Goal: Task Accomplishment & Management: Complete application form

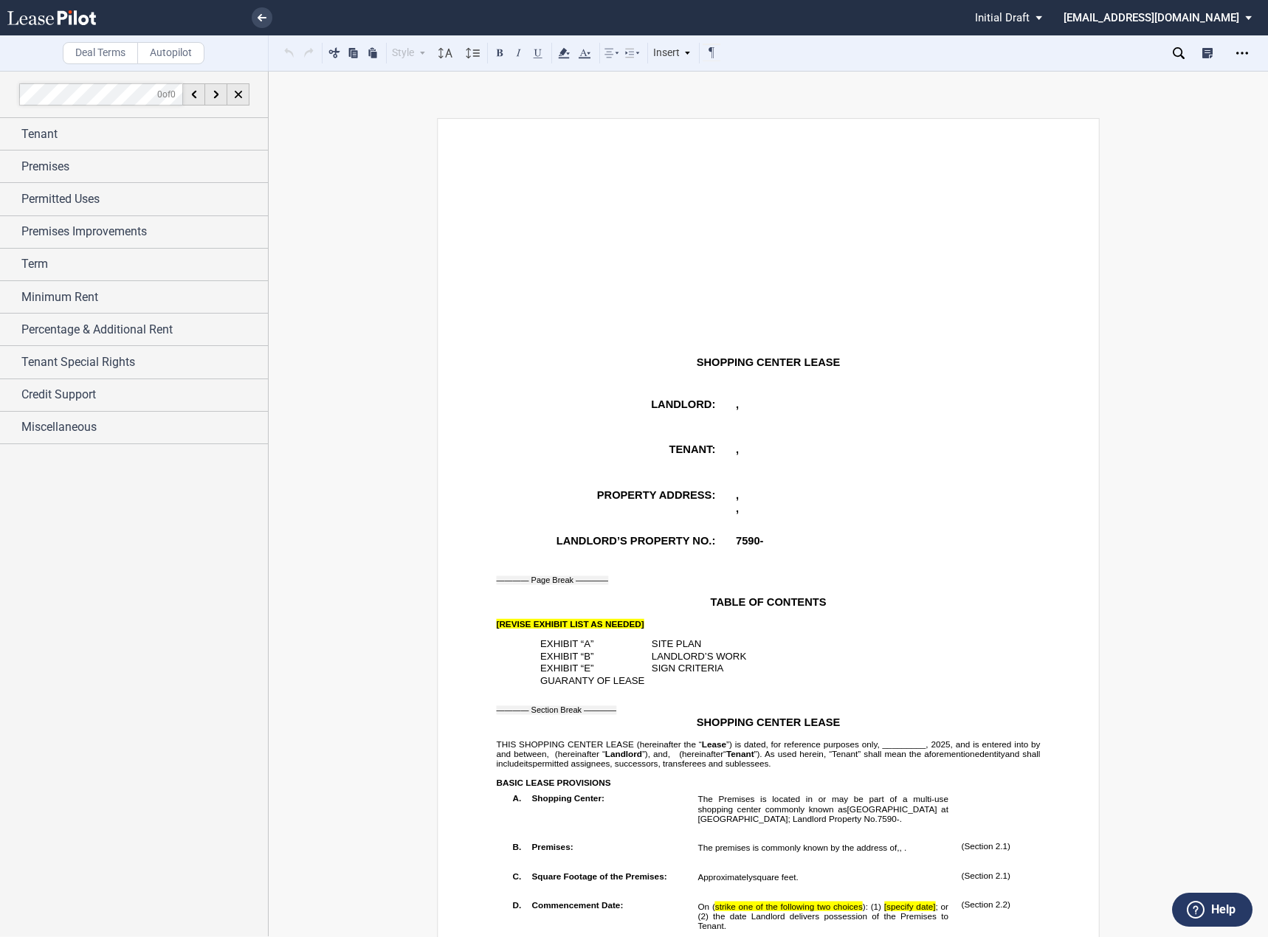
click at [764, 396] on p "﻿" at bounding box center [769, 393] width 544 height 10
click at [103, 139] on div "Tenant" at bounding box center [144, 134] width 246 height 18
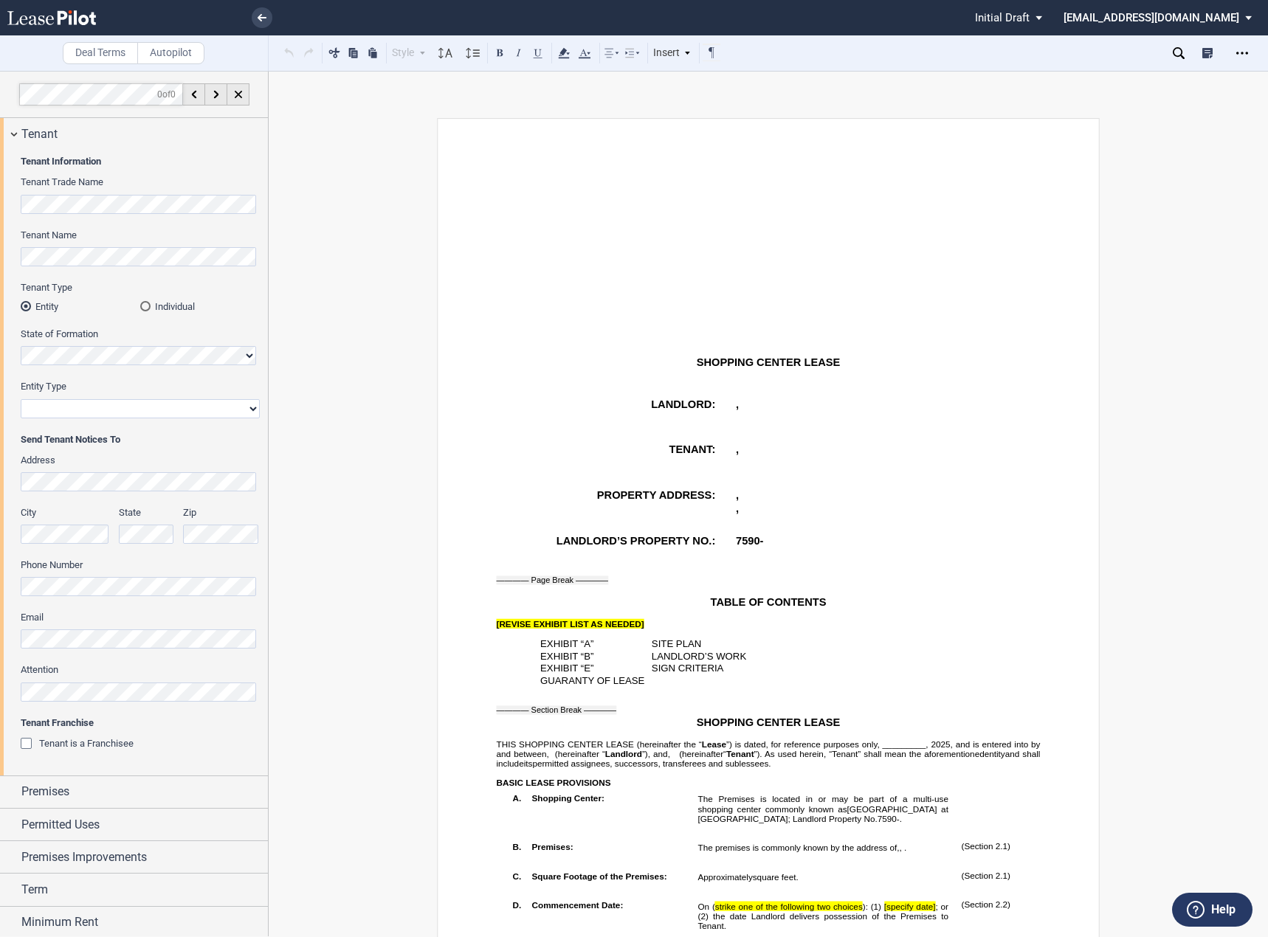
click at [565, 329] on p "﻿" at bounding box center [769, 332] width 544 height 10
click at [103, 269] on div "Tenant Name" at bounding box center [140, 255] width 239 height 52
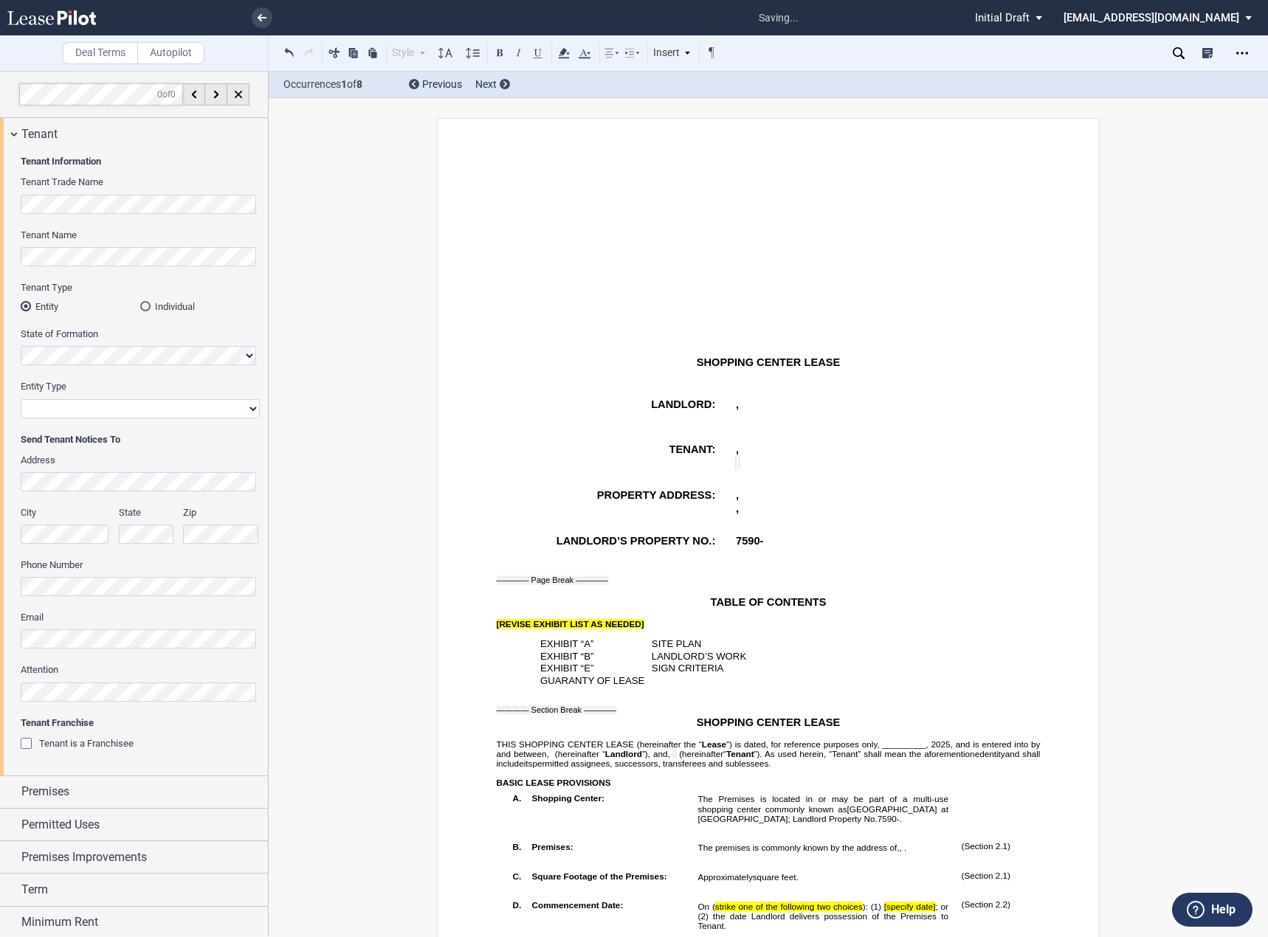
click at [66, 414] on select "Corporation Limited Liability Company General Partnership Limited Partnership O…" at bounding box center [140, 408] width 239 height 19
select select "limited liability company"
click at [21, 399] on select "Corporation Limited Liability Company General Partnership Limited Partnership O…" at bounding box center [140, 408] width 239 height 19
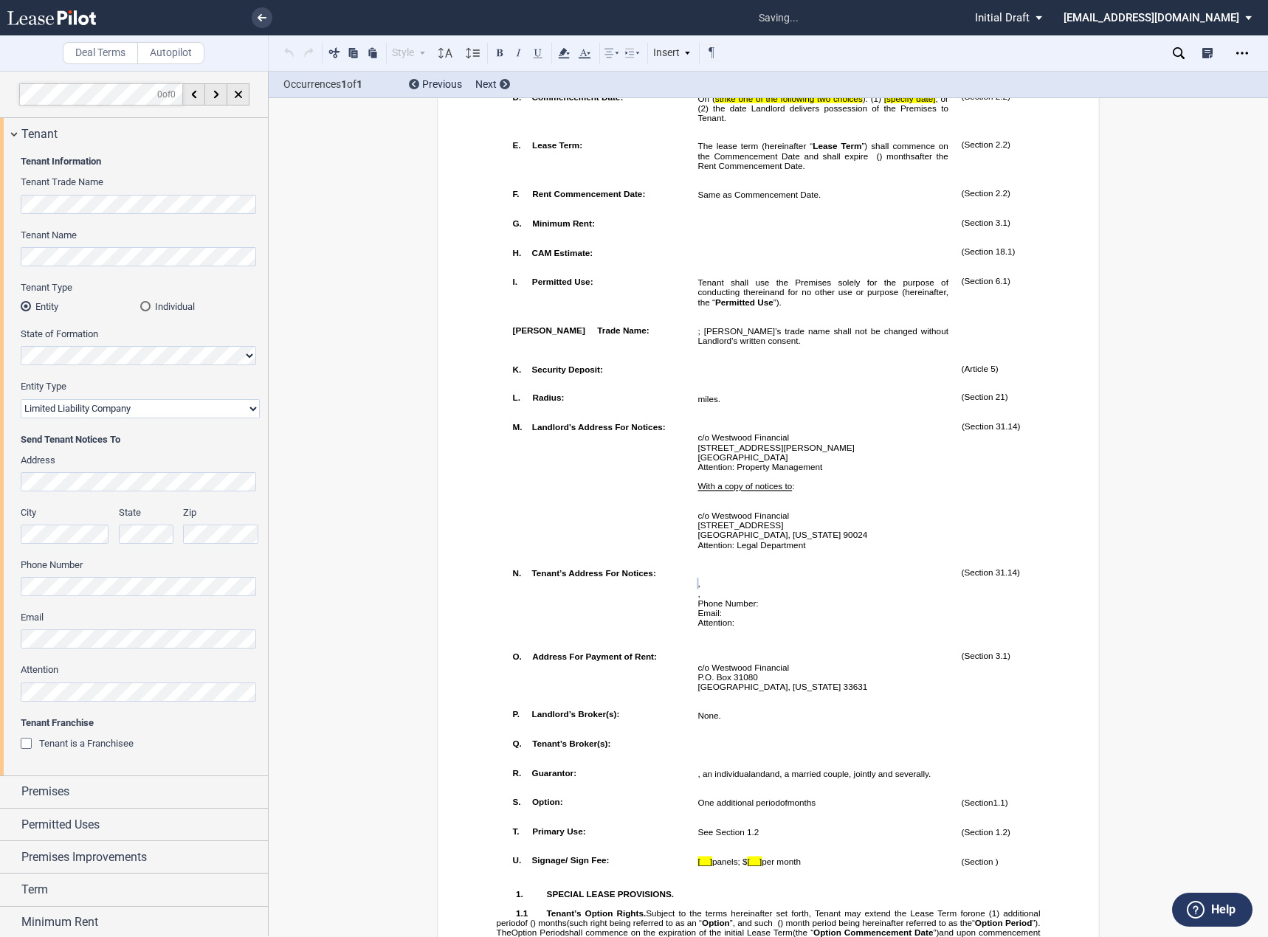
scroll to position [983, 0]
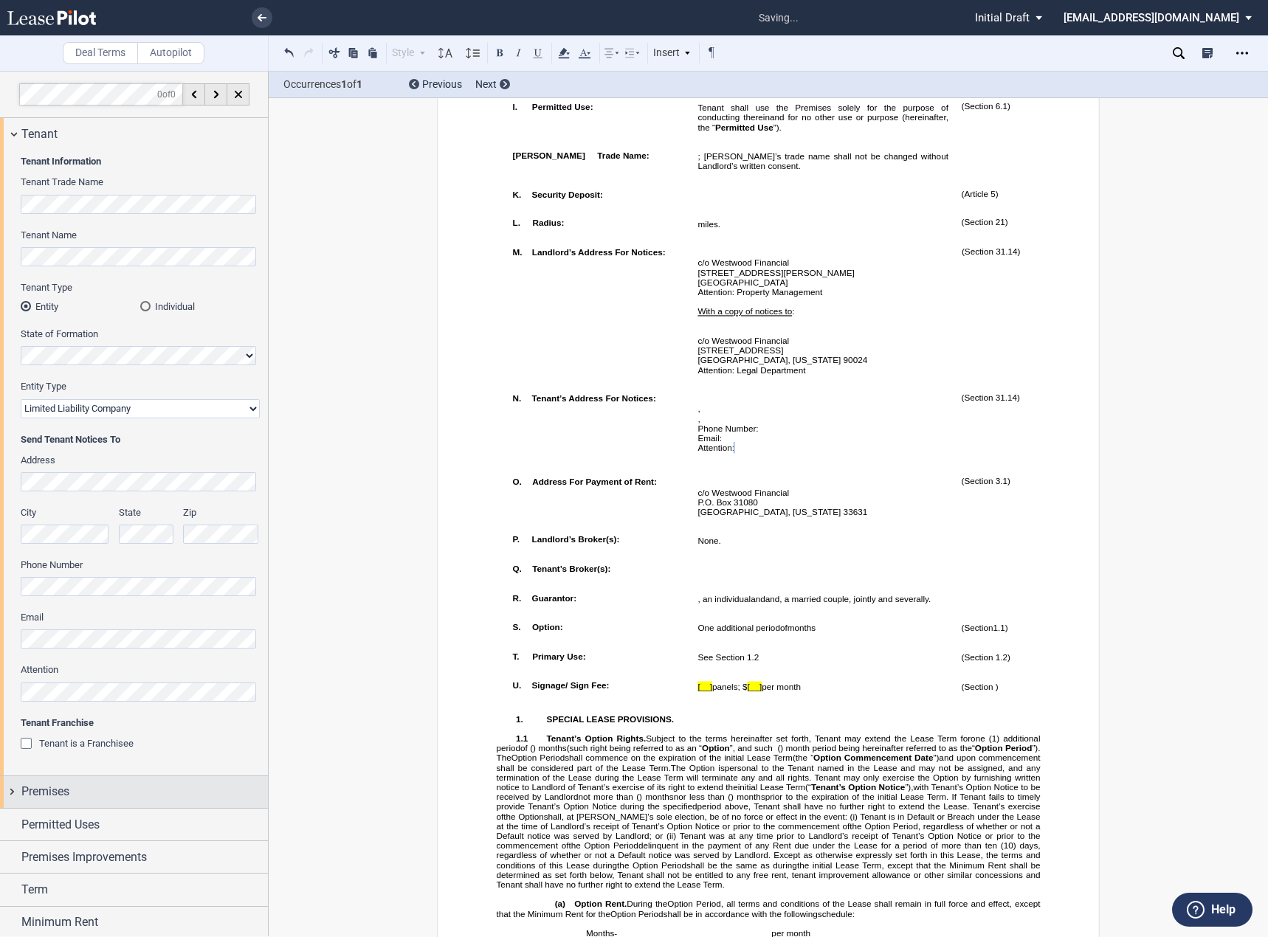
click at [78, 795] on div "Premises" at bounding box center [144, 792] width 246 height 18
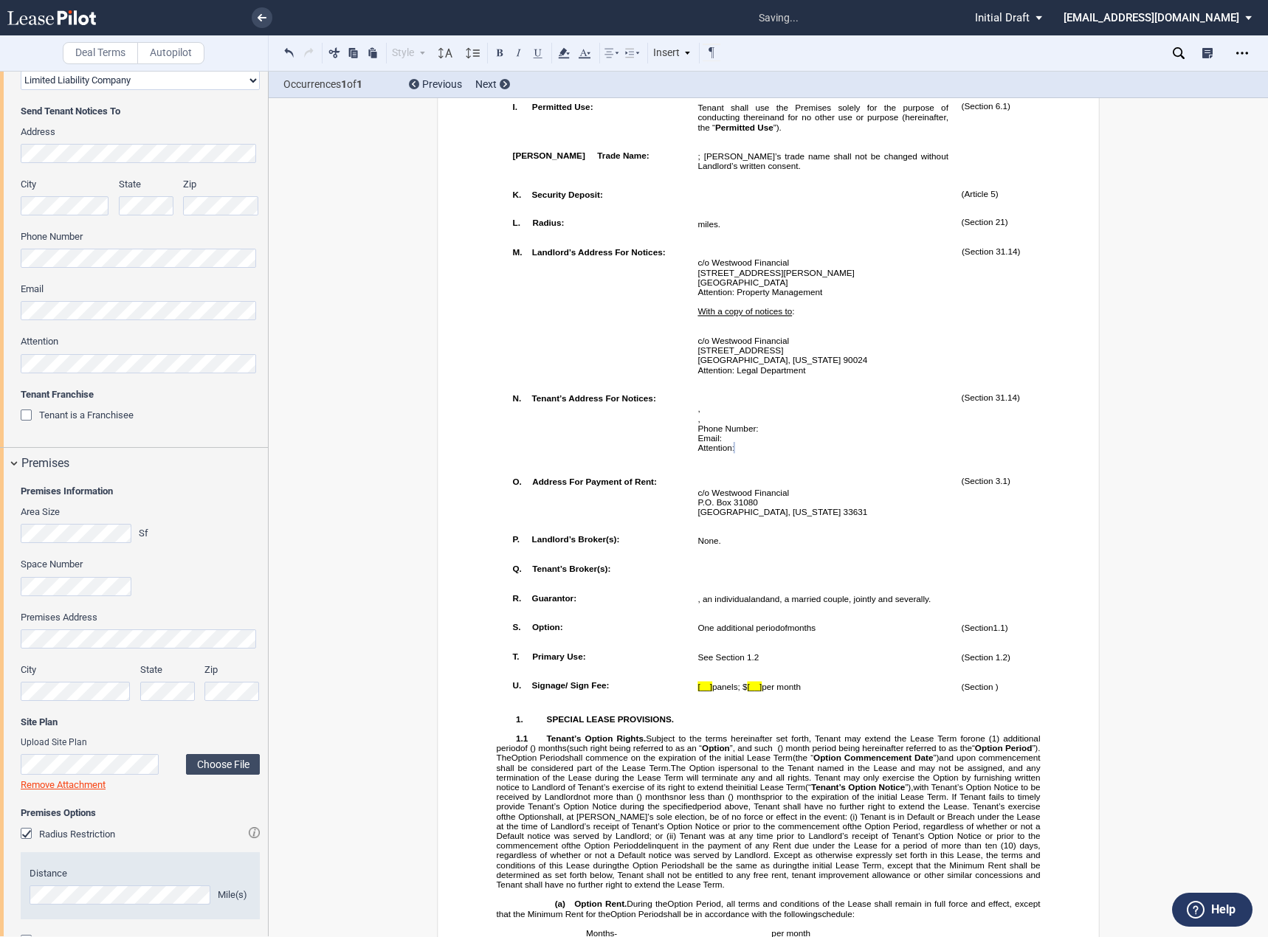
scroll to position [686, 0]
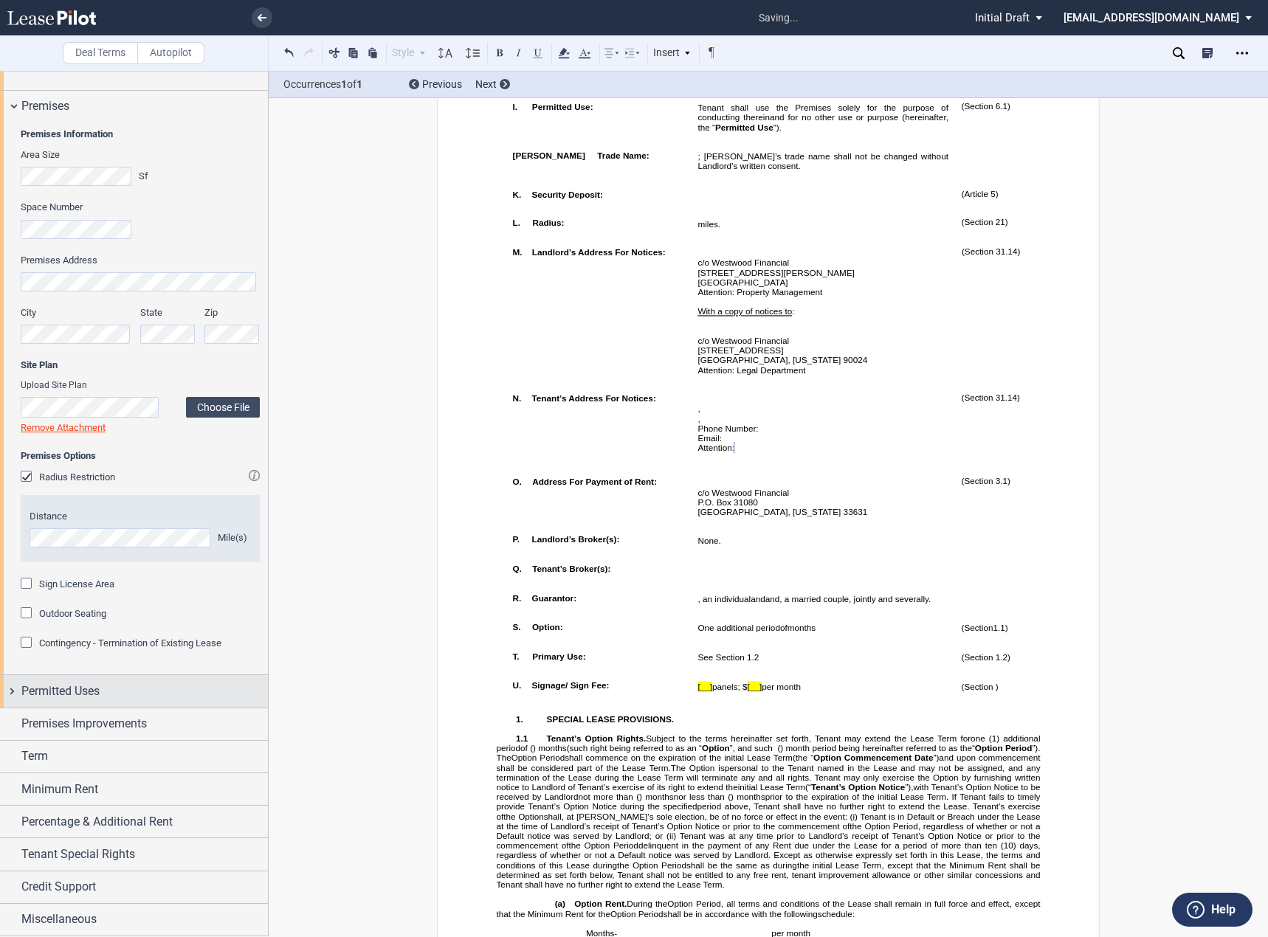
click at [130, 689] on div "Permitted Uses" at bounding box center [144, 692] width 246 height 18
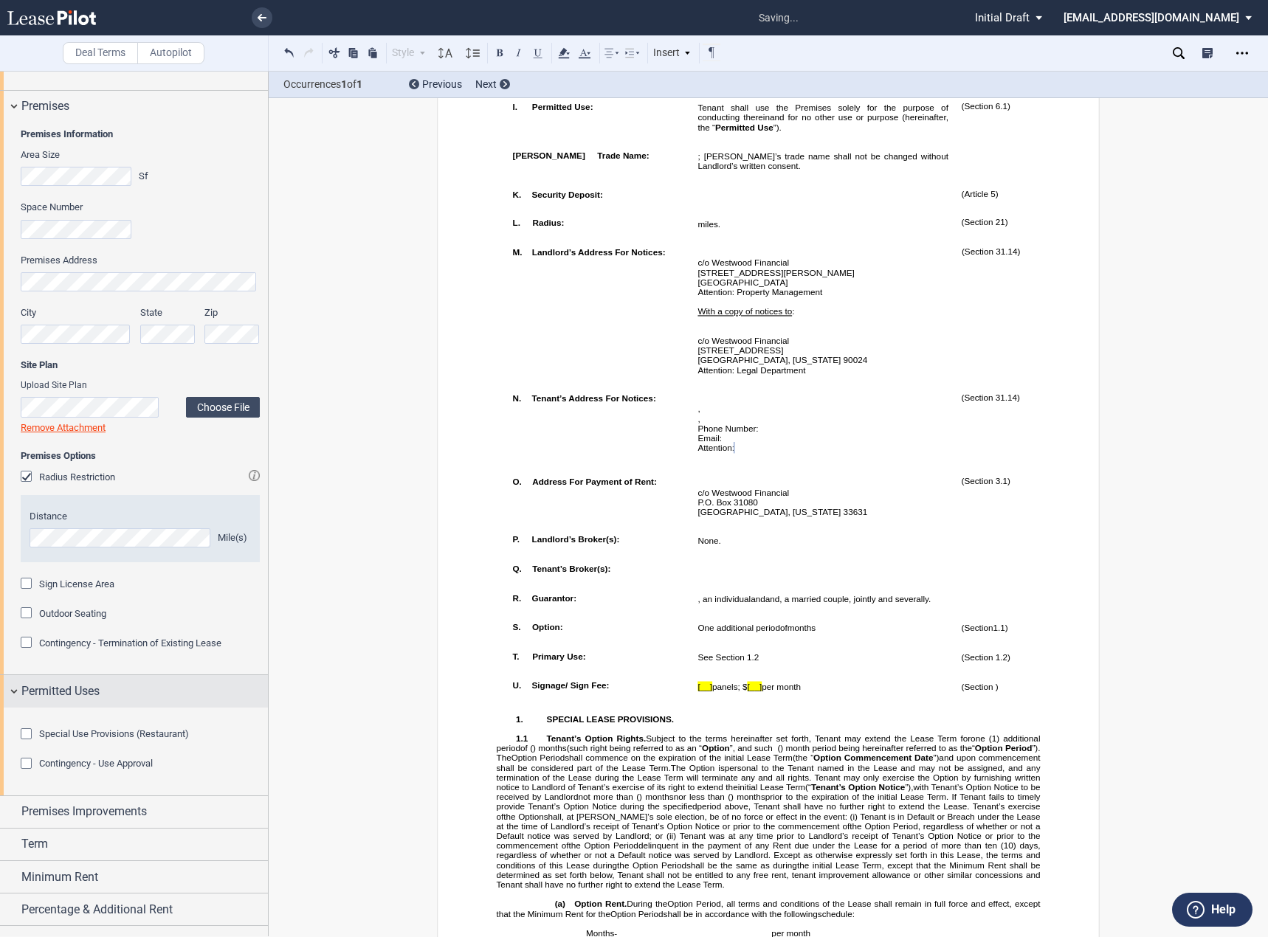
scroll to position [833, 0]
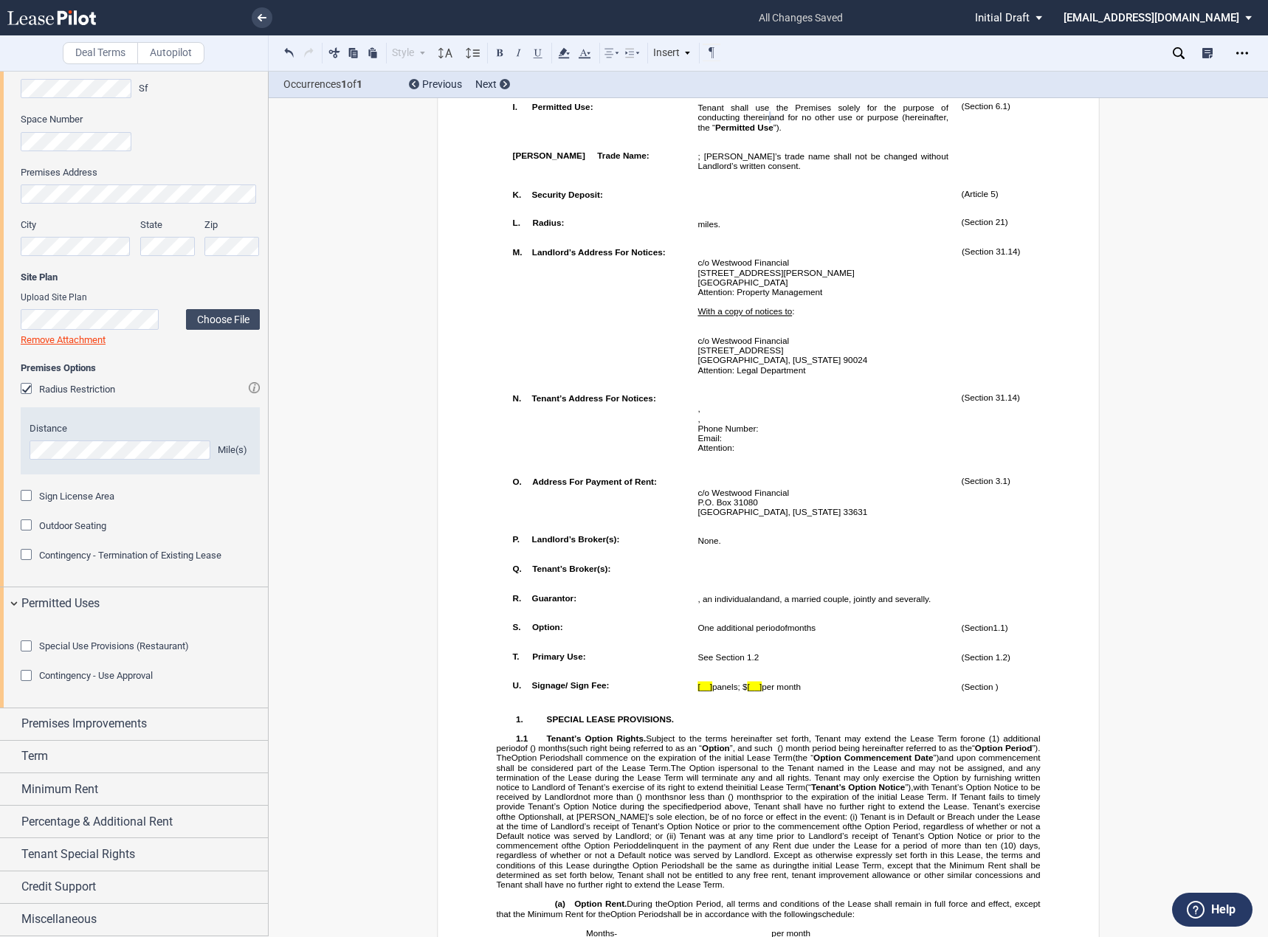
click at [560, 703] on td "!!SET_LEVEL_0!! !!LEASE_LEVEL_1!! U. Signage/ Sign Fee:" at bounding box center [598, 688] width 185 height 29
click at [109, 720] on span "Premises Improvements" at bounding box center [83, 724] width 125 height 18
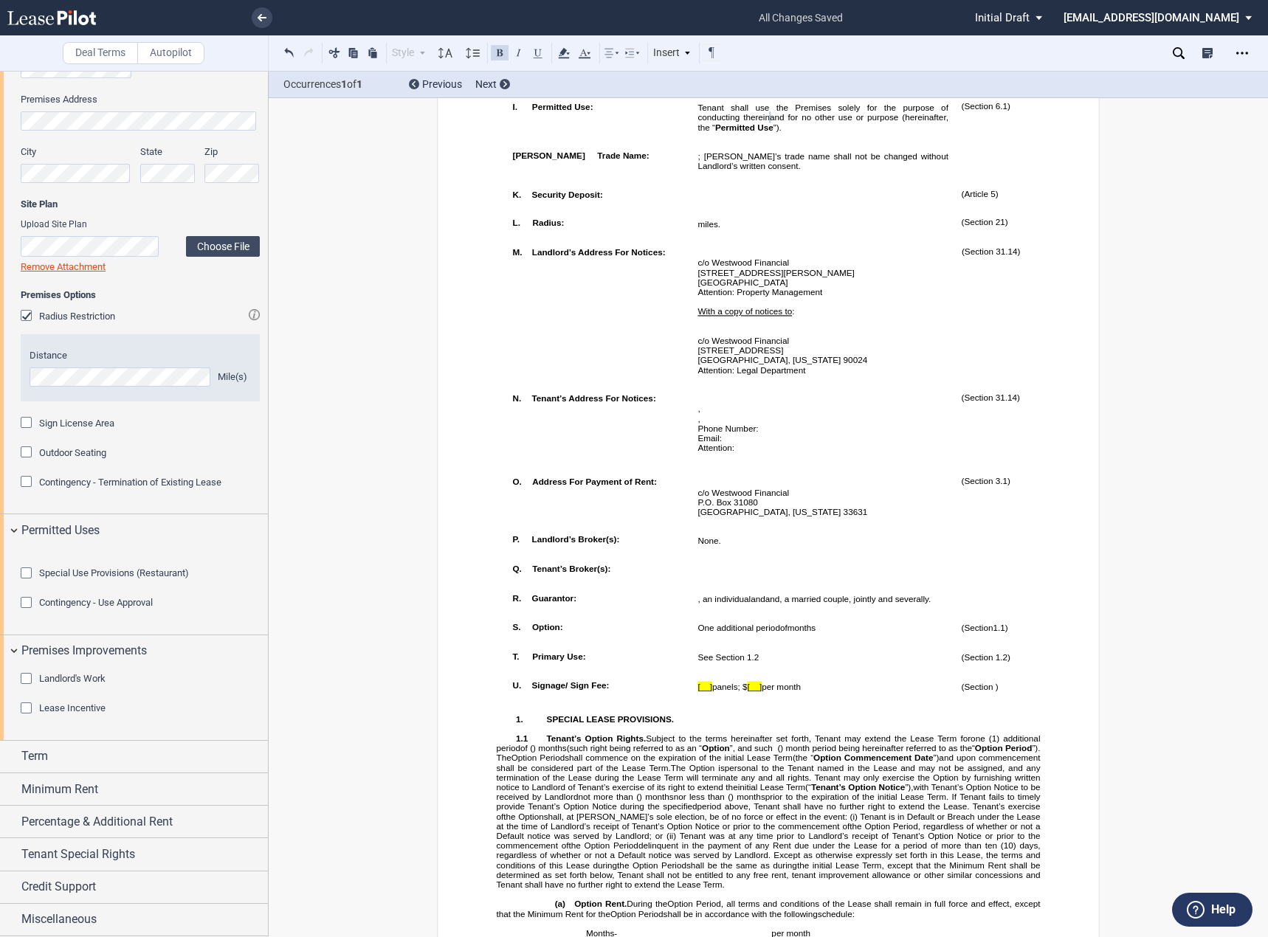
scroll to position [928, 0]
click at [93, 685] on div "Landlord's Work" at bounding box center [72, 678] width 66 height 13
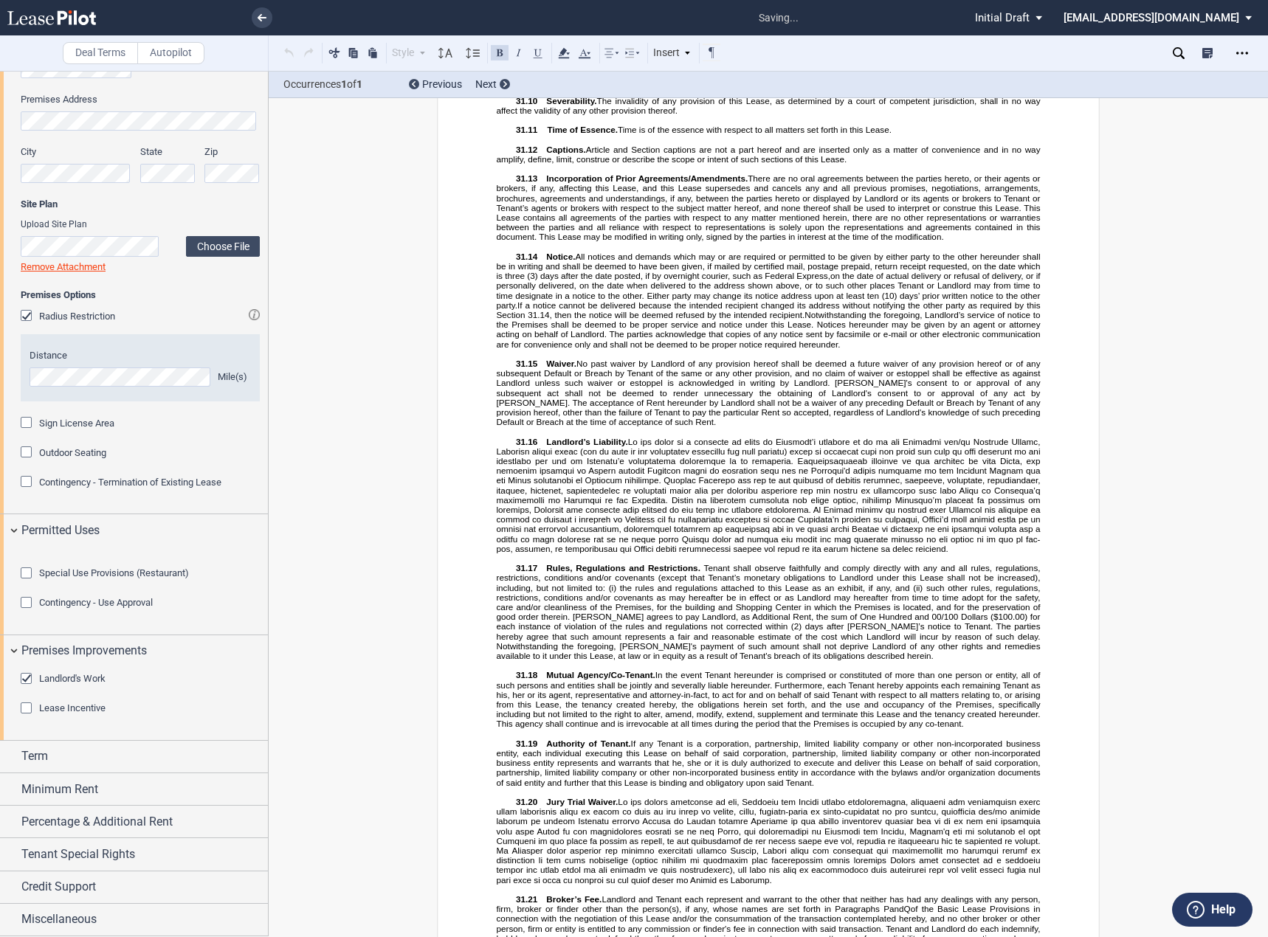
scroll to position [17106, 0]
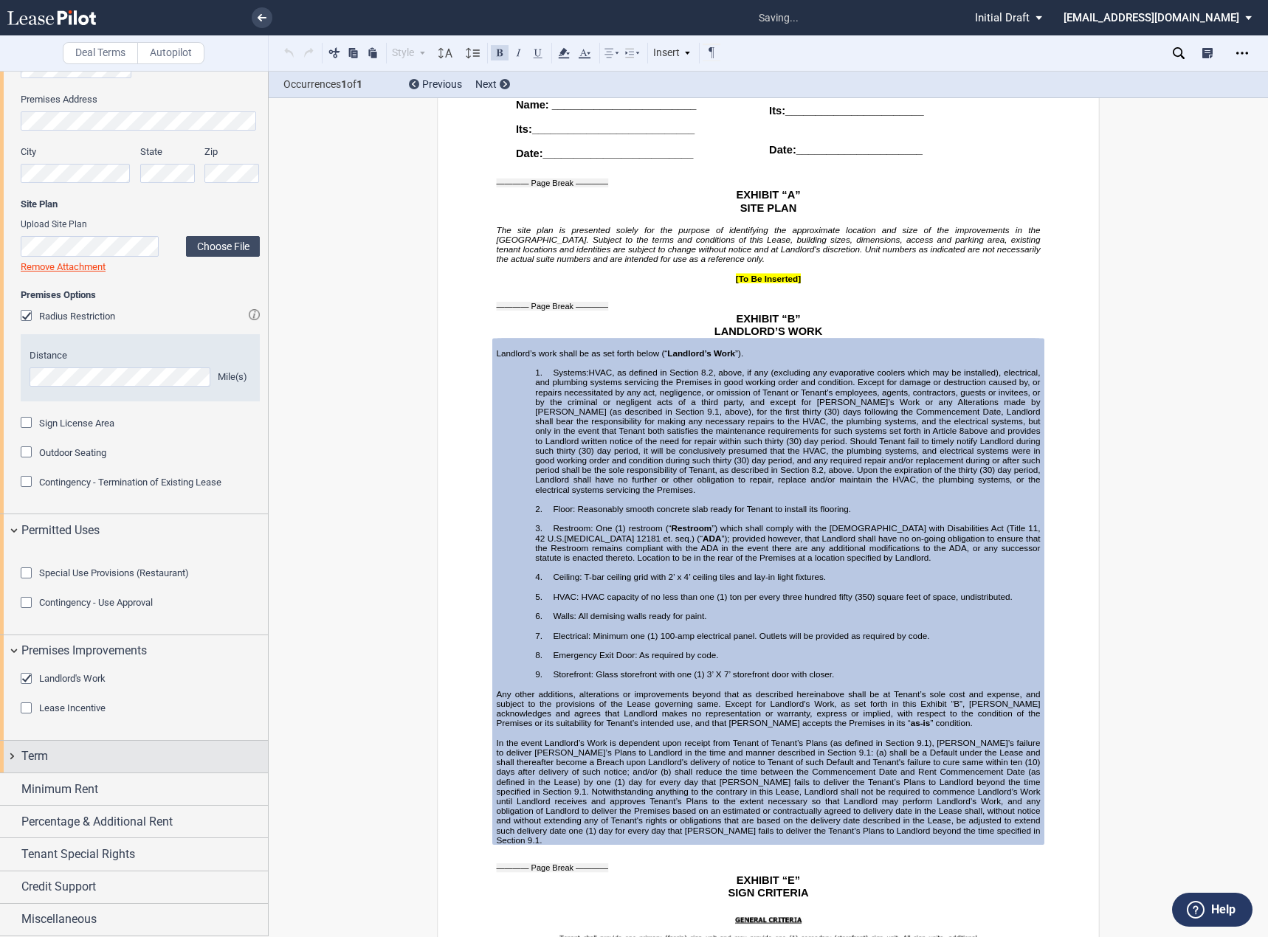
click at [80, 754] on div "Term" at bounding box center [144, 757] width 246 height 18
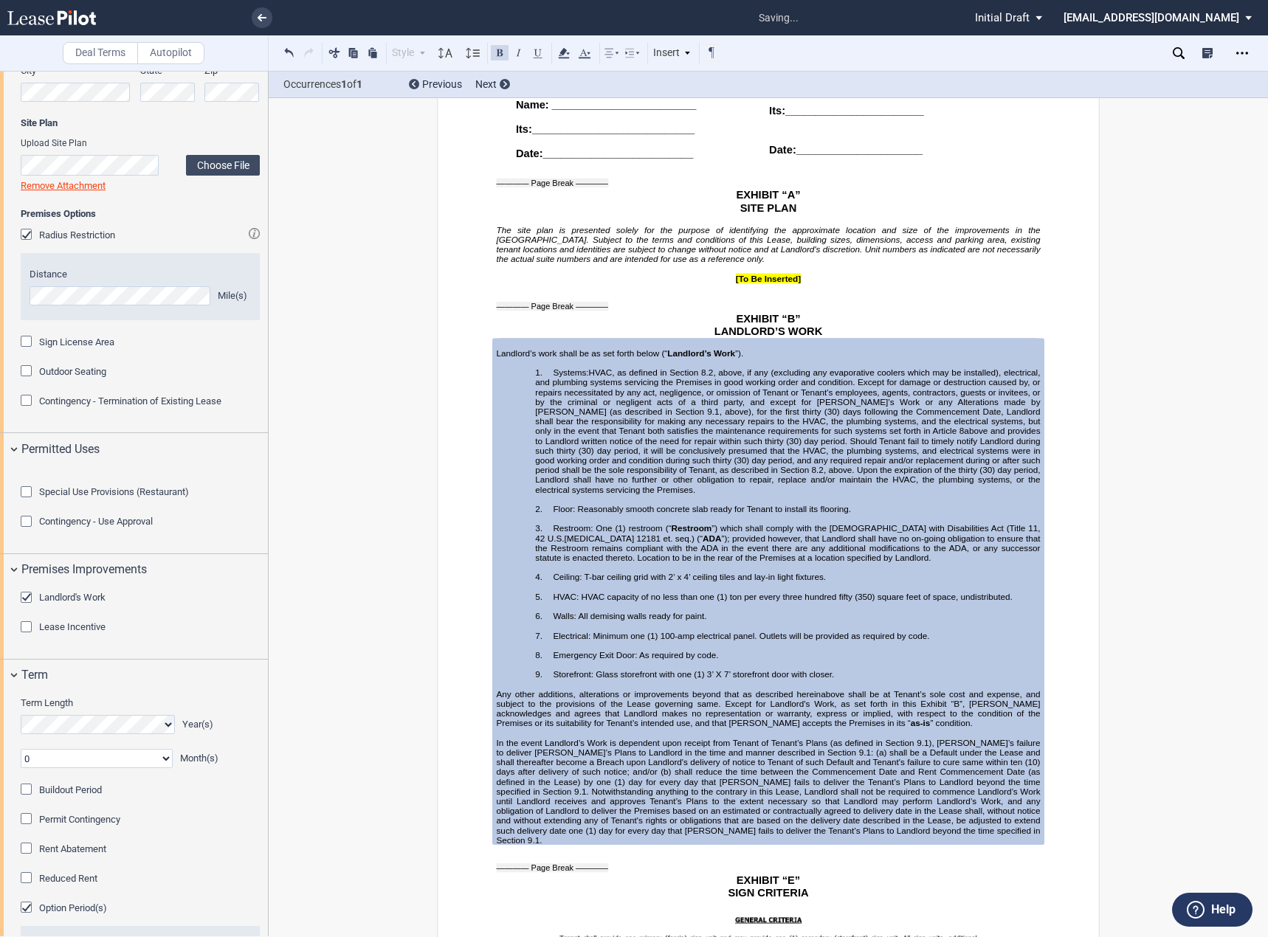
scroll to position [1439, 0]
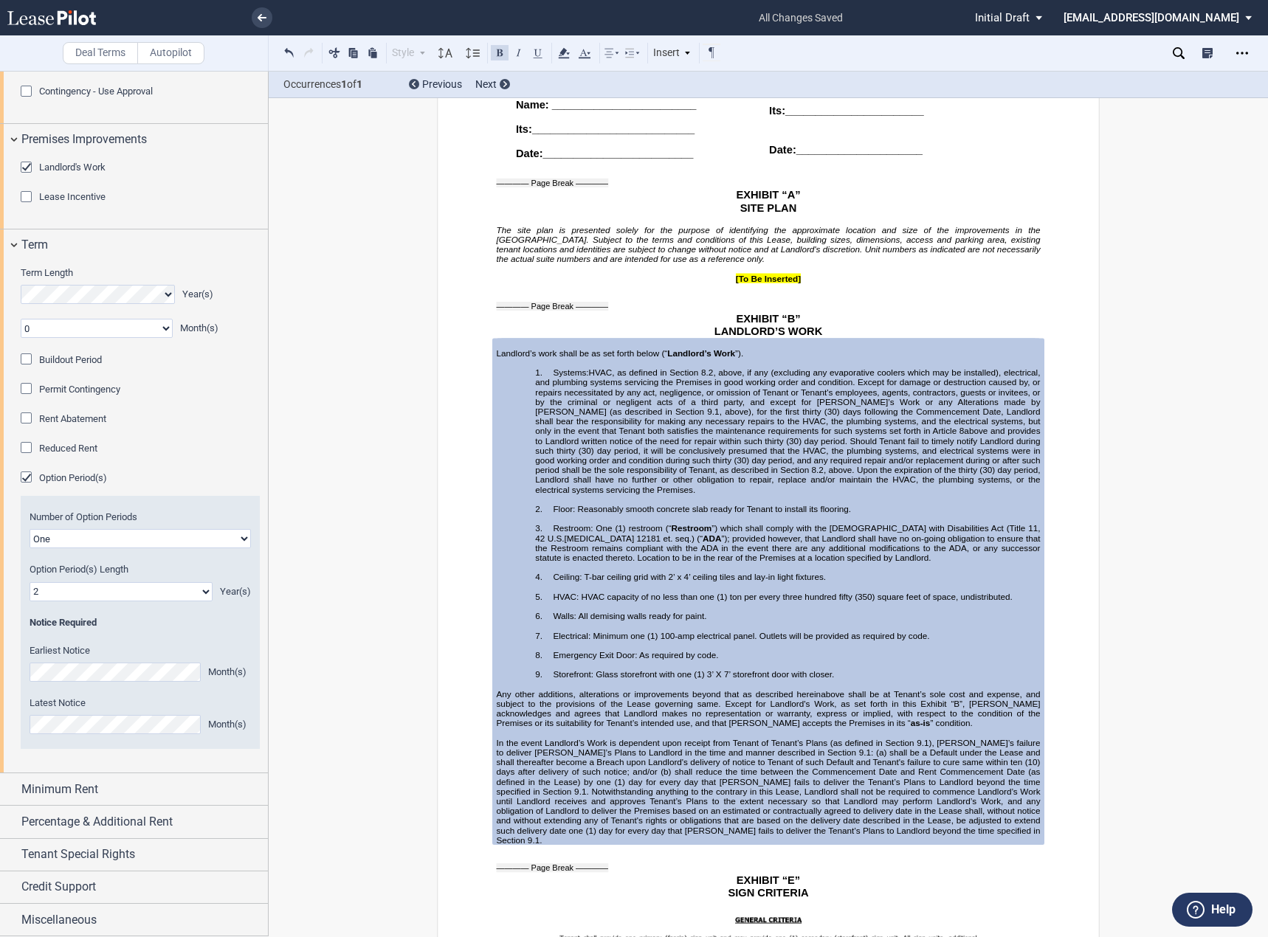
click at [92, 364] on span "Buildout Period" at bounding box center [70, 359] width 63 height 11
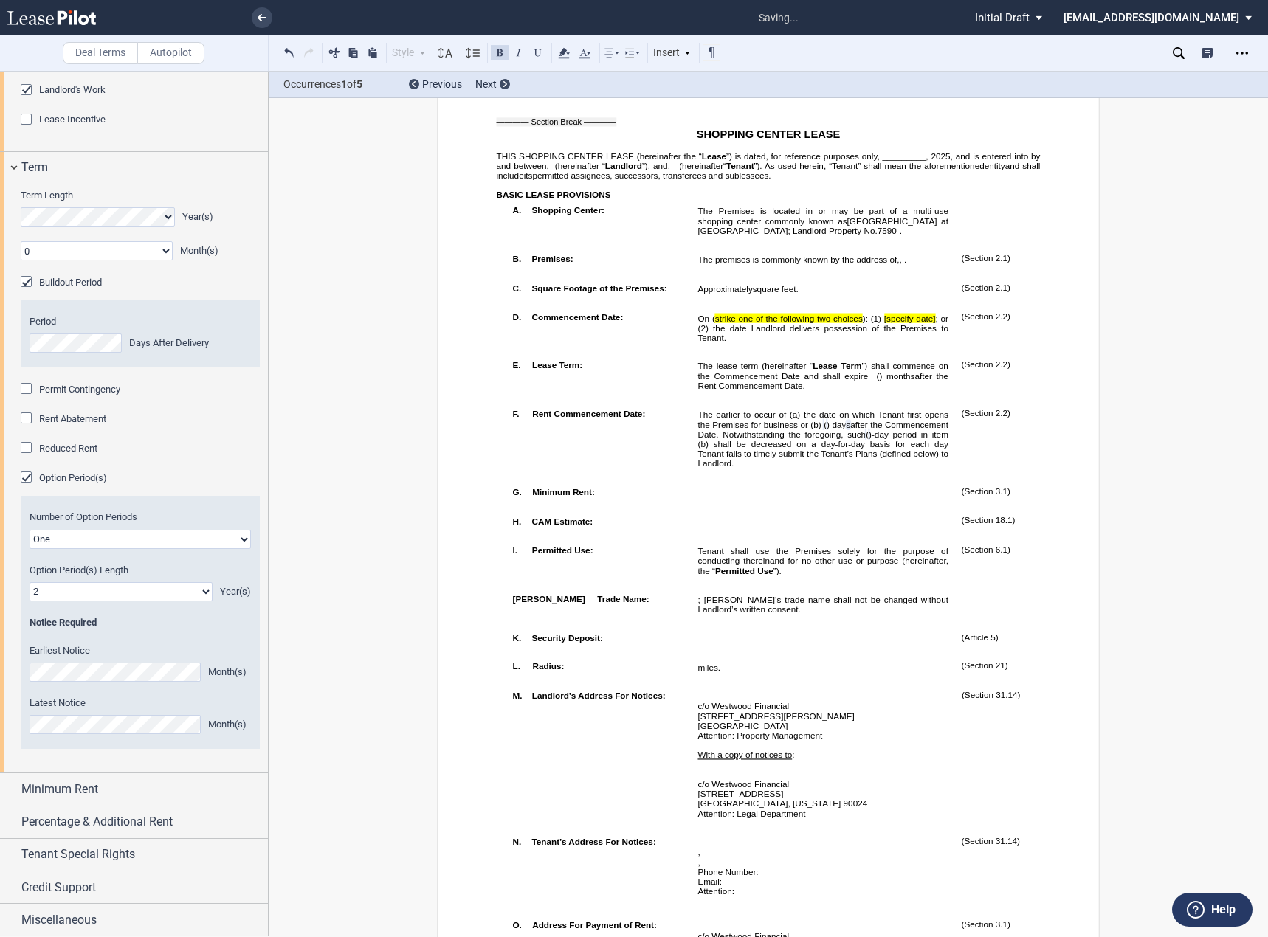
scroll to position [1516, 0]
click at [112, 801] on div "Minimum Rent" at bounding box center [134, 789] width 268 height 32
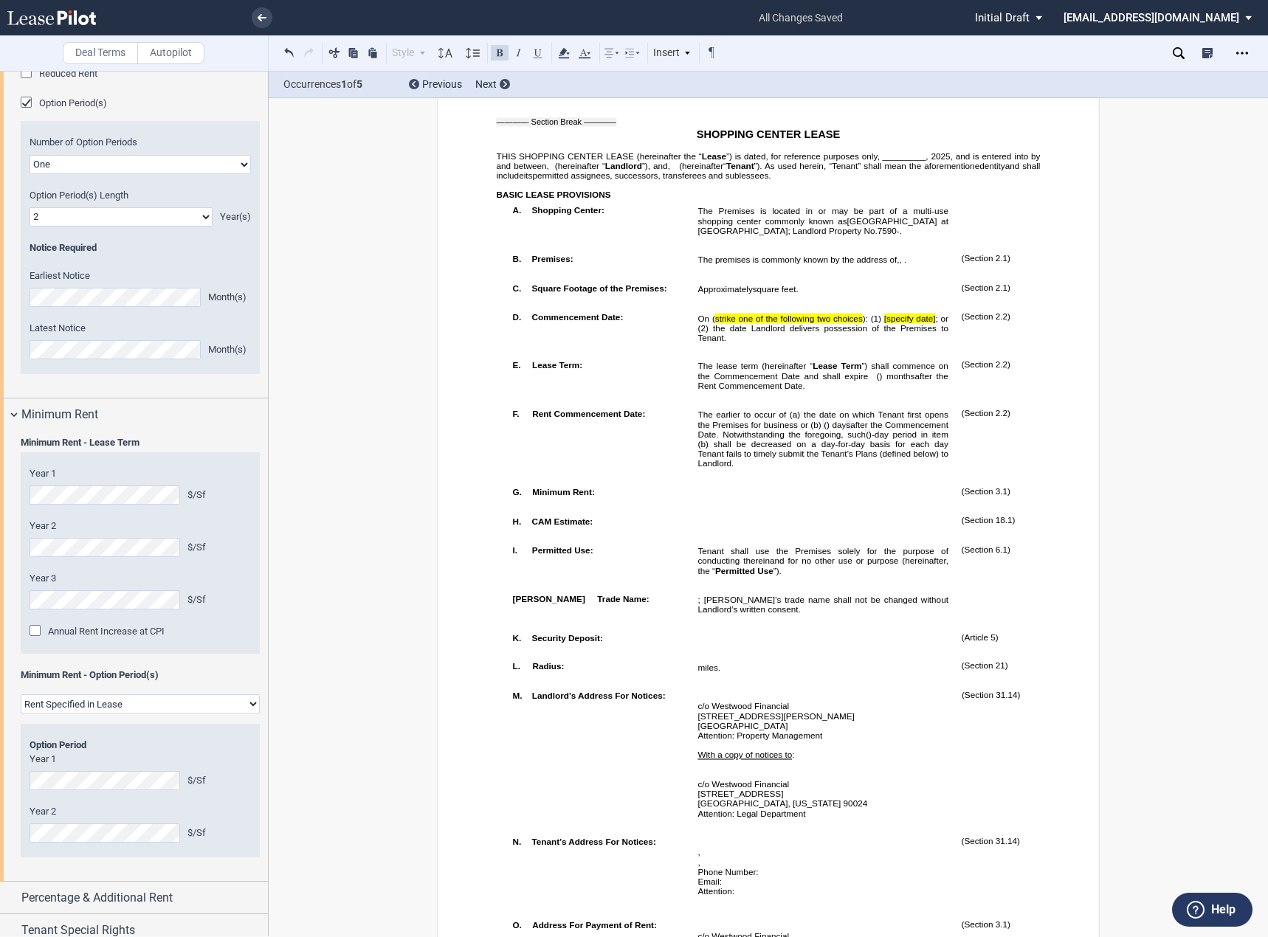
scroll to position [1967, 0]
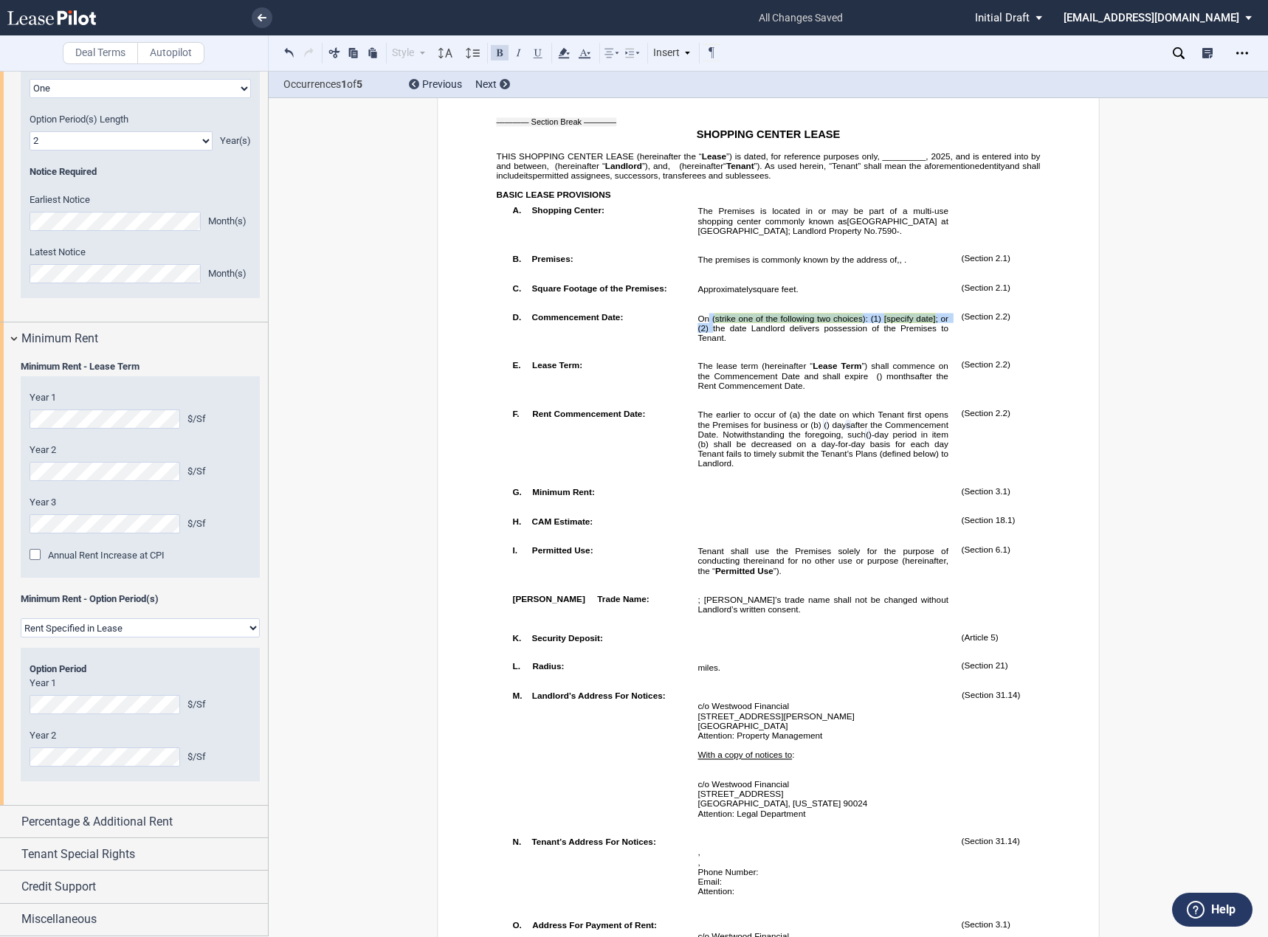
drag, startPoint x: 706, startPoint y: 336, endPoint x: 708, endPoint y: 346, distance: 9.8
click at [708, 342] on span "On ( strike one of the following two choices ): (1) [specify date] ; or (2) the…" at bounding box center [823, 328] width 253 height 29
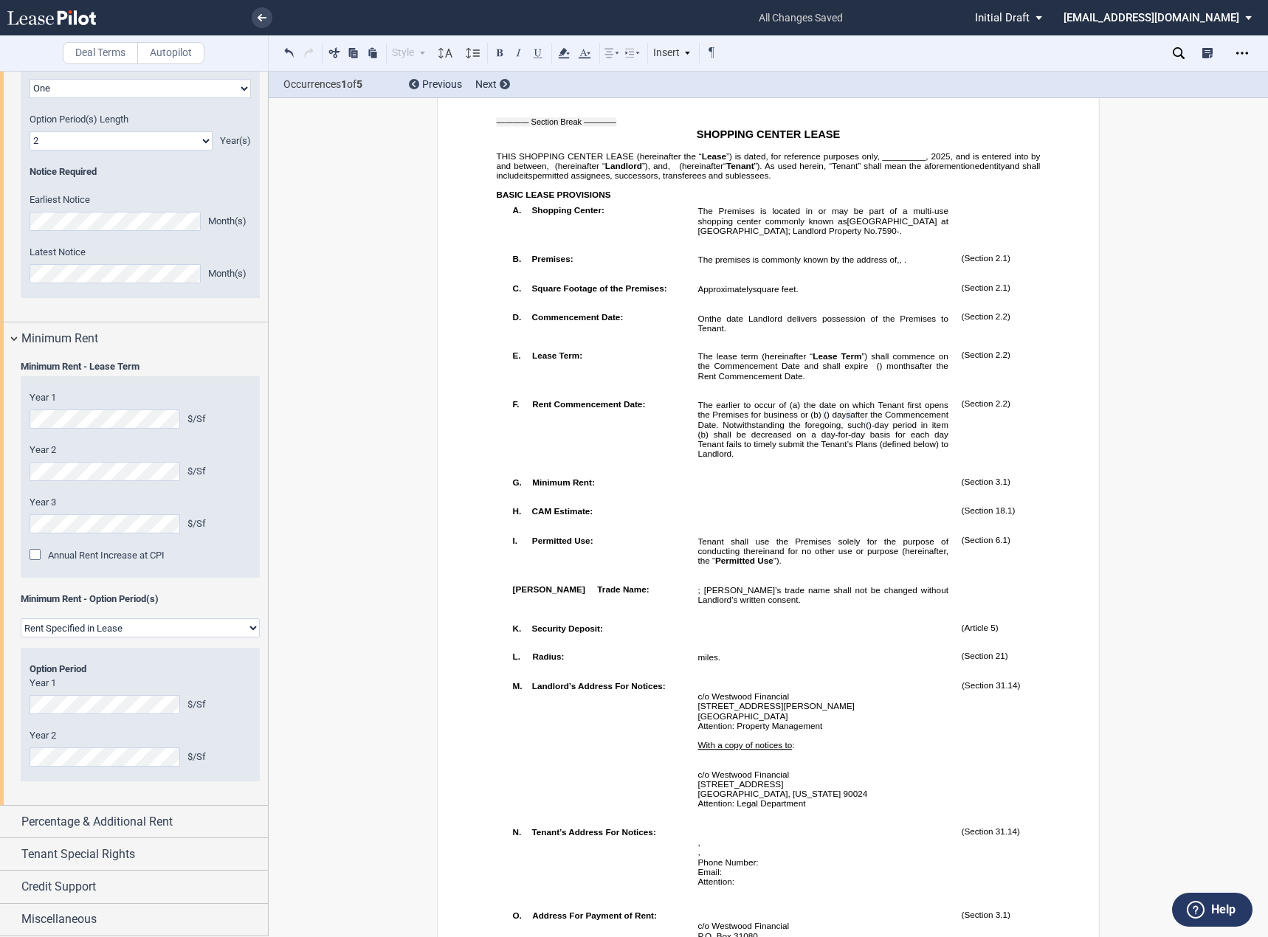
click at [893, 156] on span "”) is dated, for reference purposes only, _________," at bounding box center [827, 156] width 202 height 10
click at [936, 332] on p "On the date Landlord delivers possession of the Premises to Tenant." at bounding box center [822, 322] width 250 height 19
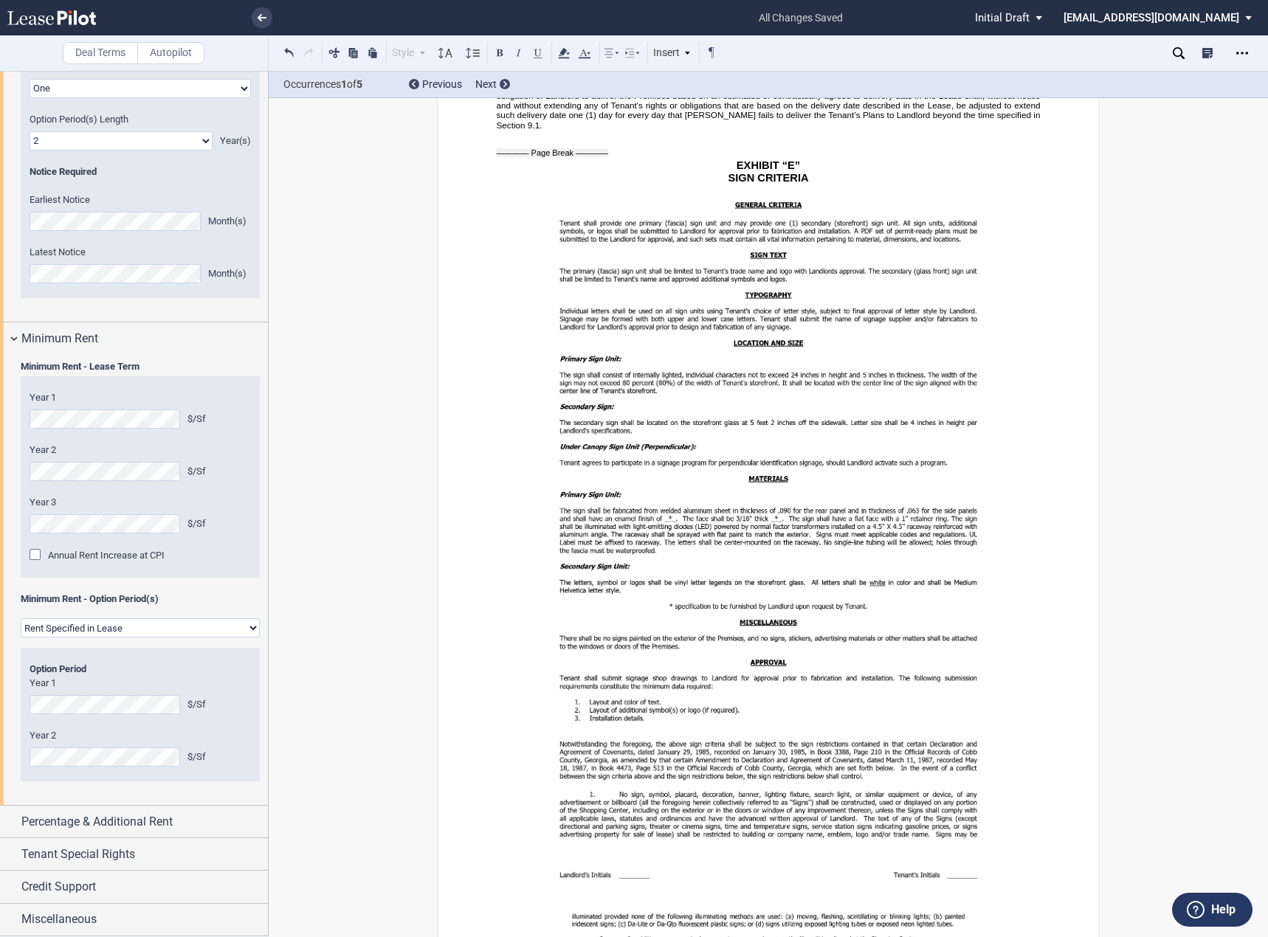
scroll to position [18618, 0]
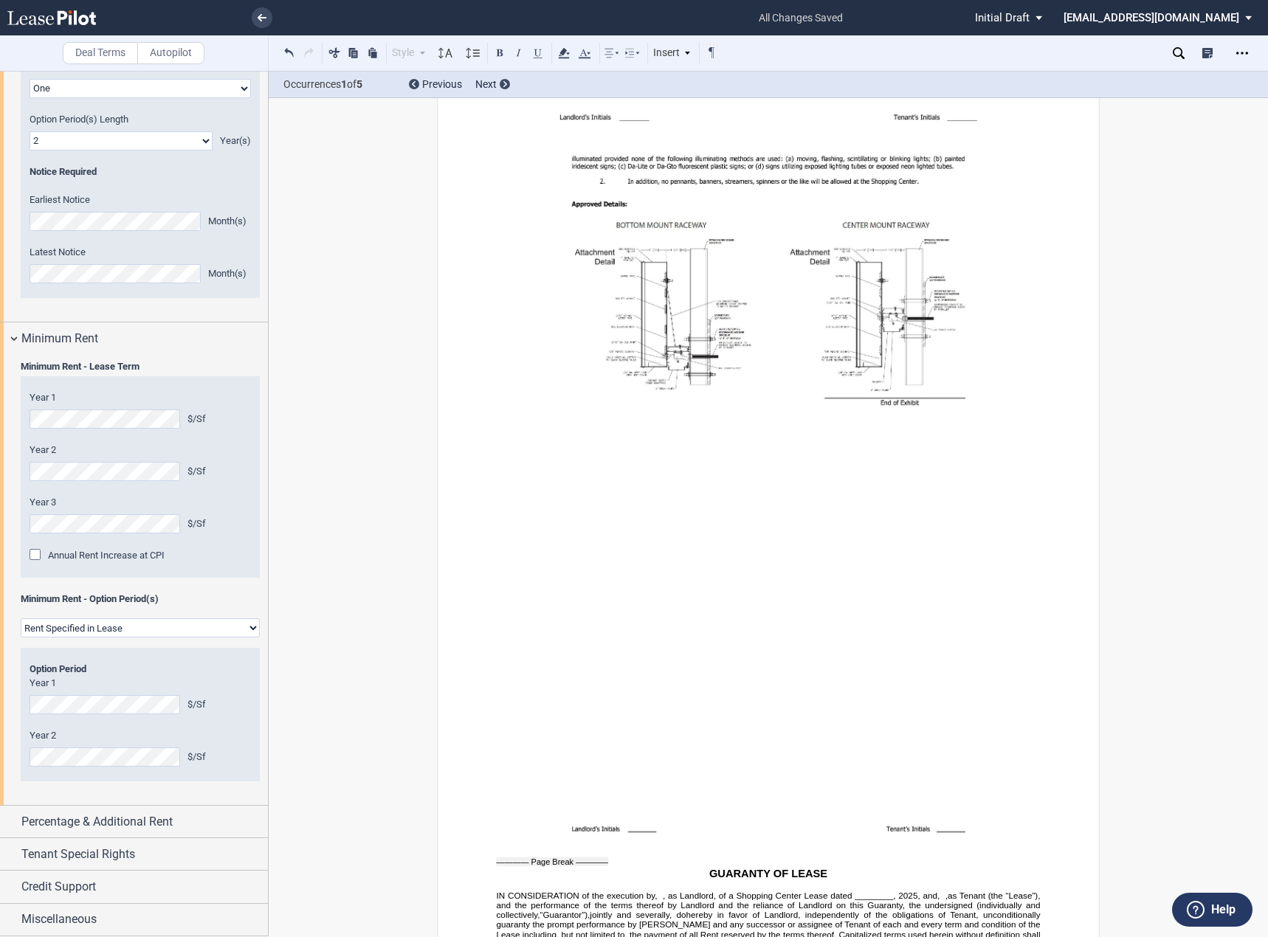
click at [663, 891] on span ", as Landlord, of a Shopping Center Lease dated ________," at bounding box center [779, 896] width 233 height 10
click at [1195, 591] on div "Deal Terms Autopilot Style Normal 8pt 9pt 10pt 10.5pt 11pt 12pt 14pt 16pt Norma…" at bounding box center [634, 504] width 1268 height 866
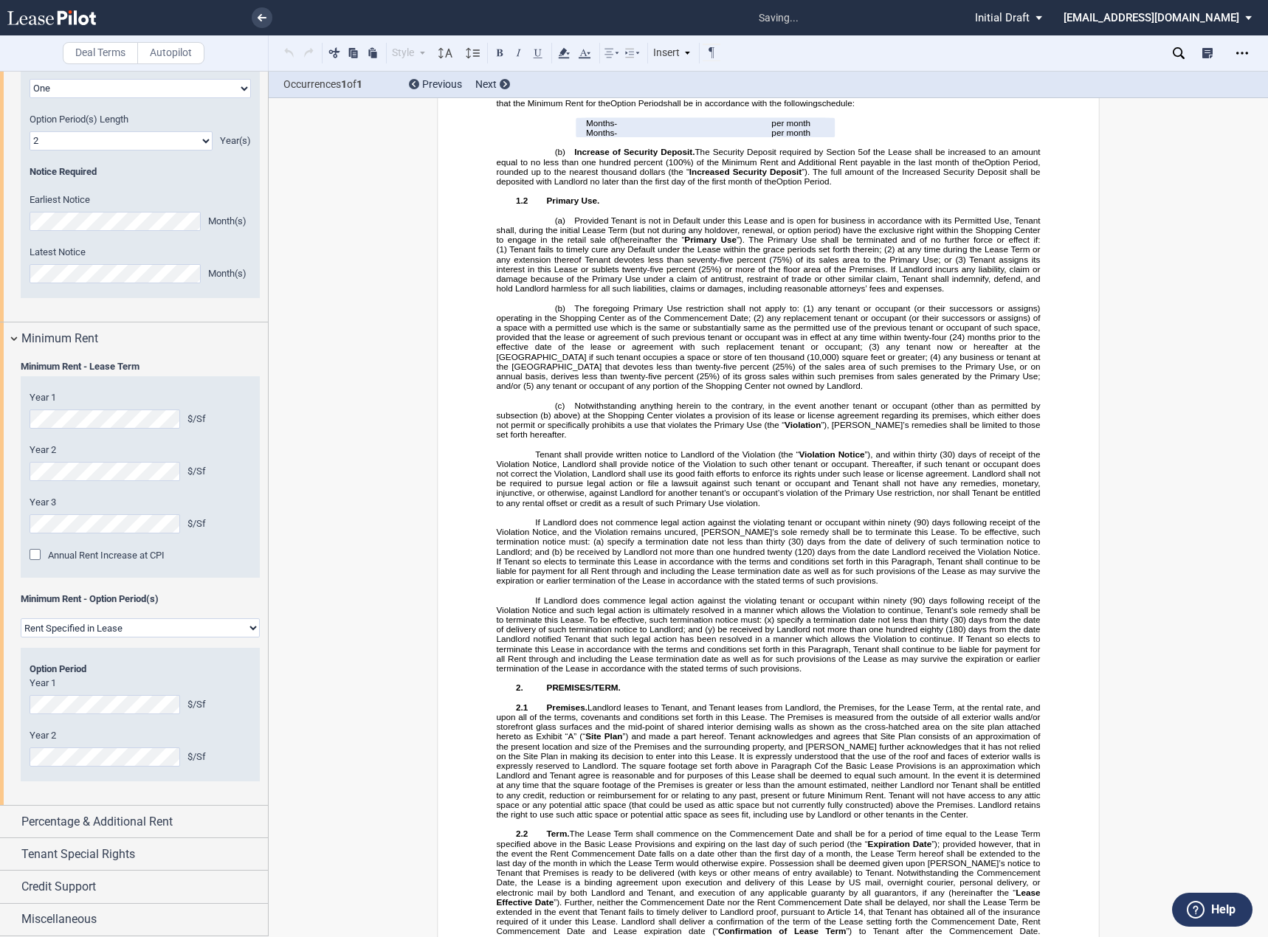
scroll to position [1541, 0]
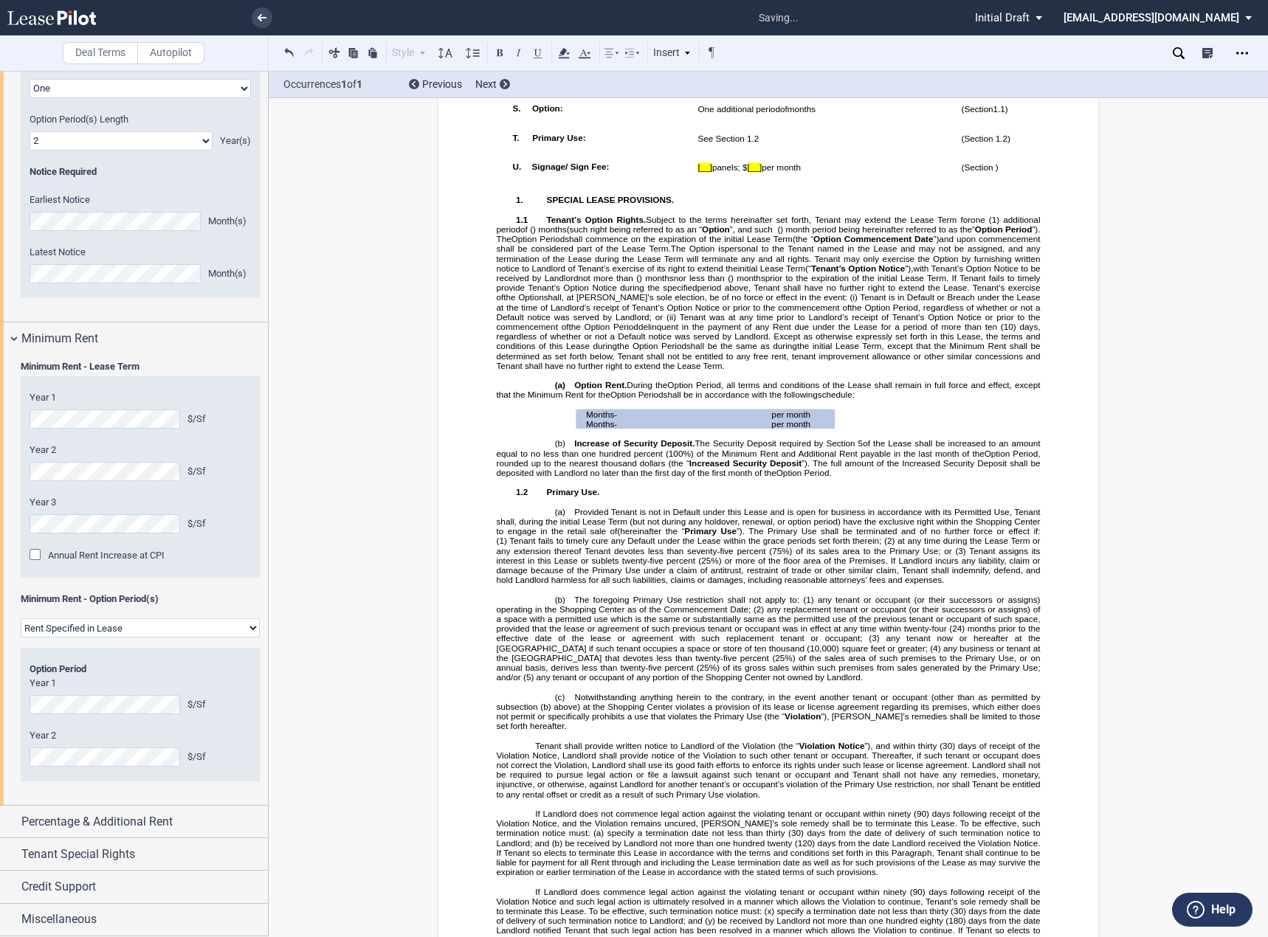
click at [145, 729] on label "Year 2" at bounding box center [140, 735] width 221 height 13
click at [724, 877] on span "(120) days from the date Landlord received the Violation Notice. If Tenant so e…" at bounding box center [770, 857] width 546 height 39
click at [144, 821] on span "Percentage & Additional Rent" at bounding box center [96, 822] width 151 height 18
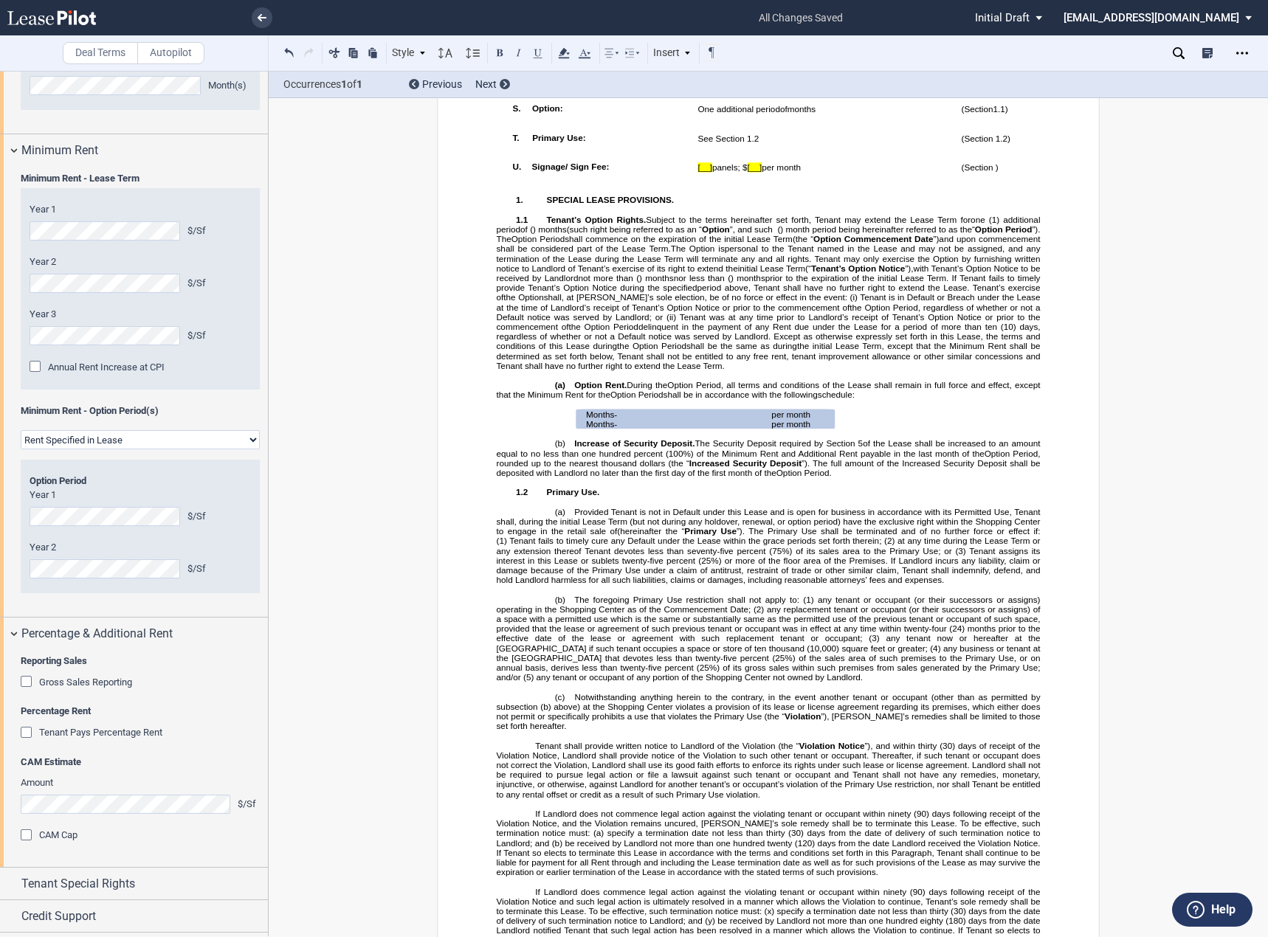
scroll to position [2185, 0]
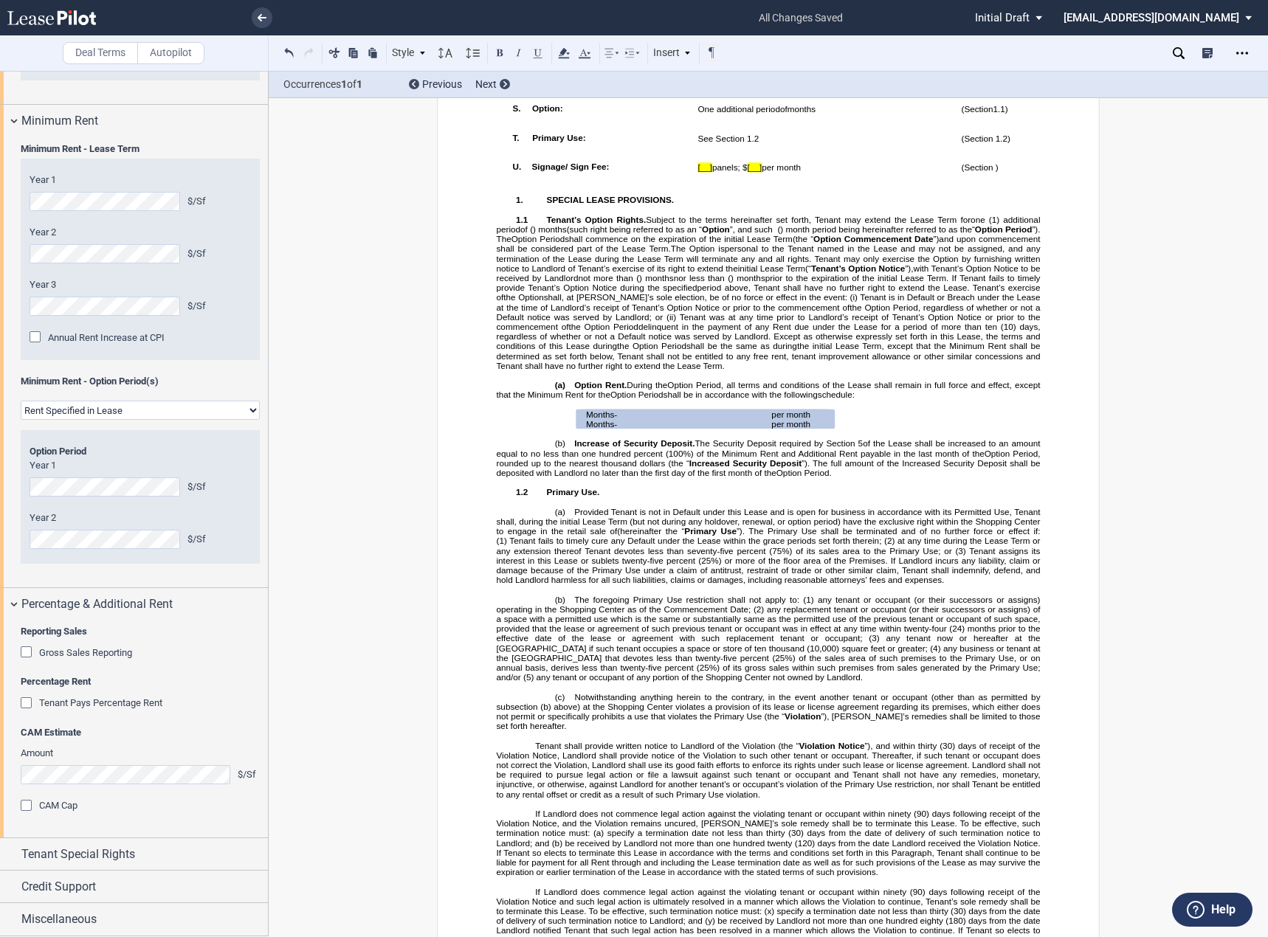
click at [103, 659] on div "Gross Sales Reporting" at bounding box center [85, 652] width 93 height 13
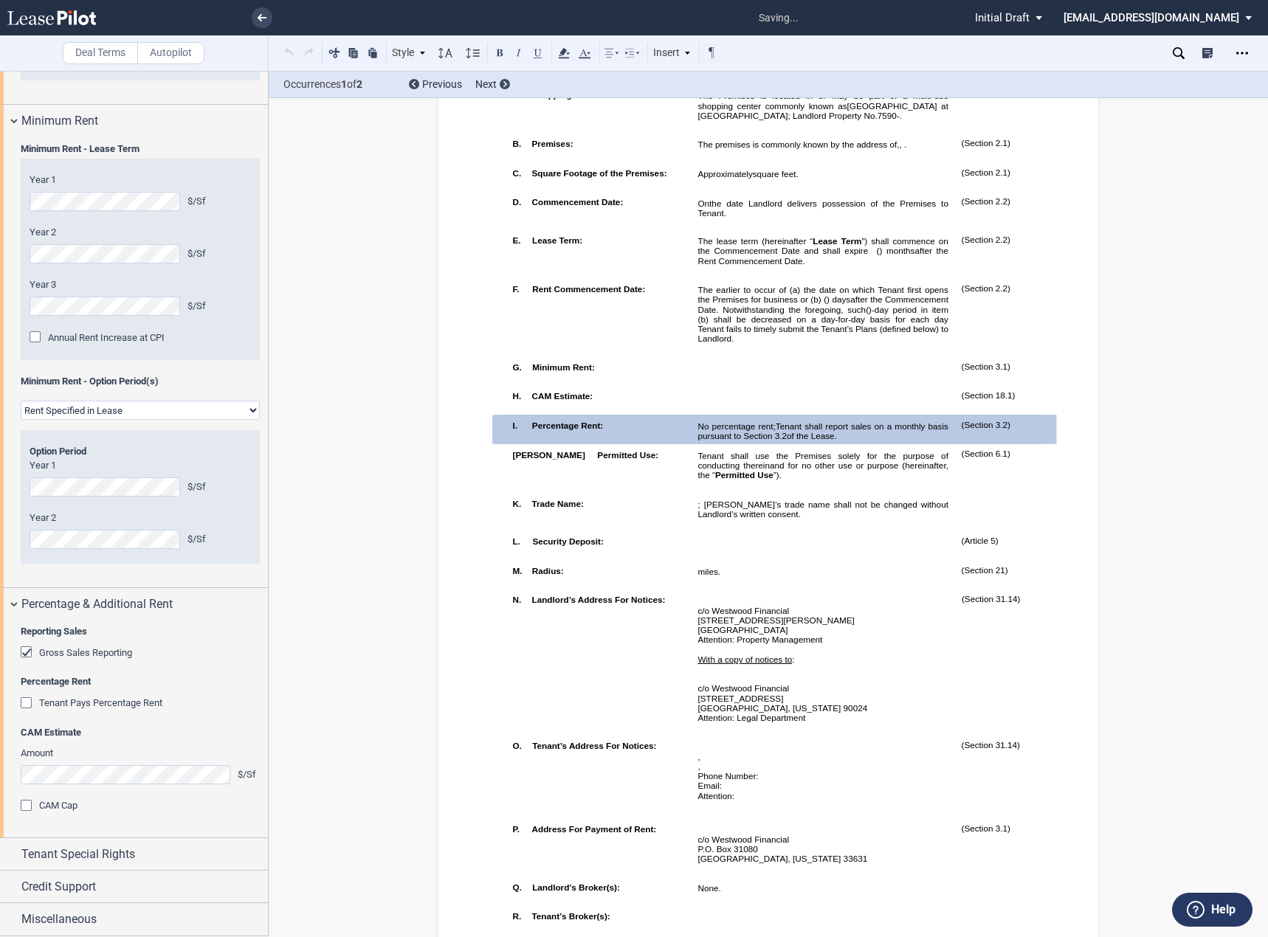
scroll to position [694, 0]
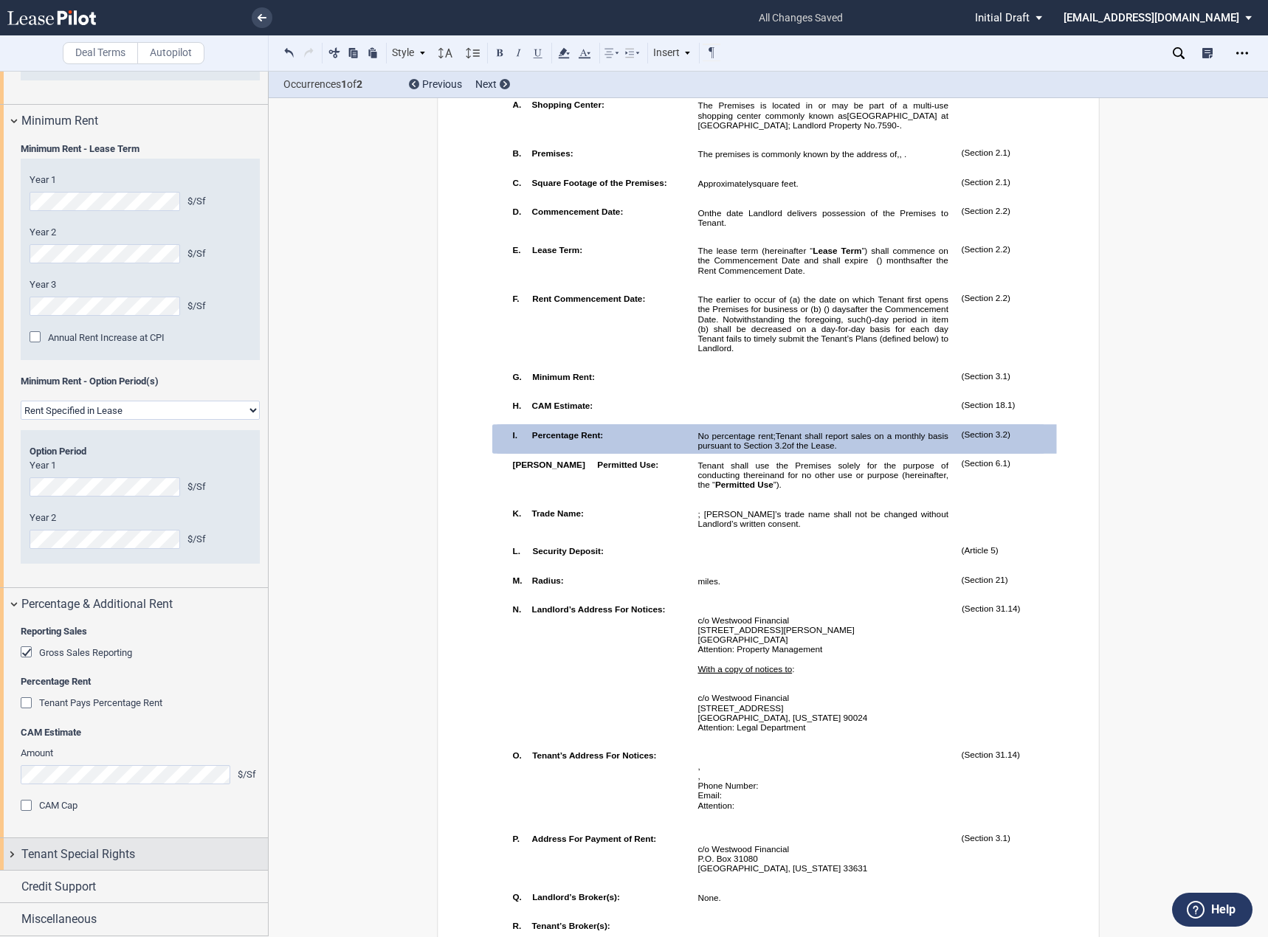
click at [77, 855] on span "Tenant Special Rights" at bounding box center [78, 855] width 114 height 18
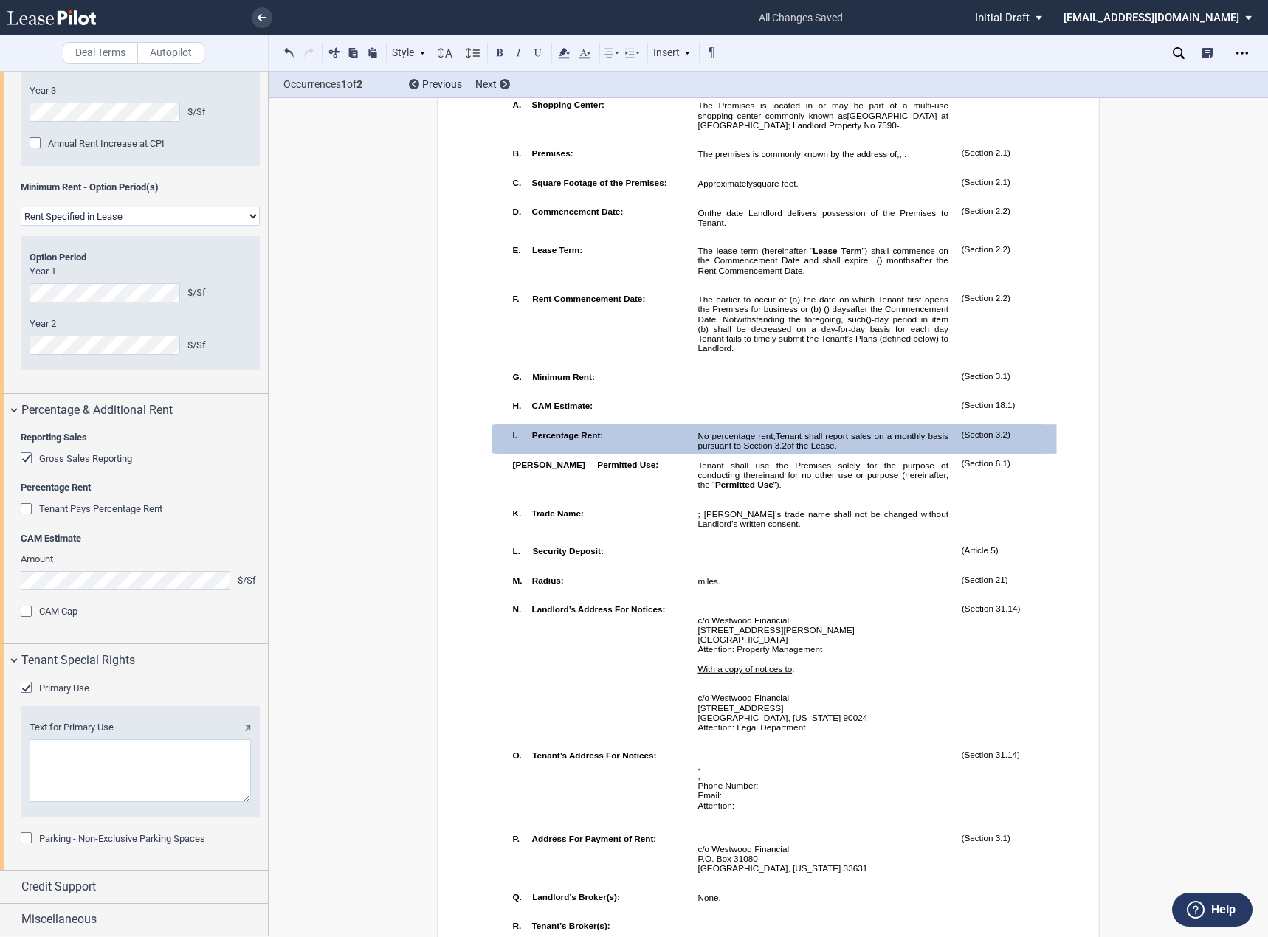
scroll to position [2346, 0]
click at [24, 697] on div "Primary Use" at bounding box center [28, 689] width 15 height 15
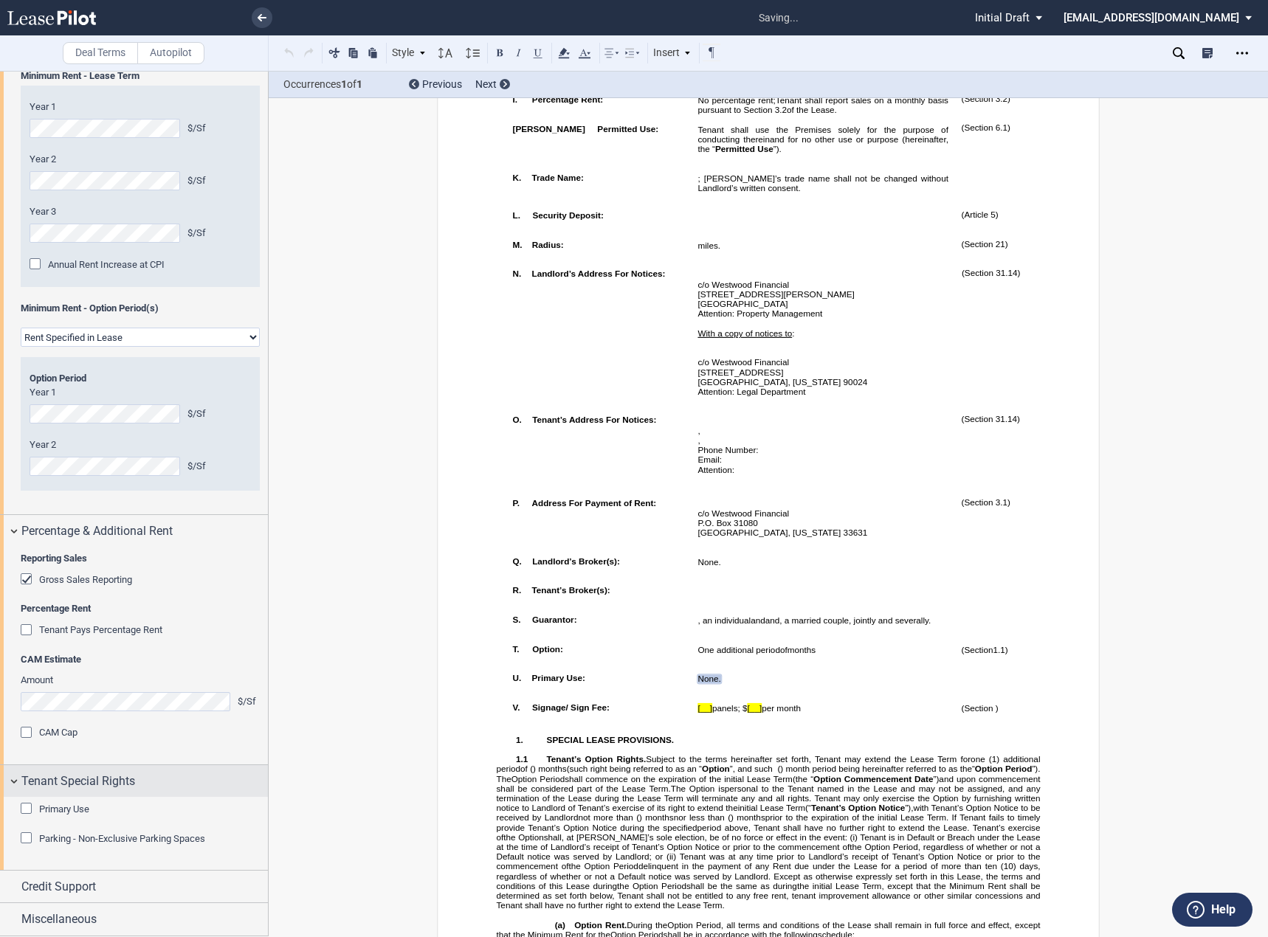
scroll to position [1290, 0]
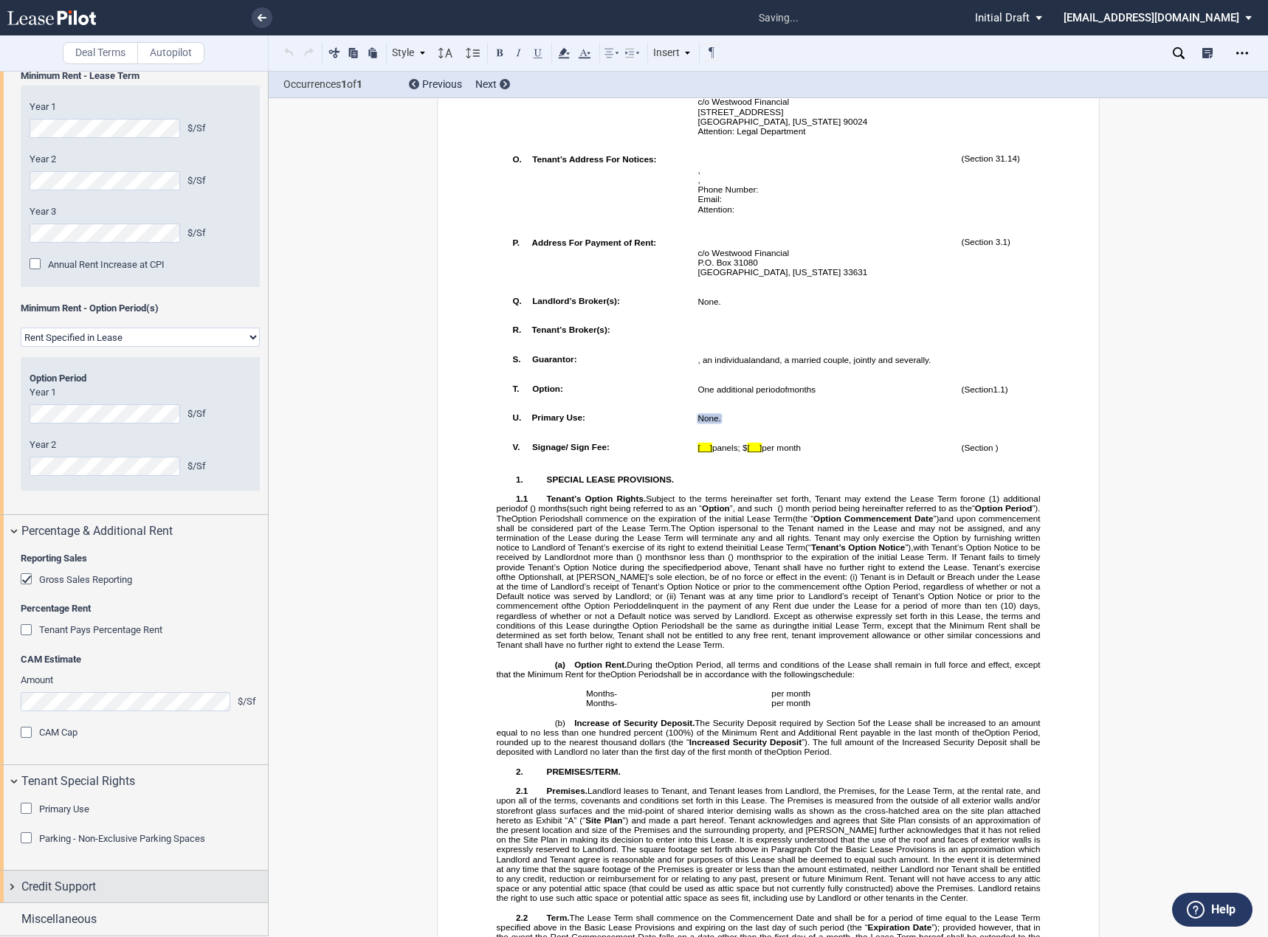
click at [83, 888] on span "Credit Support" at bounding box center [58, 887] width 75 height 18
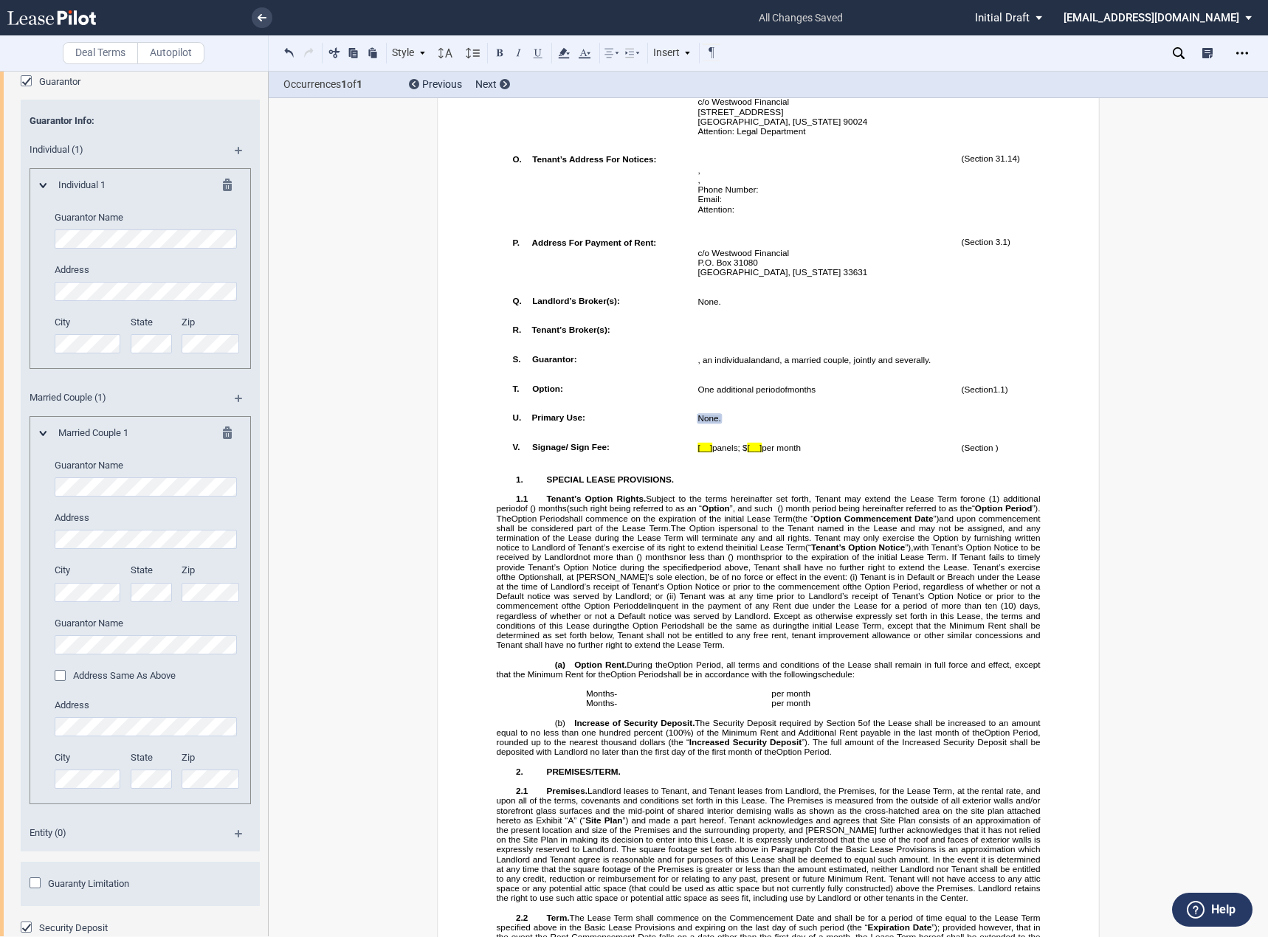
scroll to position [2930, 0]
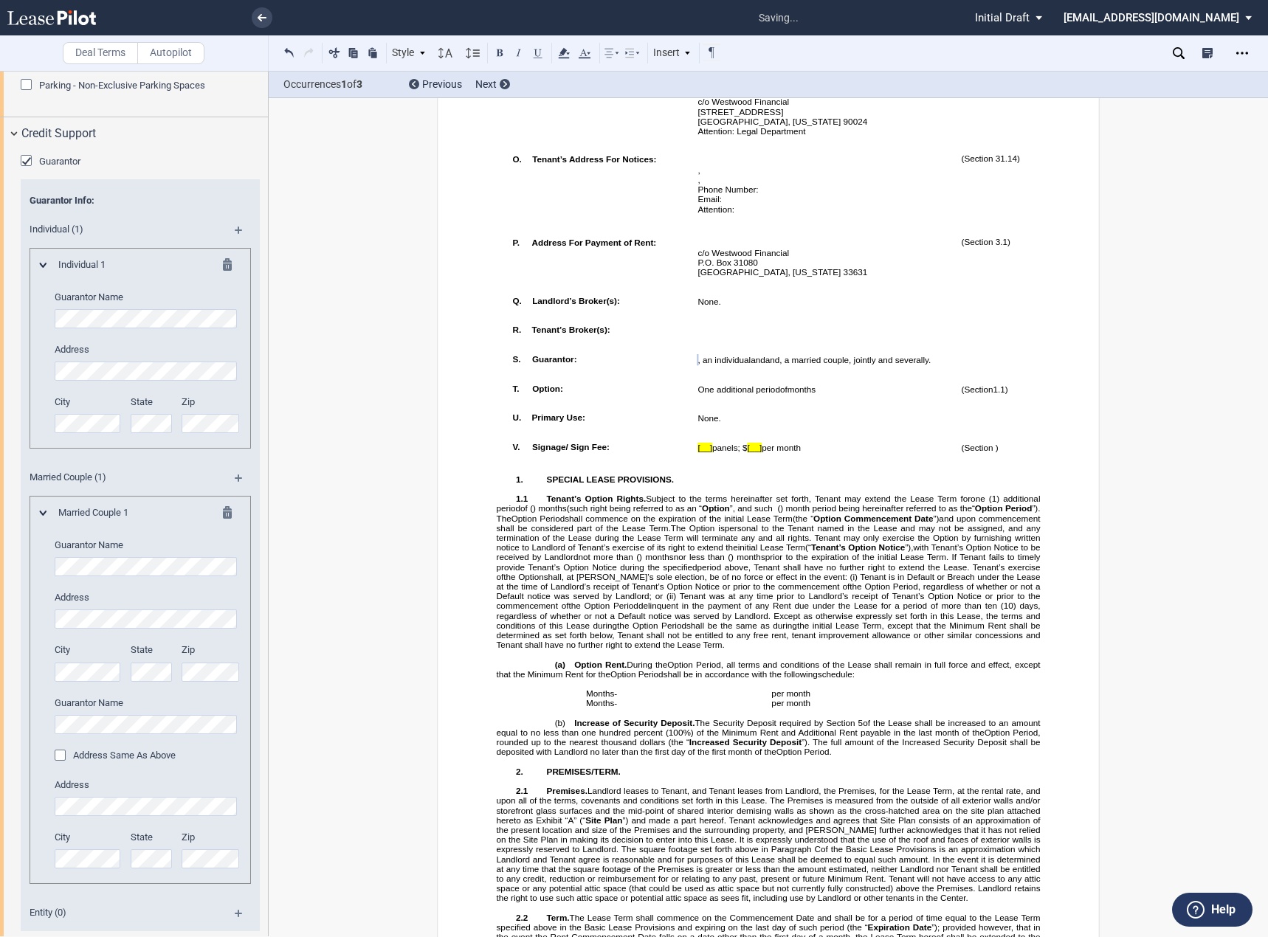
click at [229, 524] on md-icon at bounding box center [232, 515] width 18 height 18
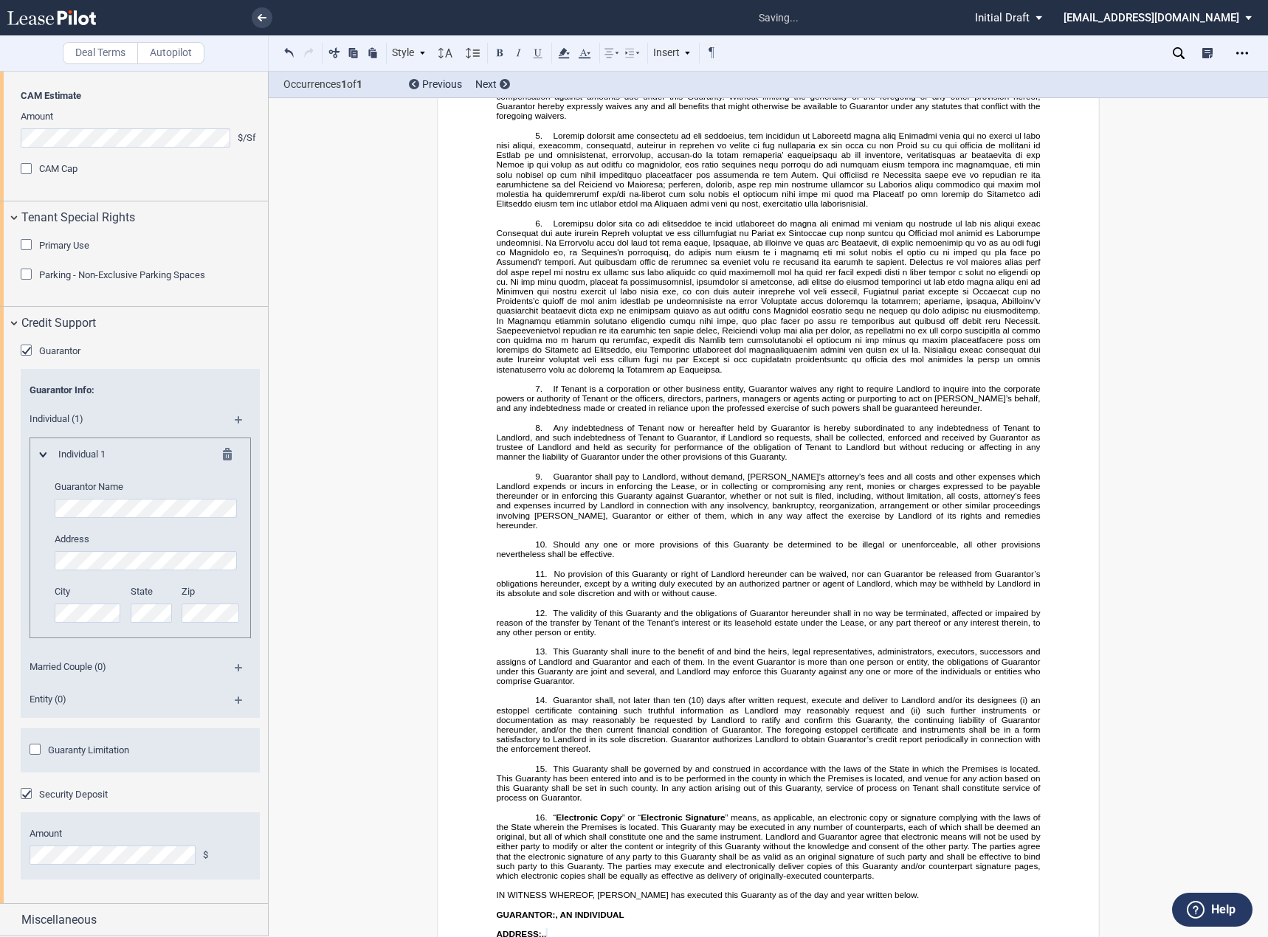
scroll to position [0, 0]
click at [312, 788] on div "Deal Terms Autopilot Style A. Paragraph 1. Section/Article 1.1 Subsection (a) S…" at bounding box center [634, 504] width 1268 height 866
click at [97, 925] on span "Miscellaneous" at bounding box center [58, 920] width 75 height 18
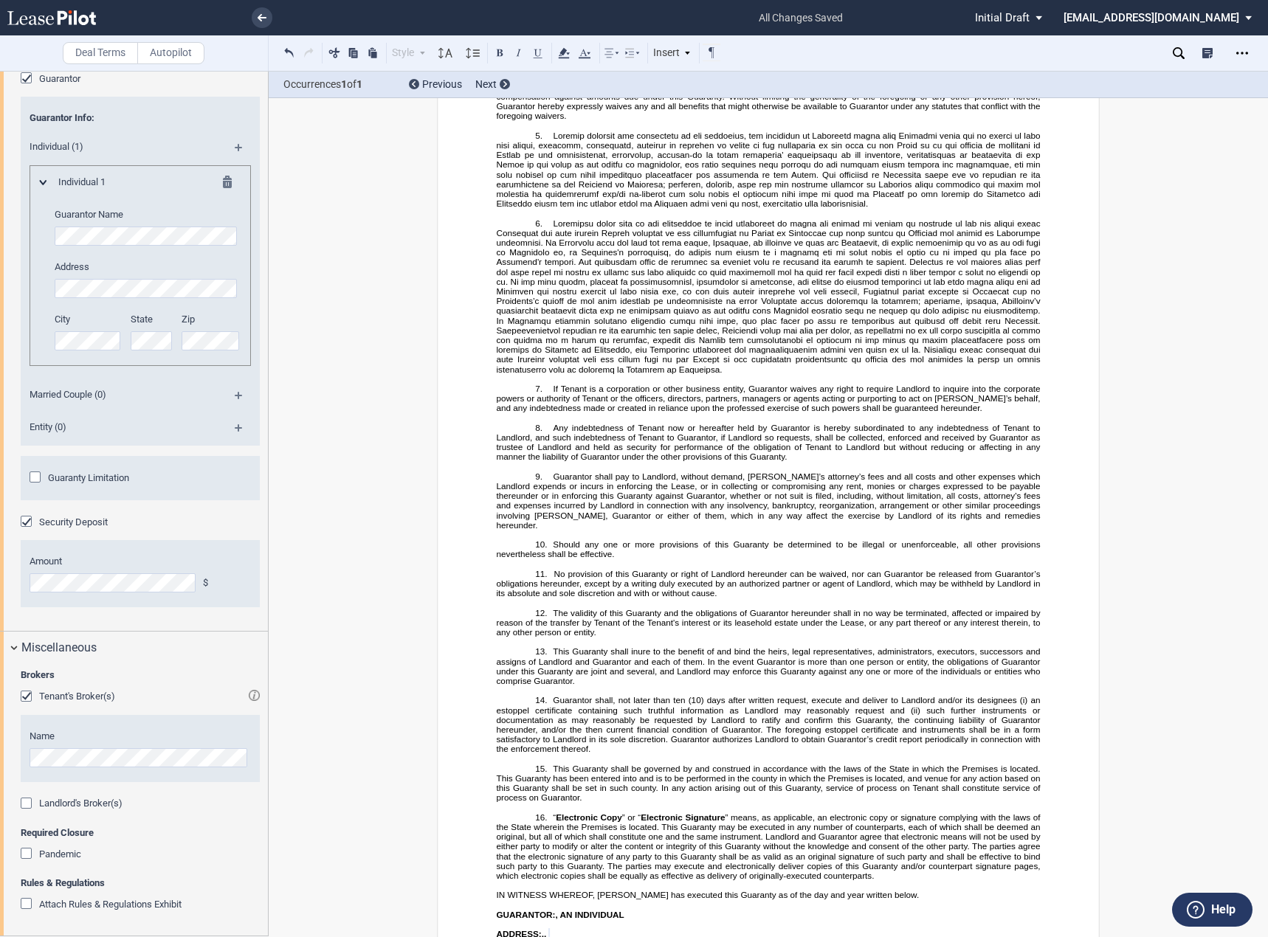
scroll to position [3094, 0]
click at [32, 905] on div "Attach Rules & Regulations Exhibit" at bounding box center [28, 905] width 15 height 15
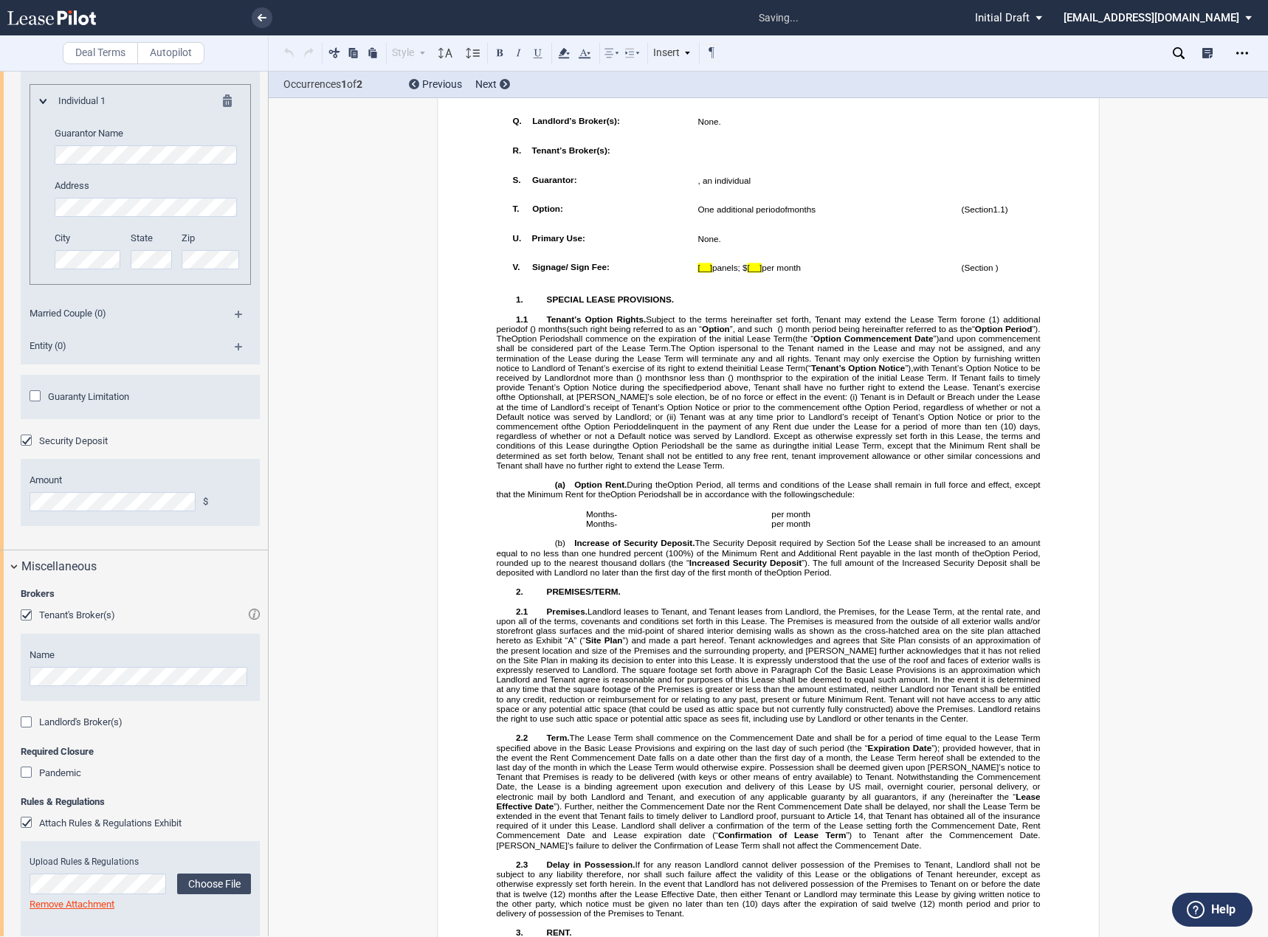
scroll to position [224, 0]
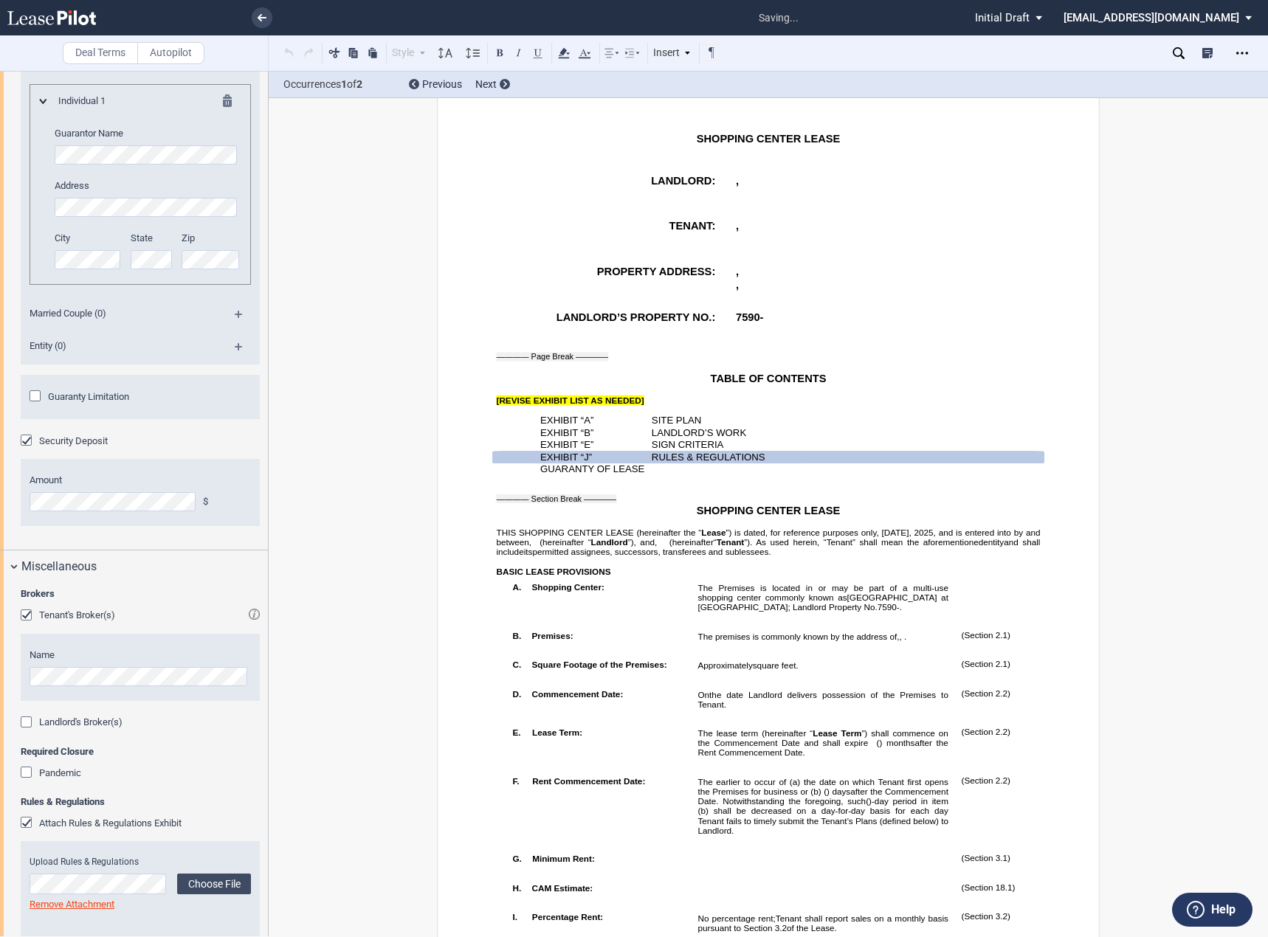
click at [565, 405] on p "﻿" at bounding box center [769, 410] width 544 height 10
click at [567, 398] on span "[REVISE EXHIBIT LIST AS NEEDED]" at bounding box center [571, 401] width 148 height 10
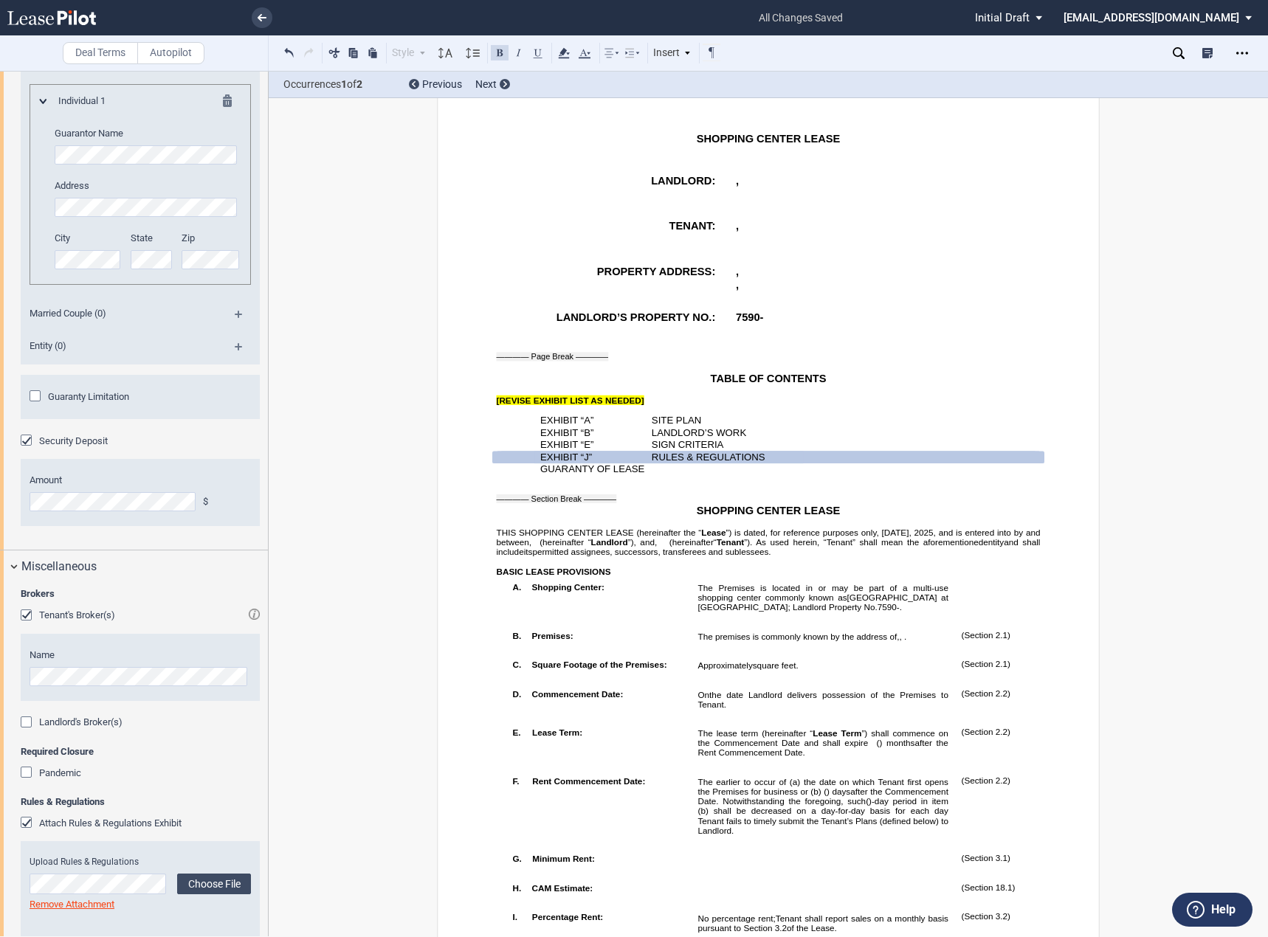
click at [567, 398] on span "[REVISE EXHIBIT LIST AS NEEDED]" at bounding box center [571, 401] width 148 height 10
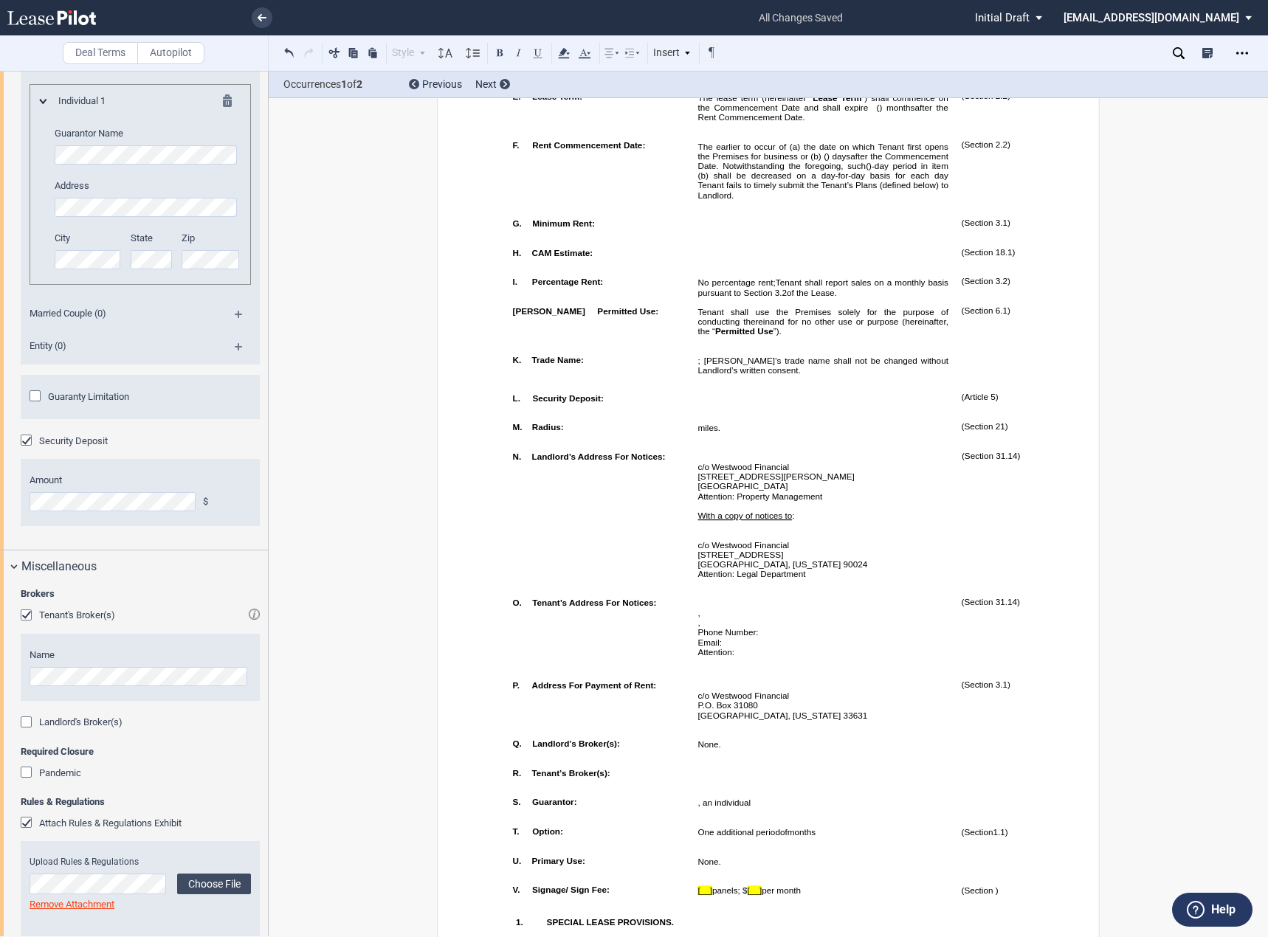
scroll to position [740, 0]
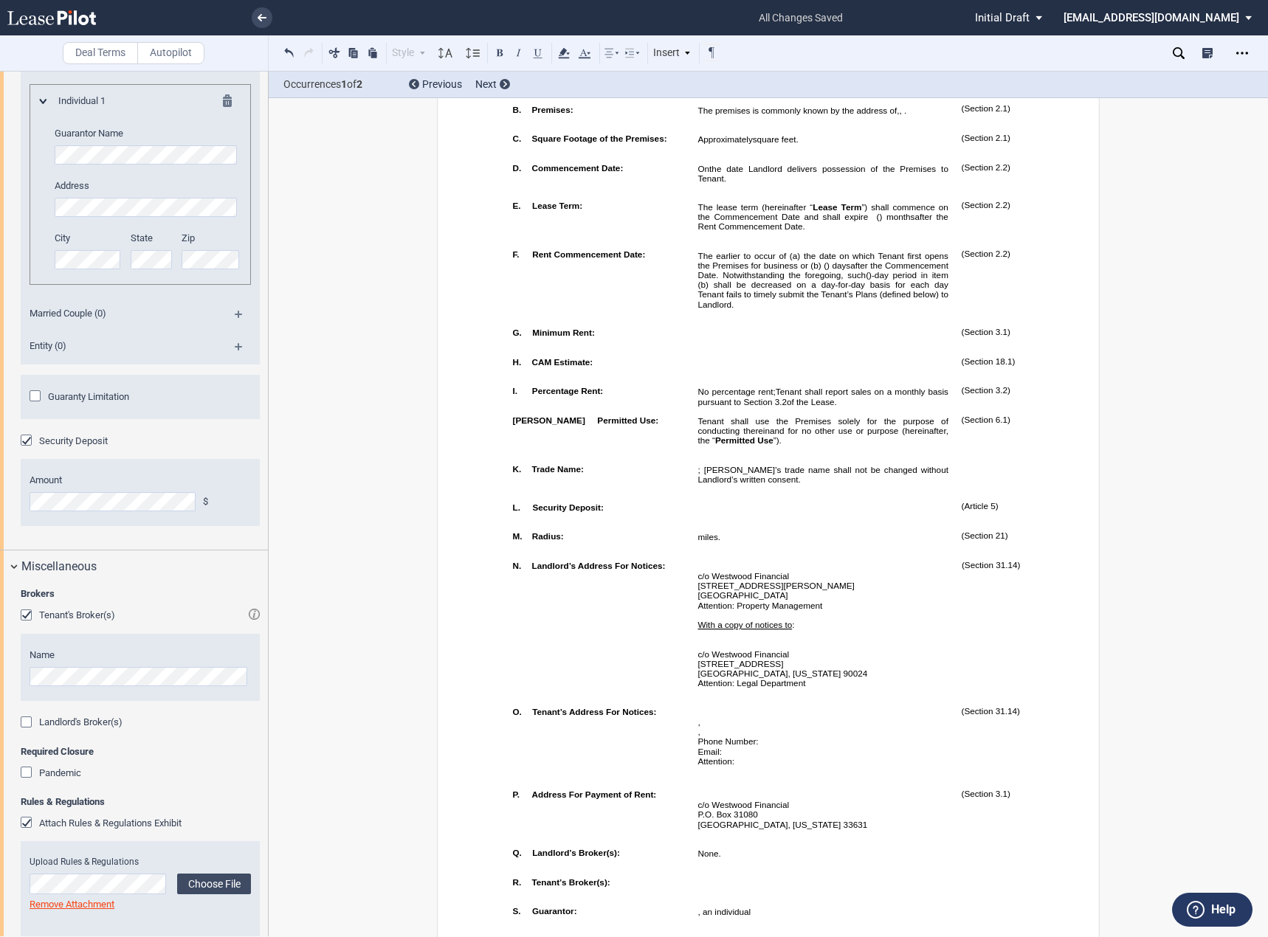
click at [700, 435] on span "Tenant shall use the Premises solely for the purpose of conducting therein" at bounding box center [823, 425] width 253 height 19
click at [800, 445] on span "and for no other use or purpose (hereinafter, the “" at bounding box center [823, 435] width 253 height 19
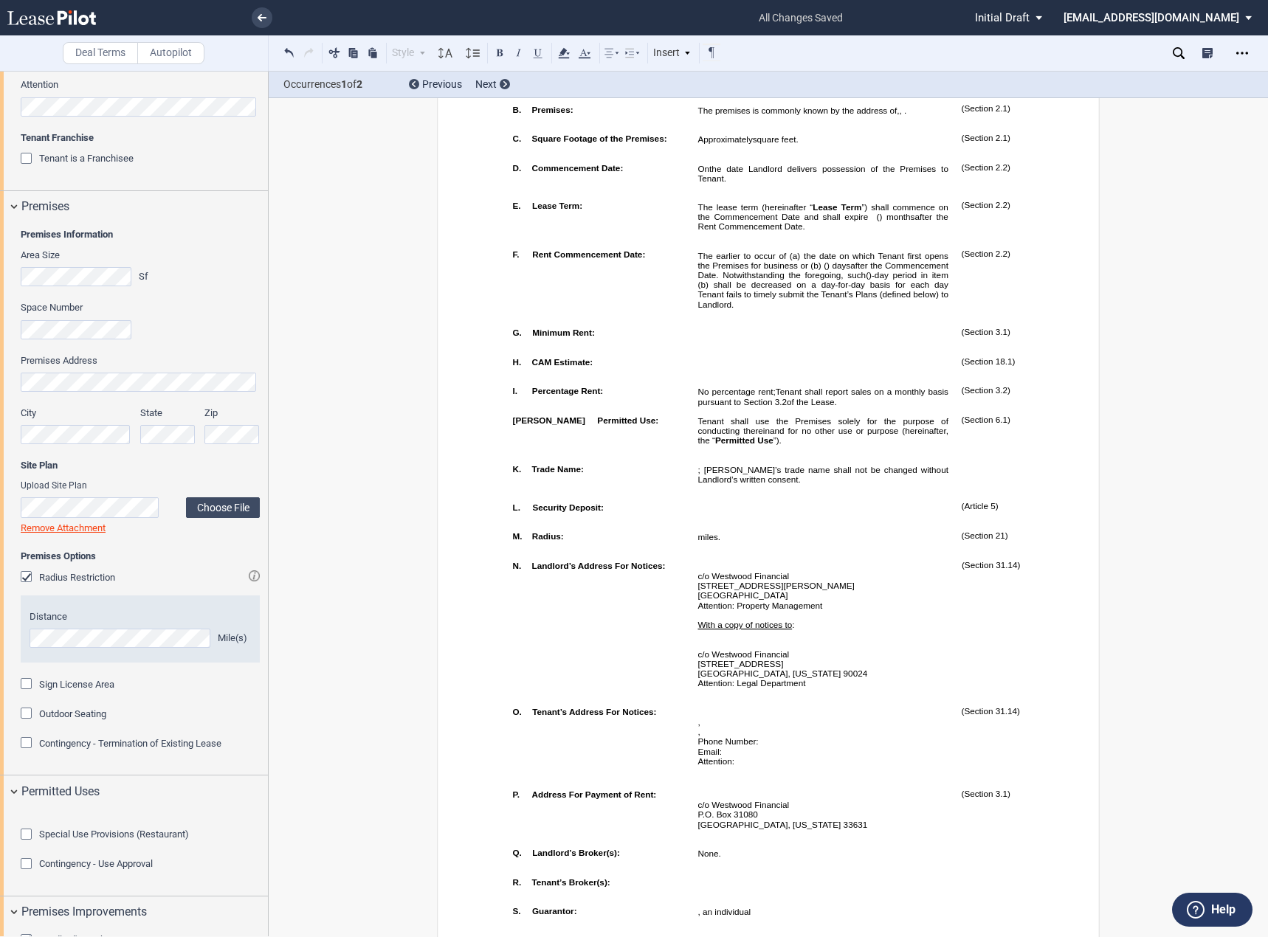
scroll to position [954, 0]
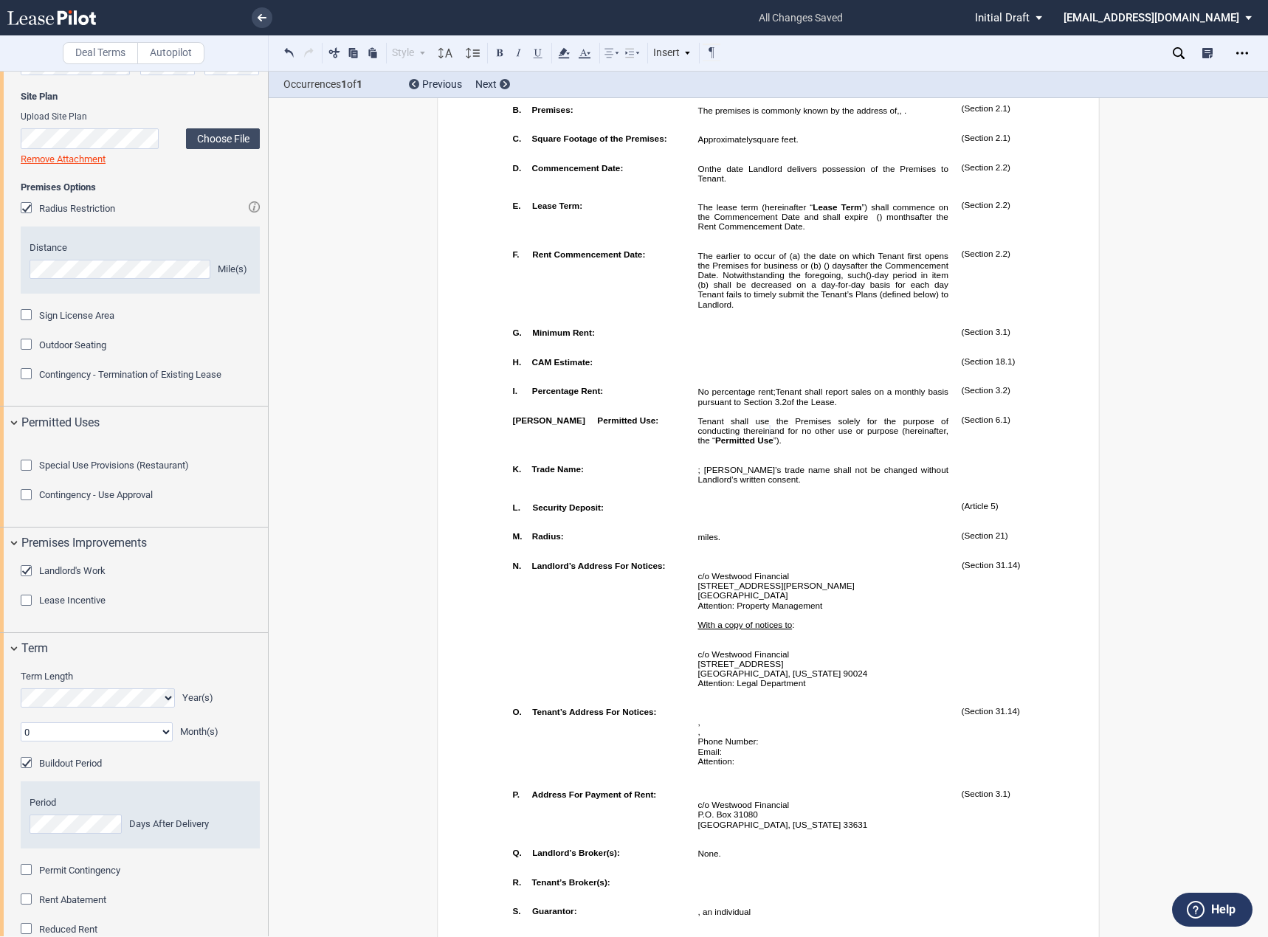
click at [653, 618] on td "!!SET_LEVEL_0!! !!LEASE_LEVEL_1!! N. Landlord’s Address For Notices:" at bounding box center [598, 628] width 185 height 146
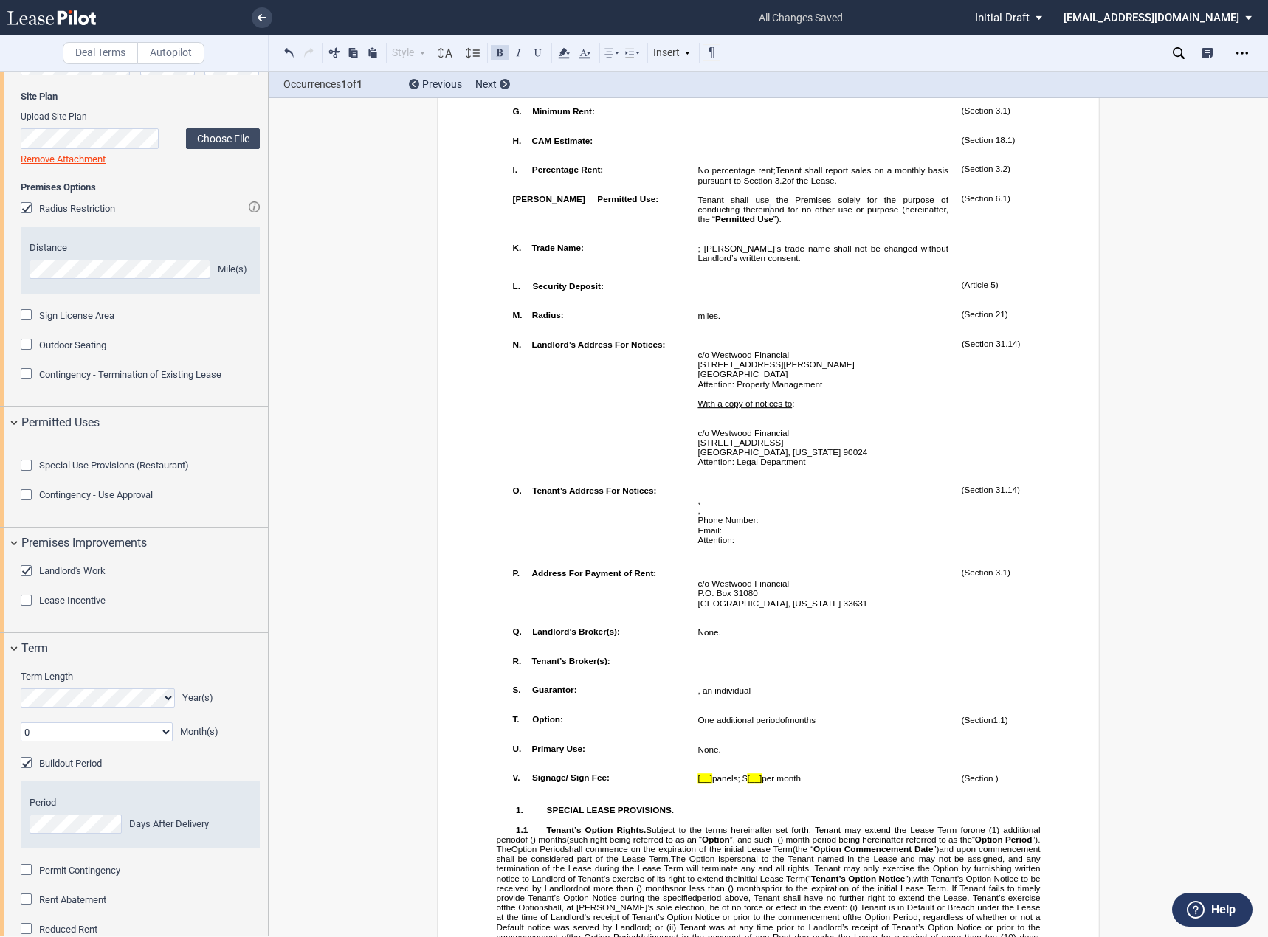
click at [1043, 463] on td "(Section ﻿ 31.14 ﻿ )" at bounding box center [1005, 407] width 101 height 146
drag, startPoint x: 509, startPoint y: 809, endPoint x: 993, endPoint y: 807, distance: 484.1
click at [993, 795] on tr "!!SET_LEVEL_0!! !!LEASE_LEVEL_1!! V. Signage/ Sign Fee: [__] panels; $ [__] per…" at bounding box center [781, 781] width 550 height 29
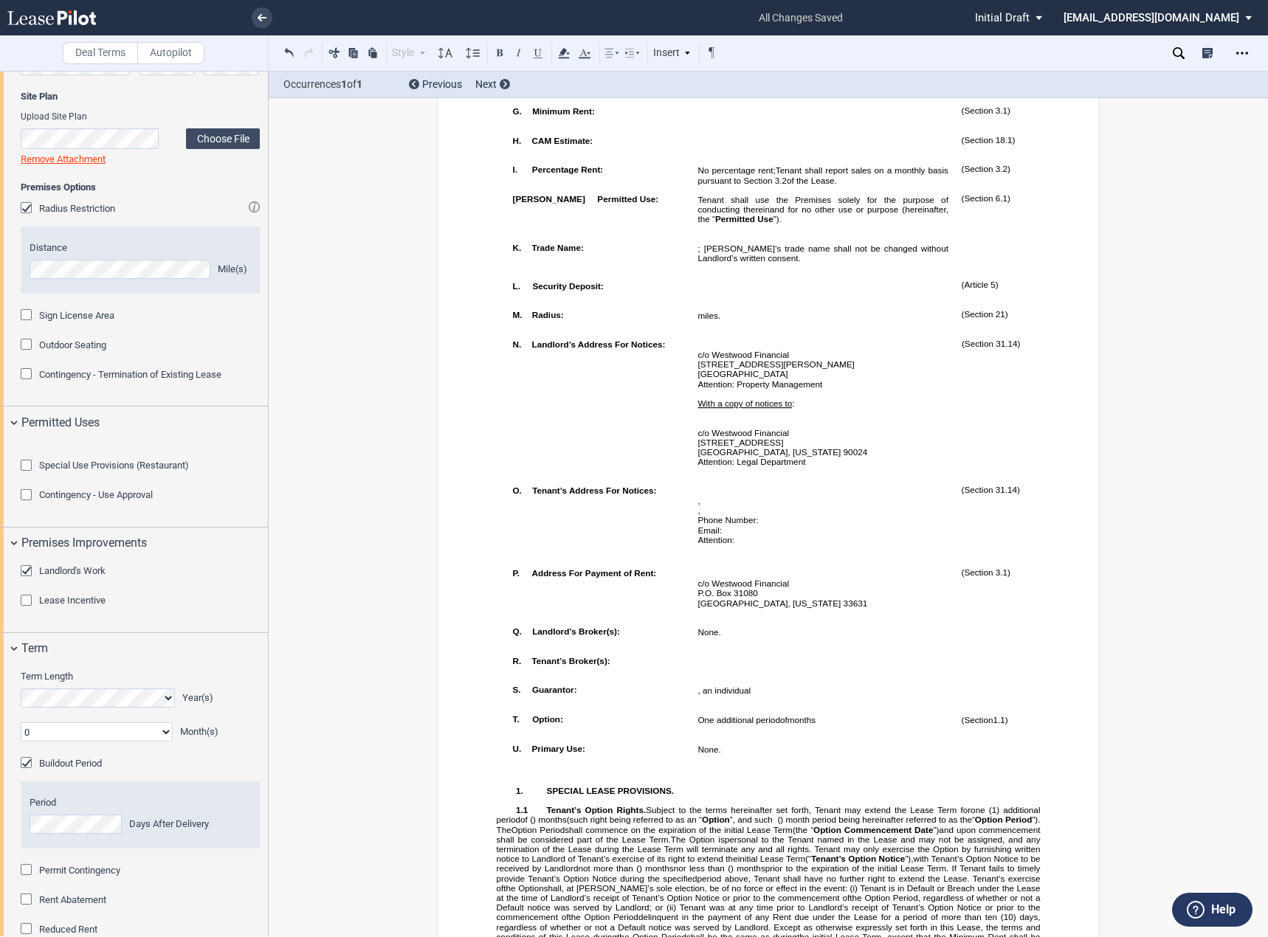
click at [724, 321] on p "Intentionally Omitted. ﻿ ﻿ mile s ." at bounding box center [822, 316] width 250 height 10
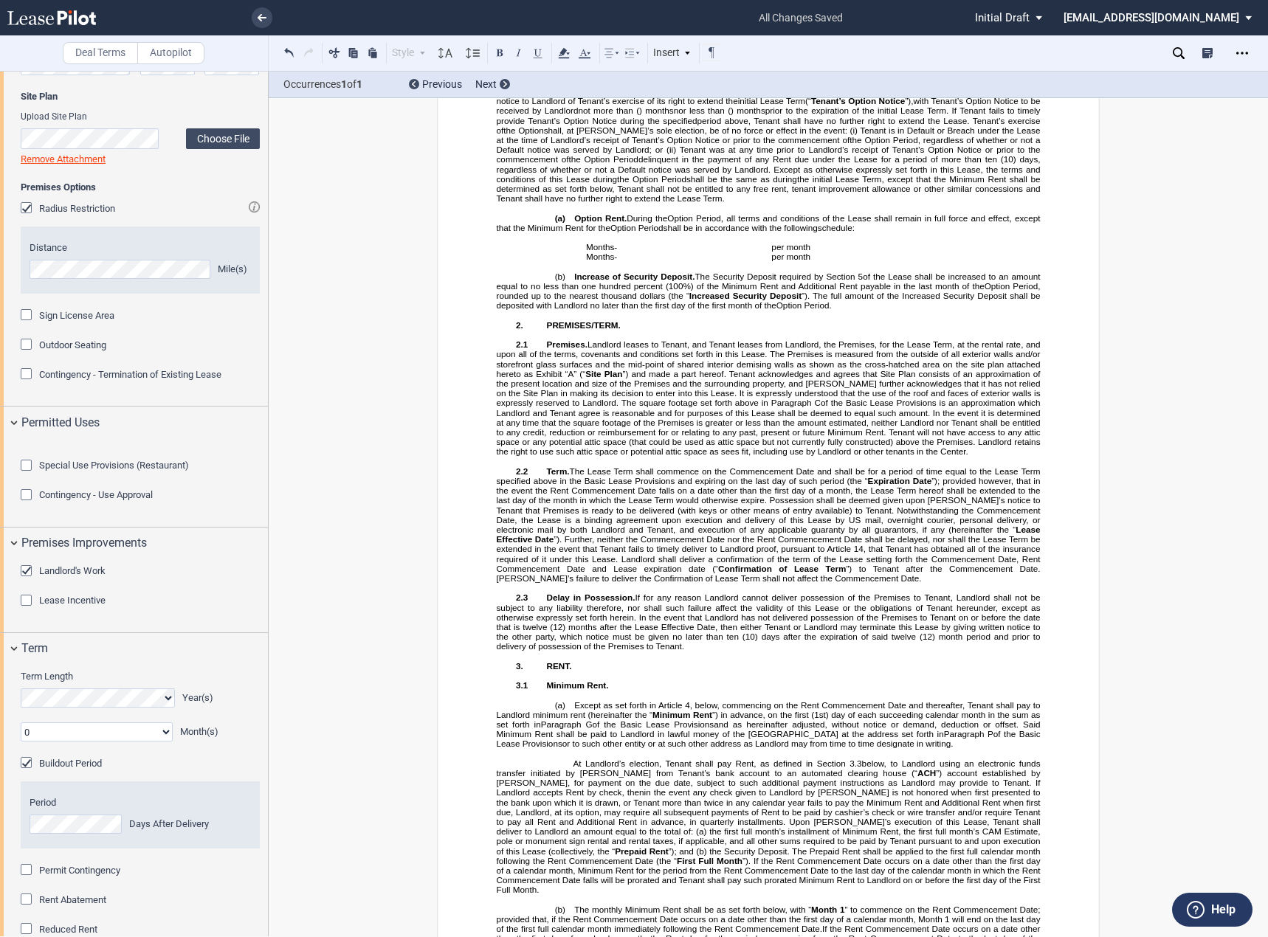
scroll to position [2477, 0]
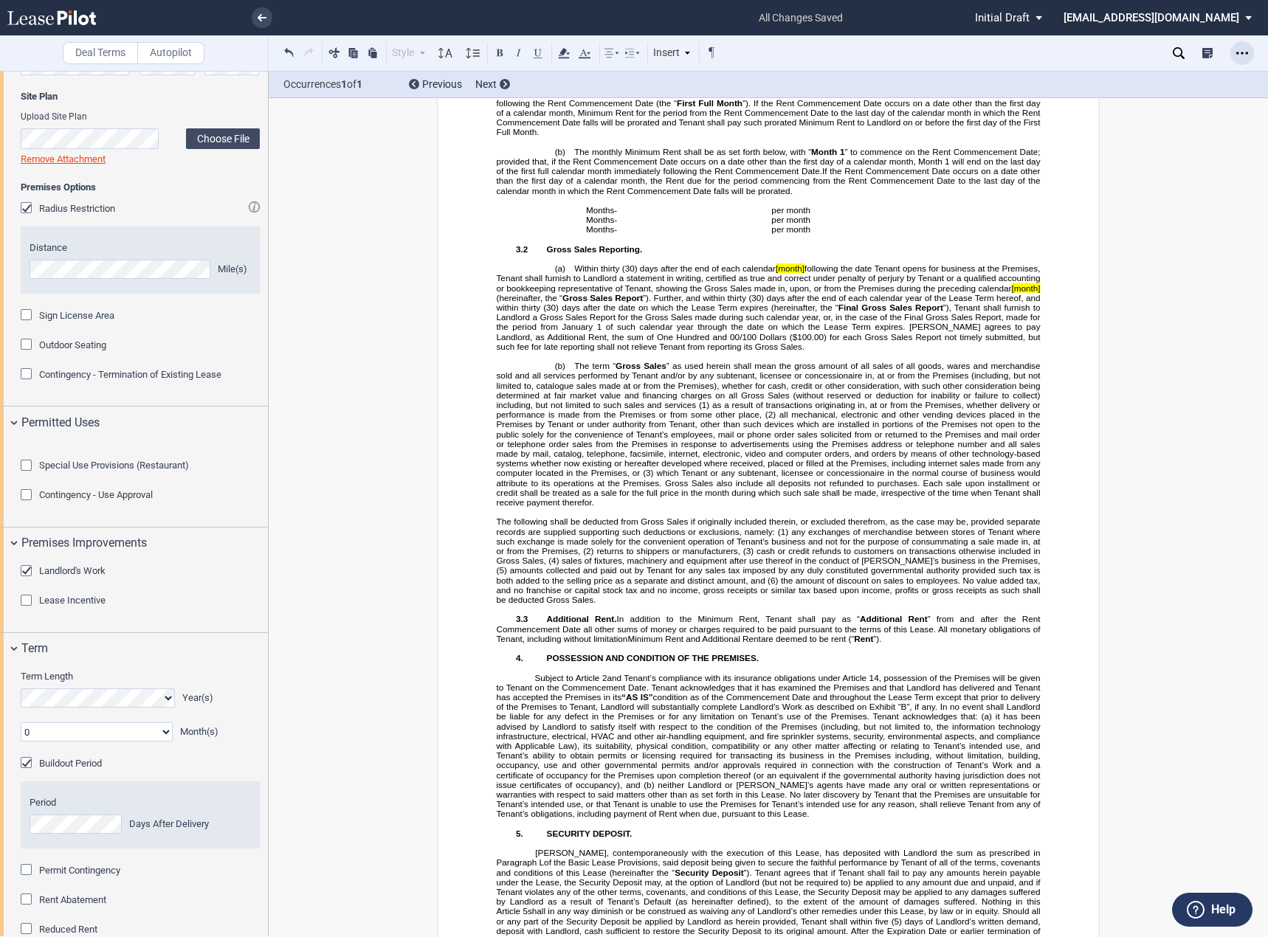
click at [1230, 49] on div "Open Lease options menu" at bounding box center [1242, 53] width 24 height 24
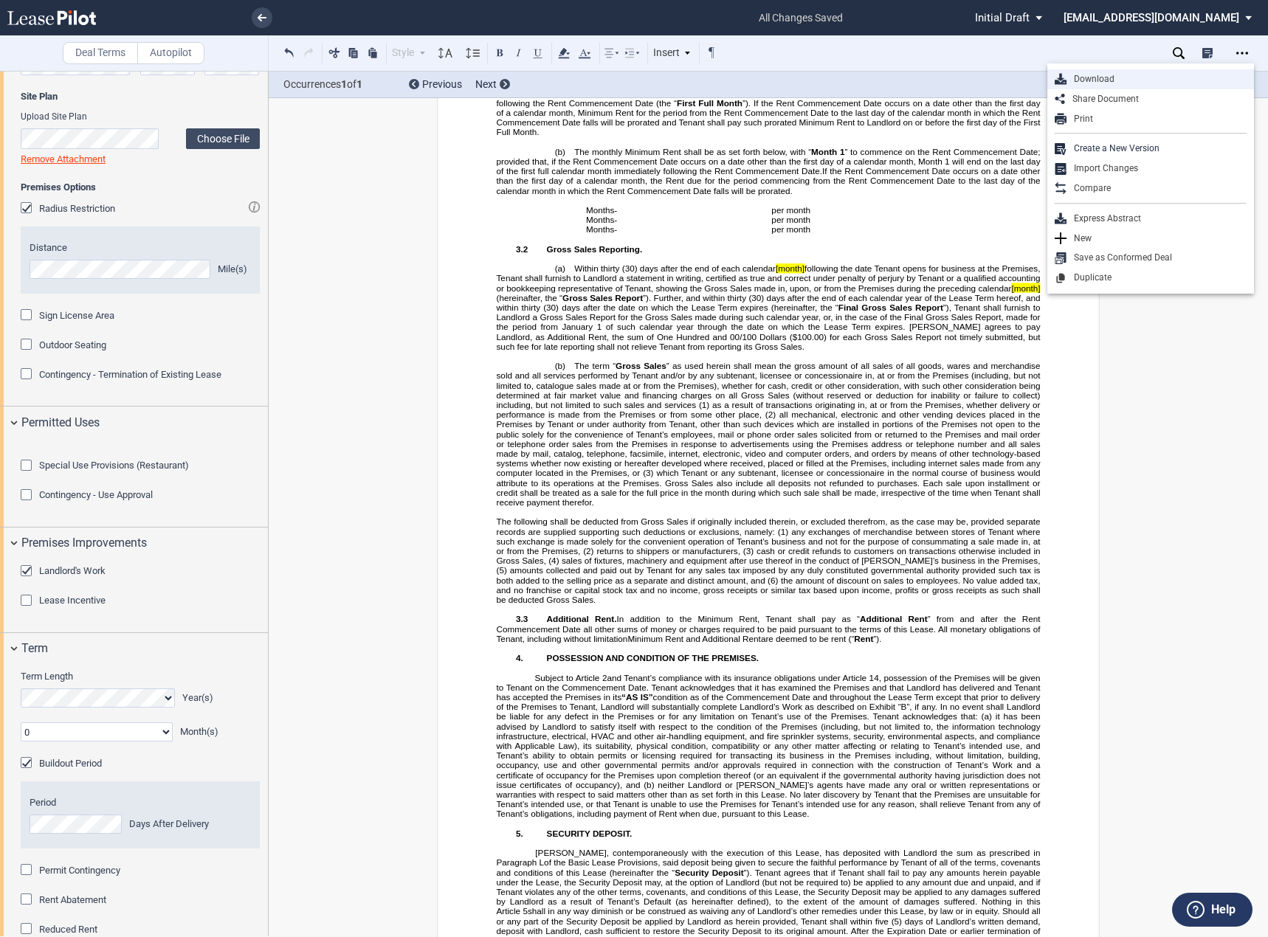
click at [1135, 83] on div "Download" at bounding box center [1156, 79] width 180 height 13
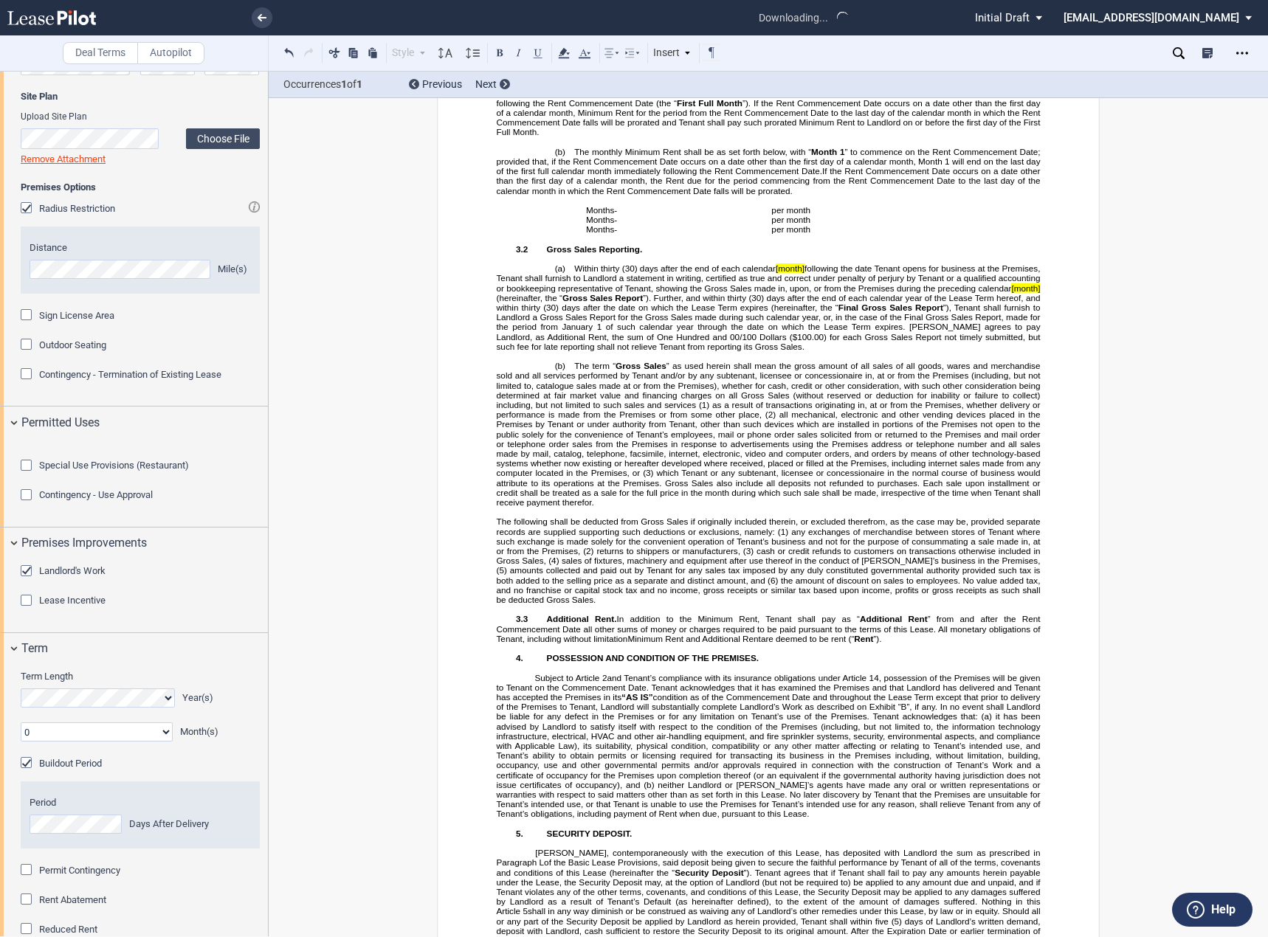
click at [266, 21] on link at bounding box center [262, 17] width 21 height 21
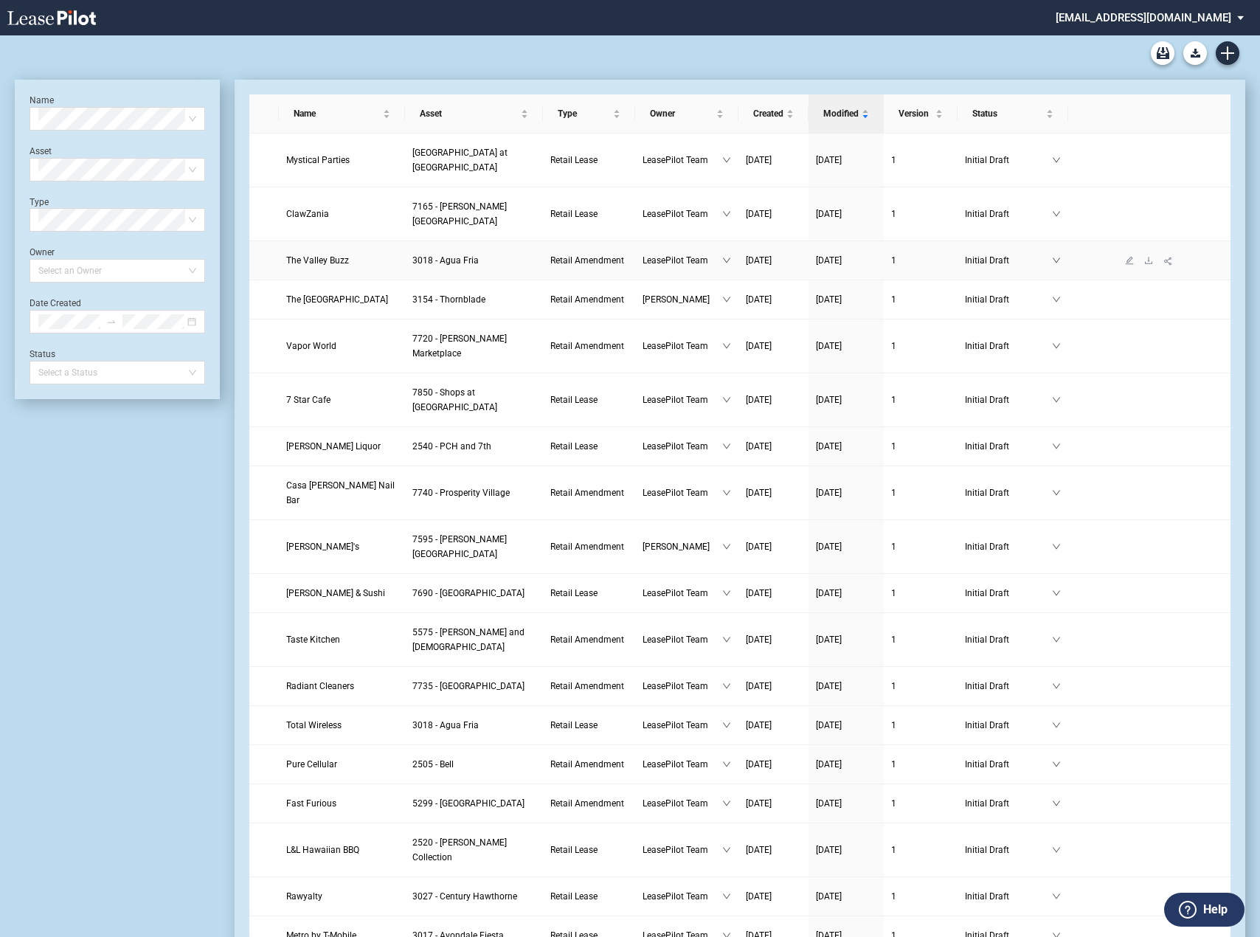
click at [311, 255] on span "The Valley Buzz" at bounding box center [317, 260] width 63 height 10
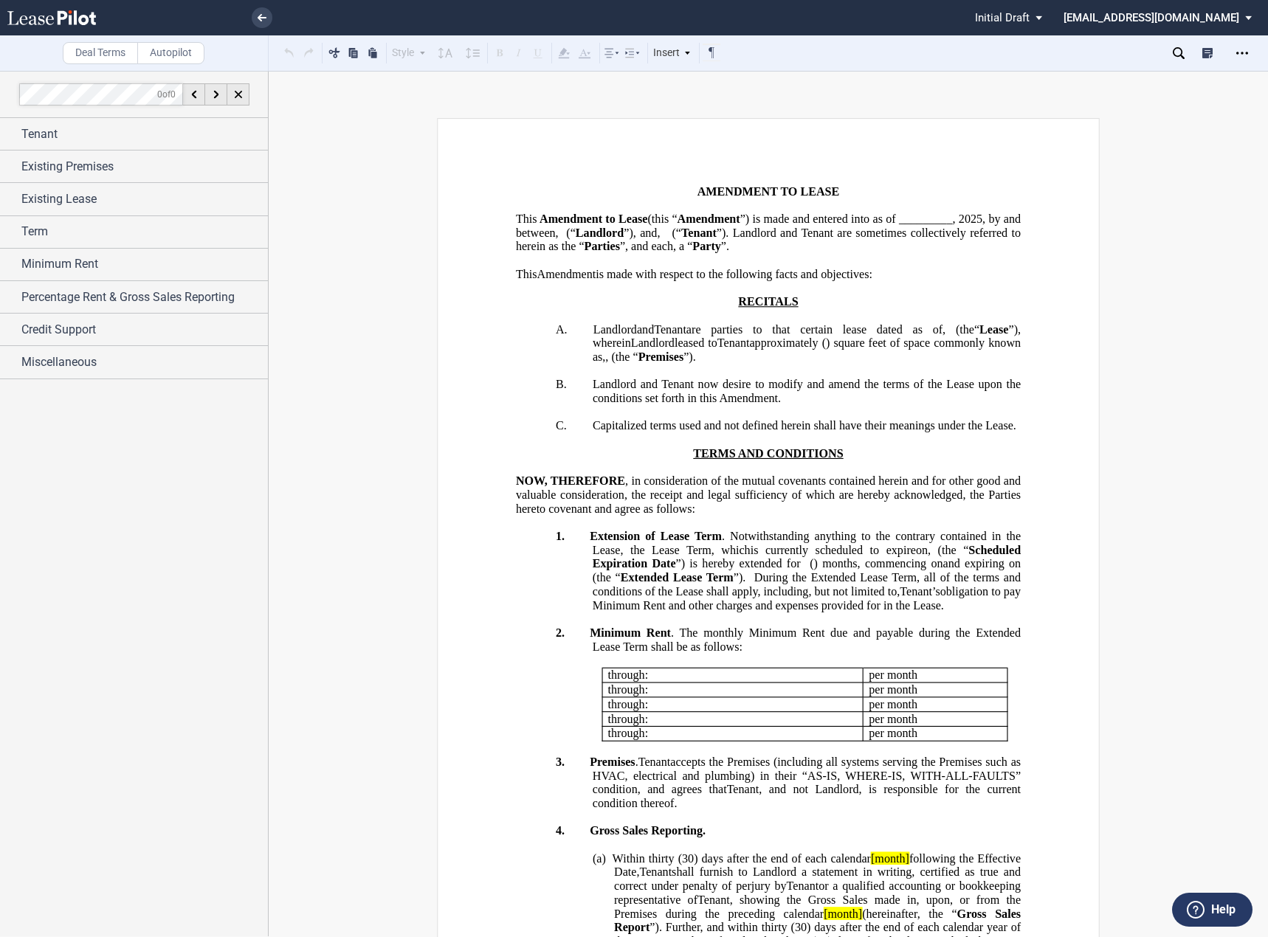
click at [692, 253] on span "”, and each, a “" at bounding box center [656, 246] width 72 height 13
click at [111, 128] on div "Tenant" at bounding box center [144, 134] width 246 height 18
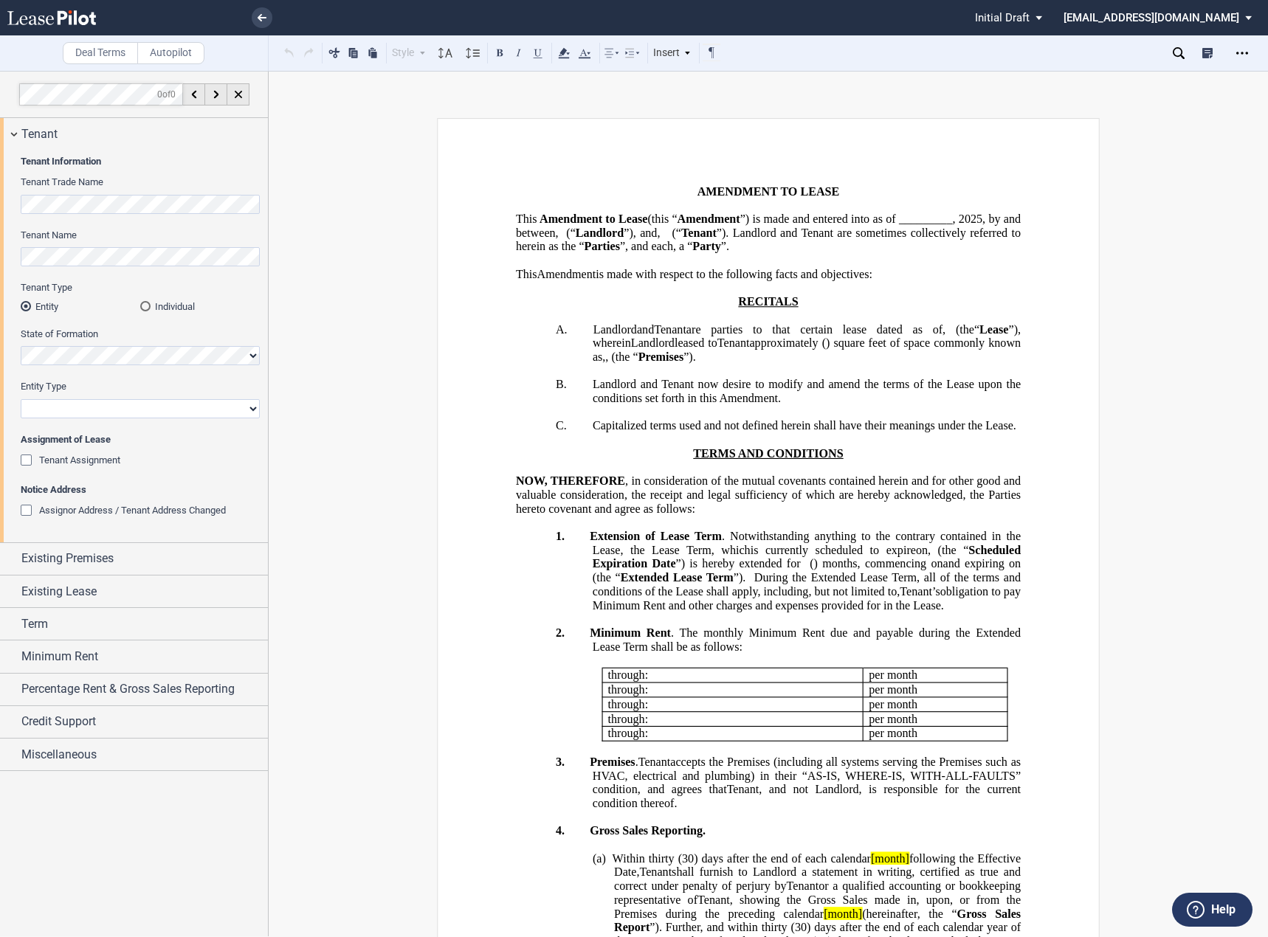
click at [899, 419] on p "﻿" at bounding box center [768, 412] width 505 height 14
click at [740, 226] on span "”) is made and entered into as of _________," at bounding box center [847, 219] width 215 height 13
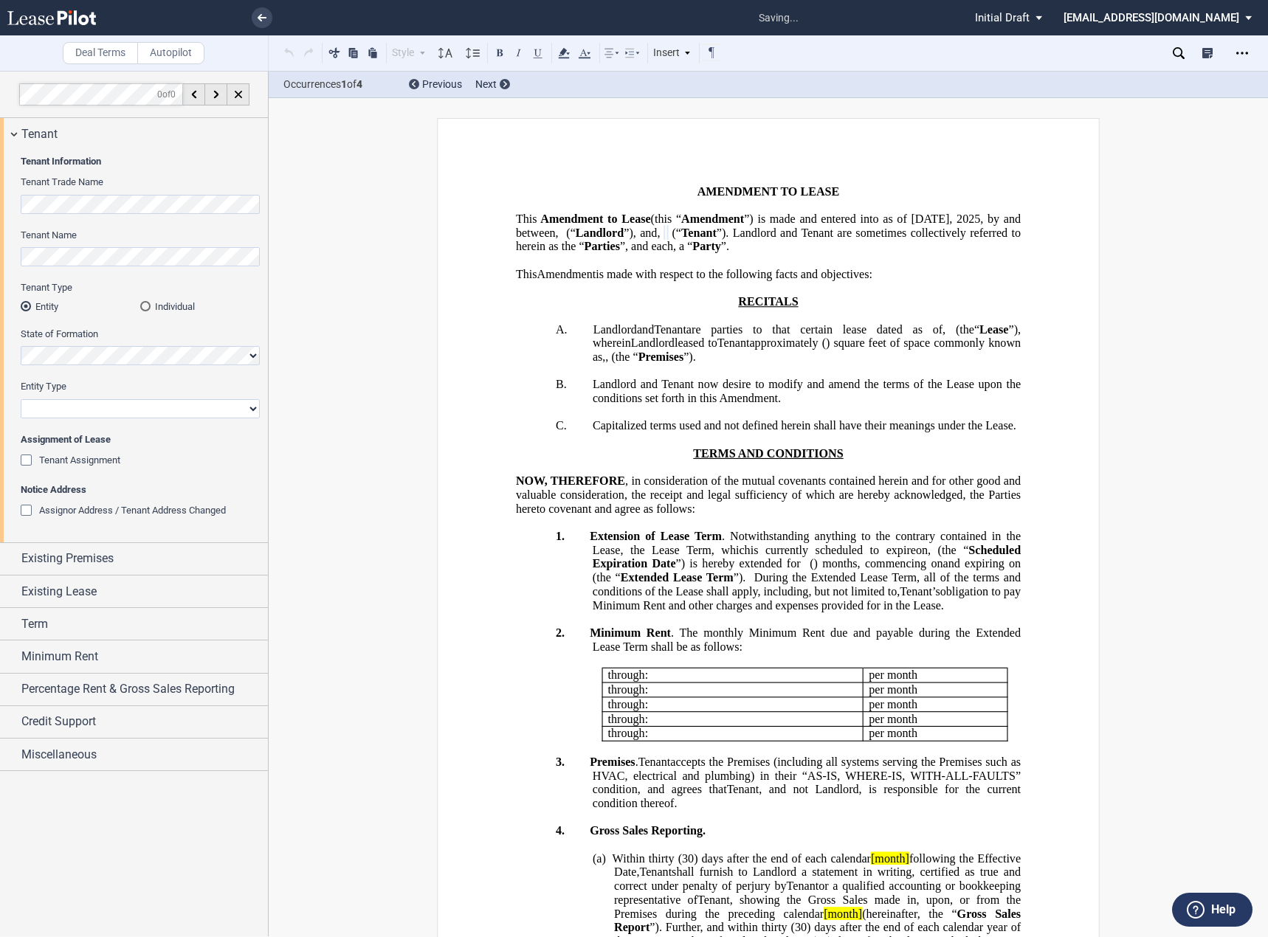
click at [73, 412] on select "Corporation Limited Liability Company General Partnership Limited Partnership O…" at bounding box center [140, 408] width 239 height 19
select select "limited liability company"
click at [21, 399] on select "Corporation Limited Liability Company General Partnership Limited Partnership O…" at bounding box center [140, 408] width 239 height 19
click at [78, 460] on span "Tenant Assignment" at bounding box center [79, 460] width 81 height 11
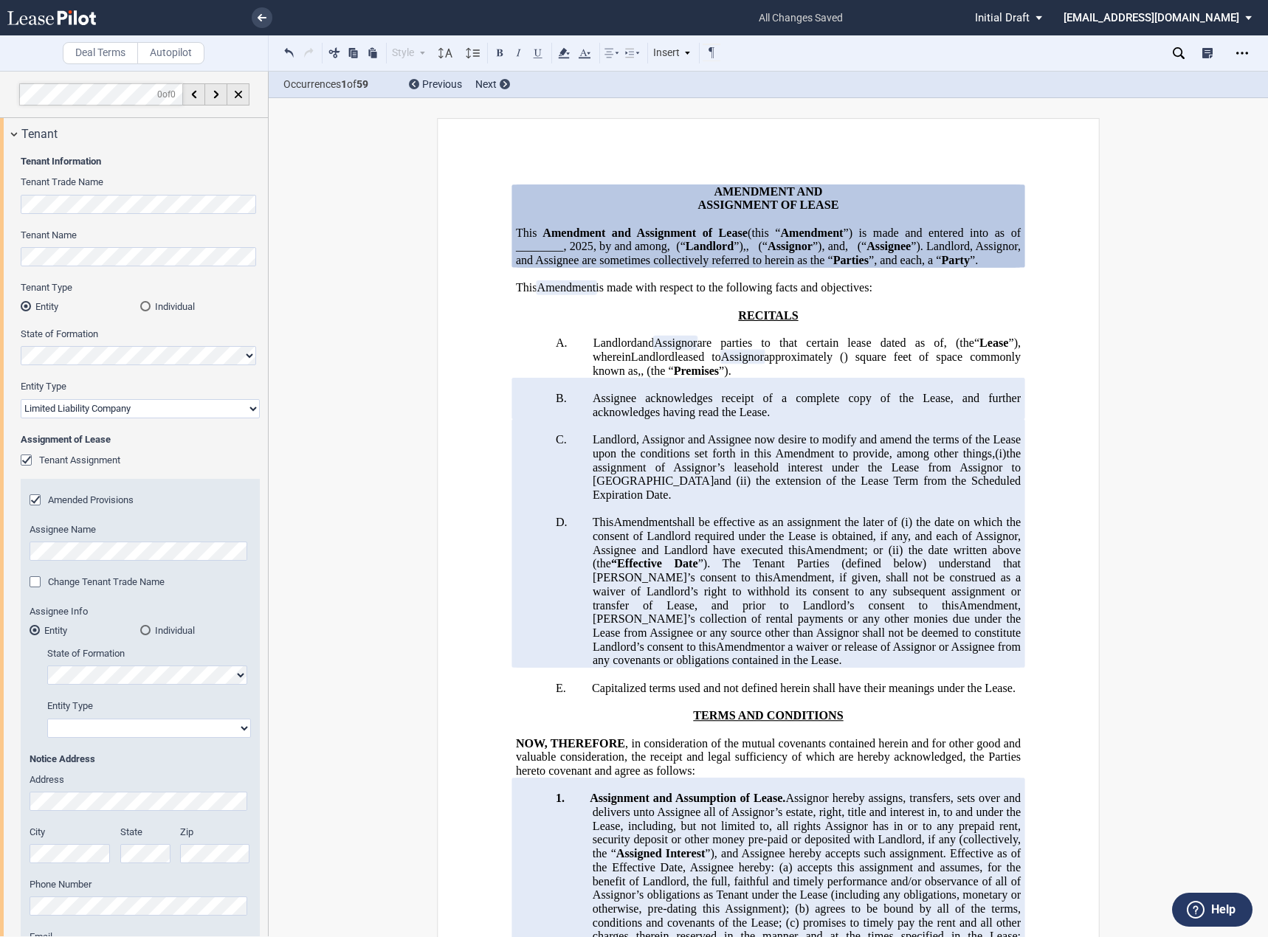
click at [65, 466] on div "Tenant Assignment" at bounding box center [79, 460] width 81 height 13
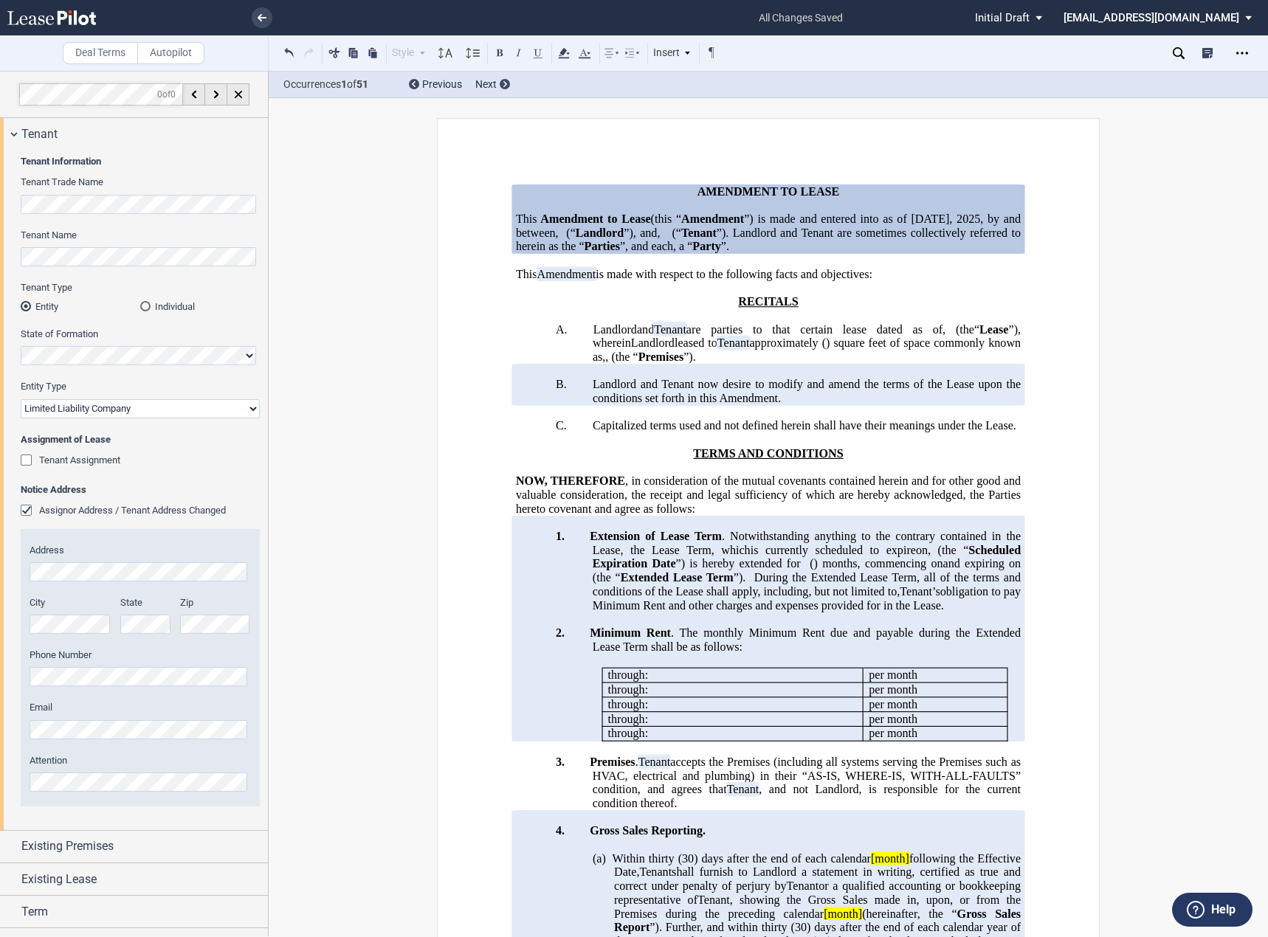
click at [23, 516] on div "Assignor Address / Tenant Address Changed" at bounding box center [28, 512] width 15 height 15
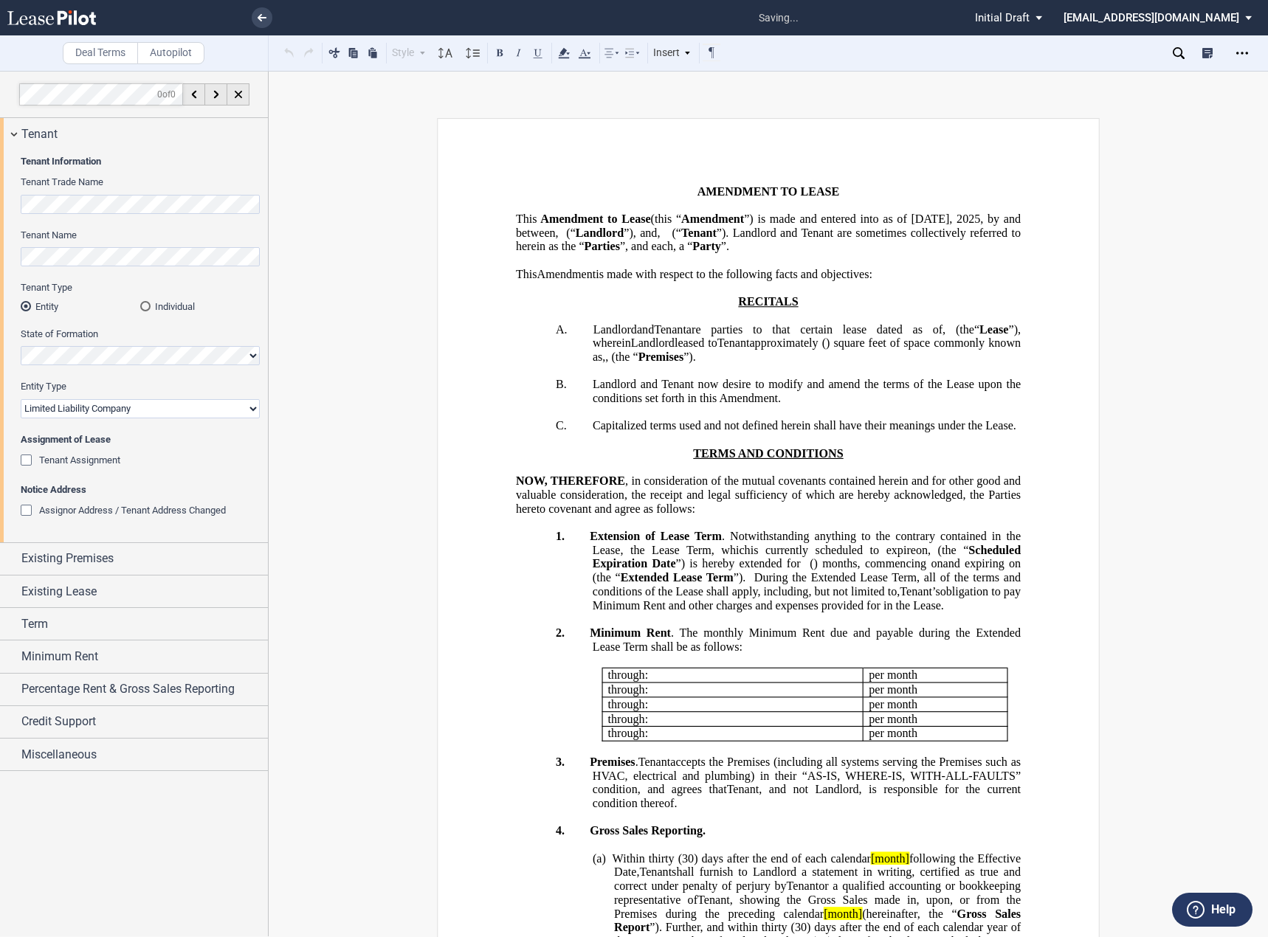
click at [54, 462] on span "Tenant Assignment" at bounding box center [79, 460] width 81 height 11
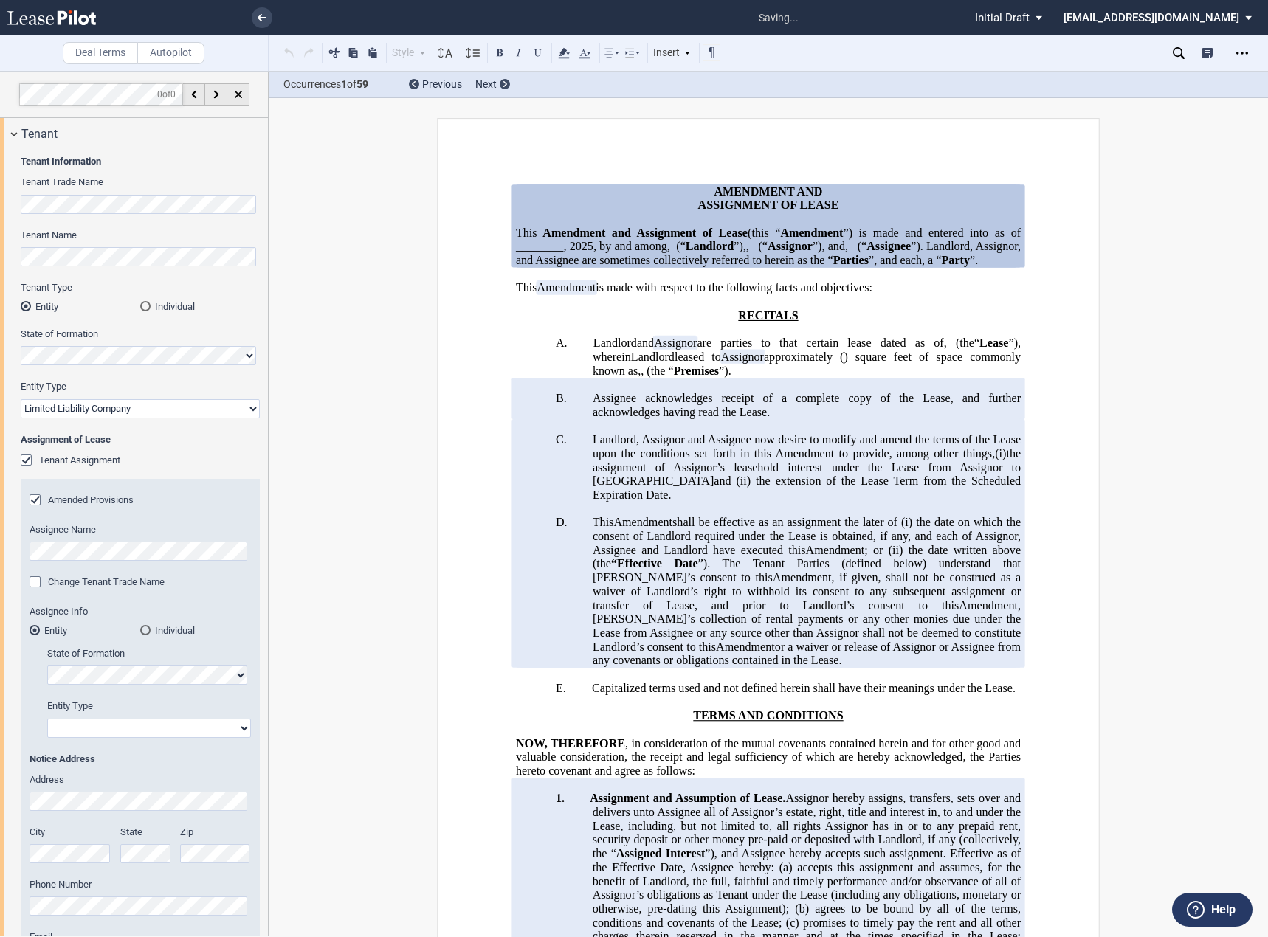
click at [54, 463] on span "Tenant Assignment" at bounding box center [79, 460] width 81 height 11
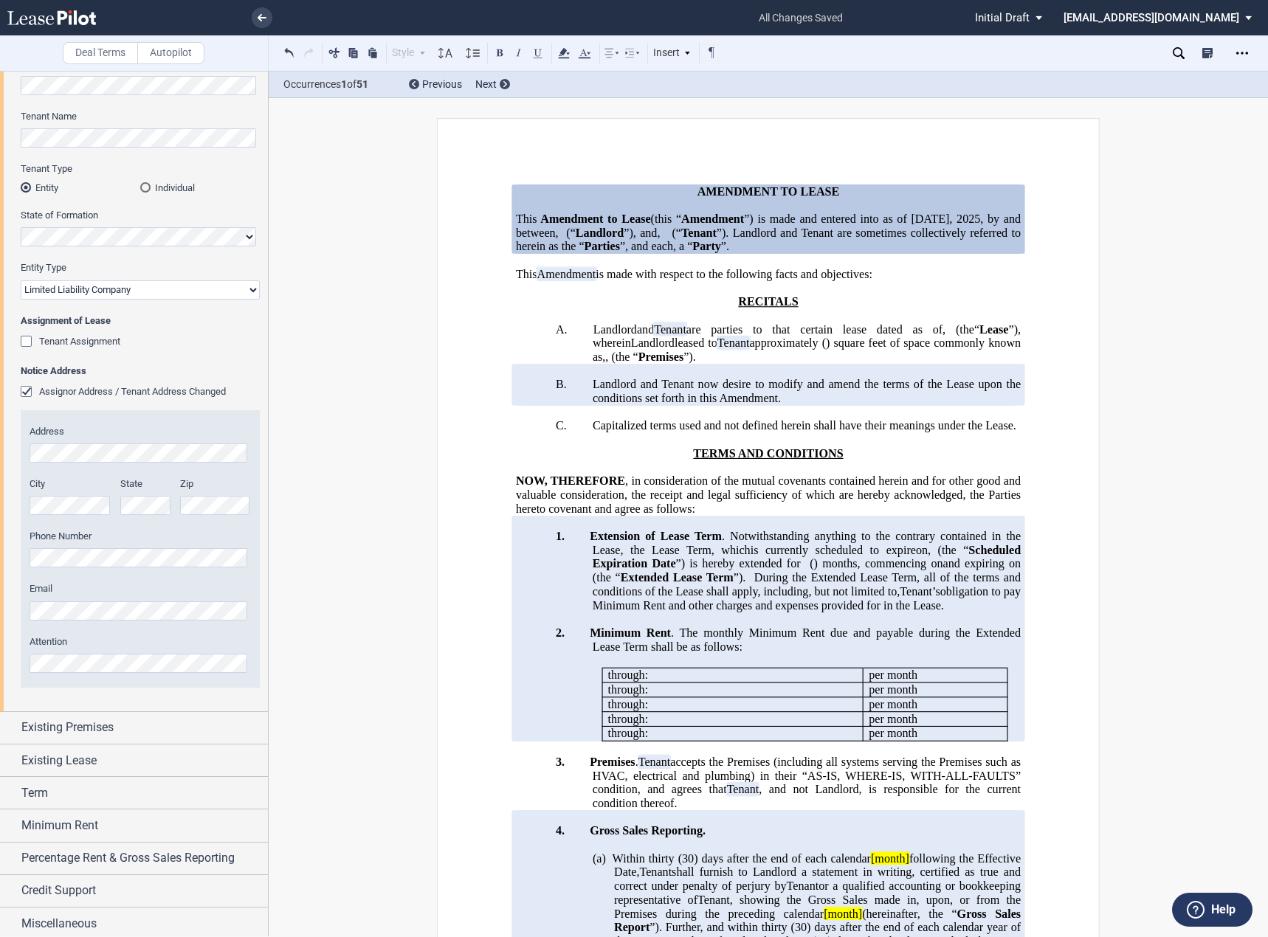
scroll to position [122, 0]
click at [106, 717] on span "Existing Premises" at bounding box center [67, 724] width 92 height 18
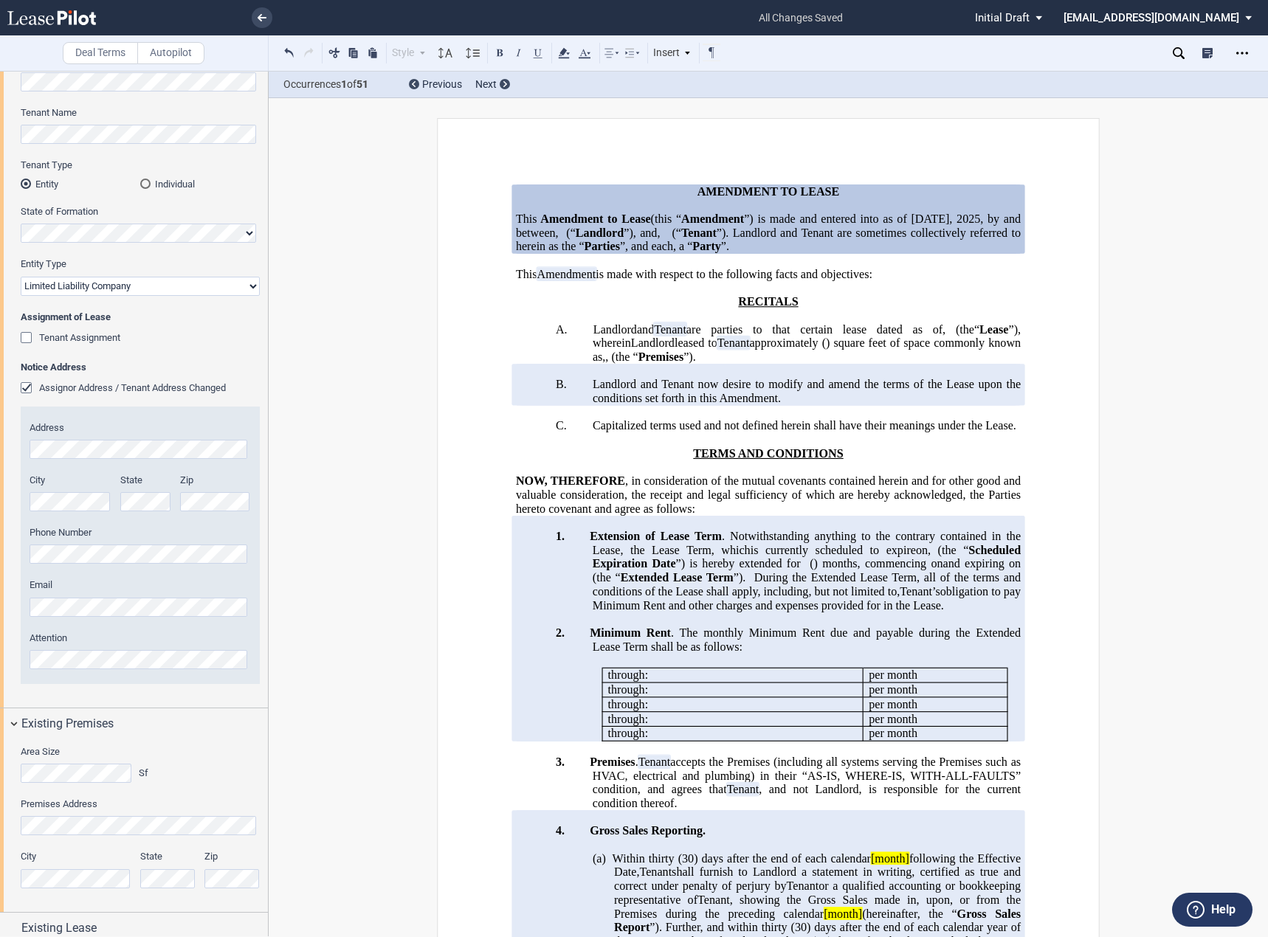
scroll to position [294, 0]
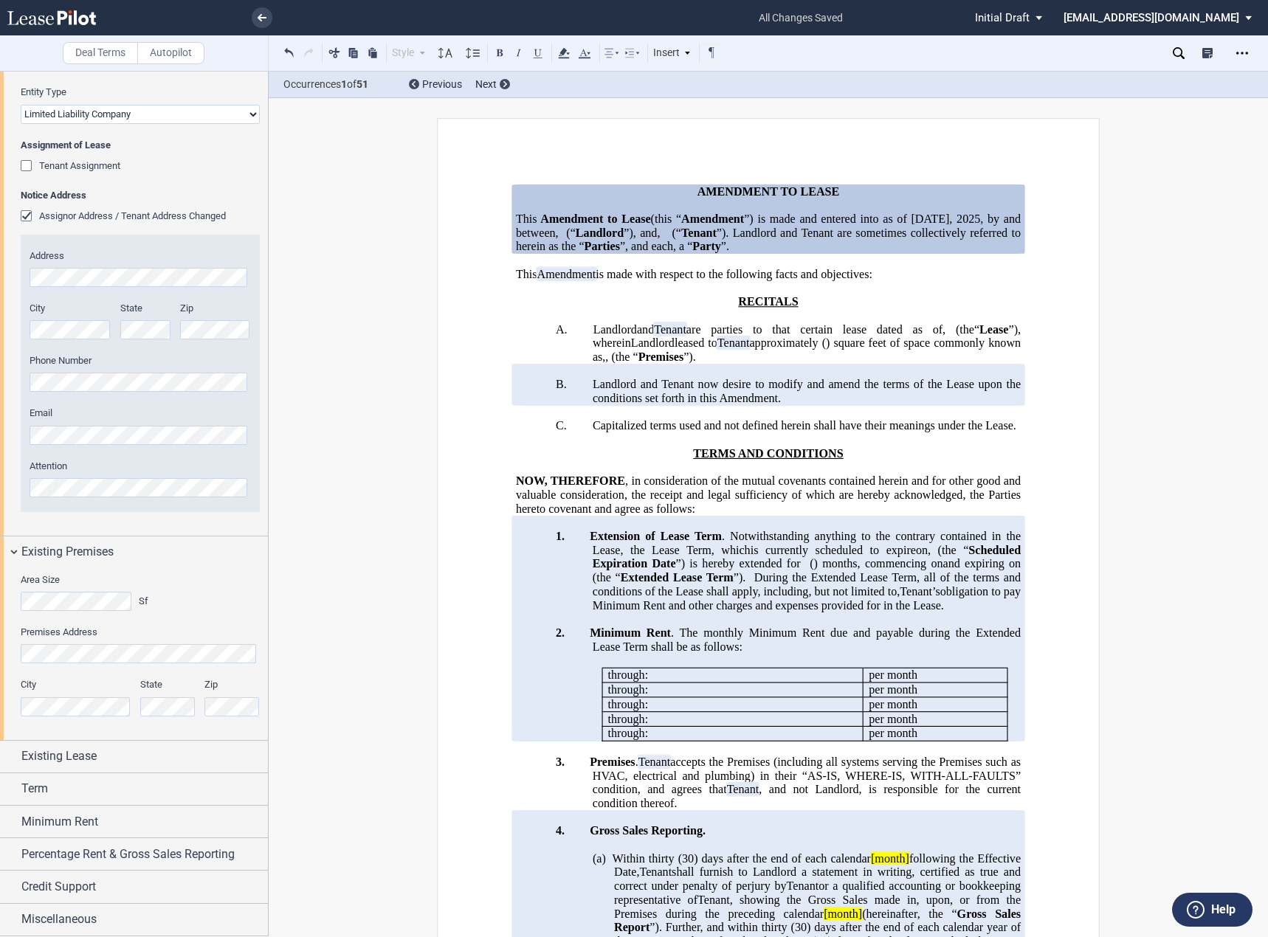
click at [59, 590] on div "Area Size Sf" at bounding box center [87, 592] width 132 height 38
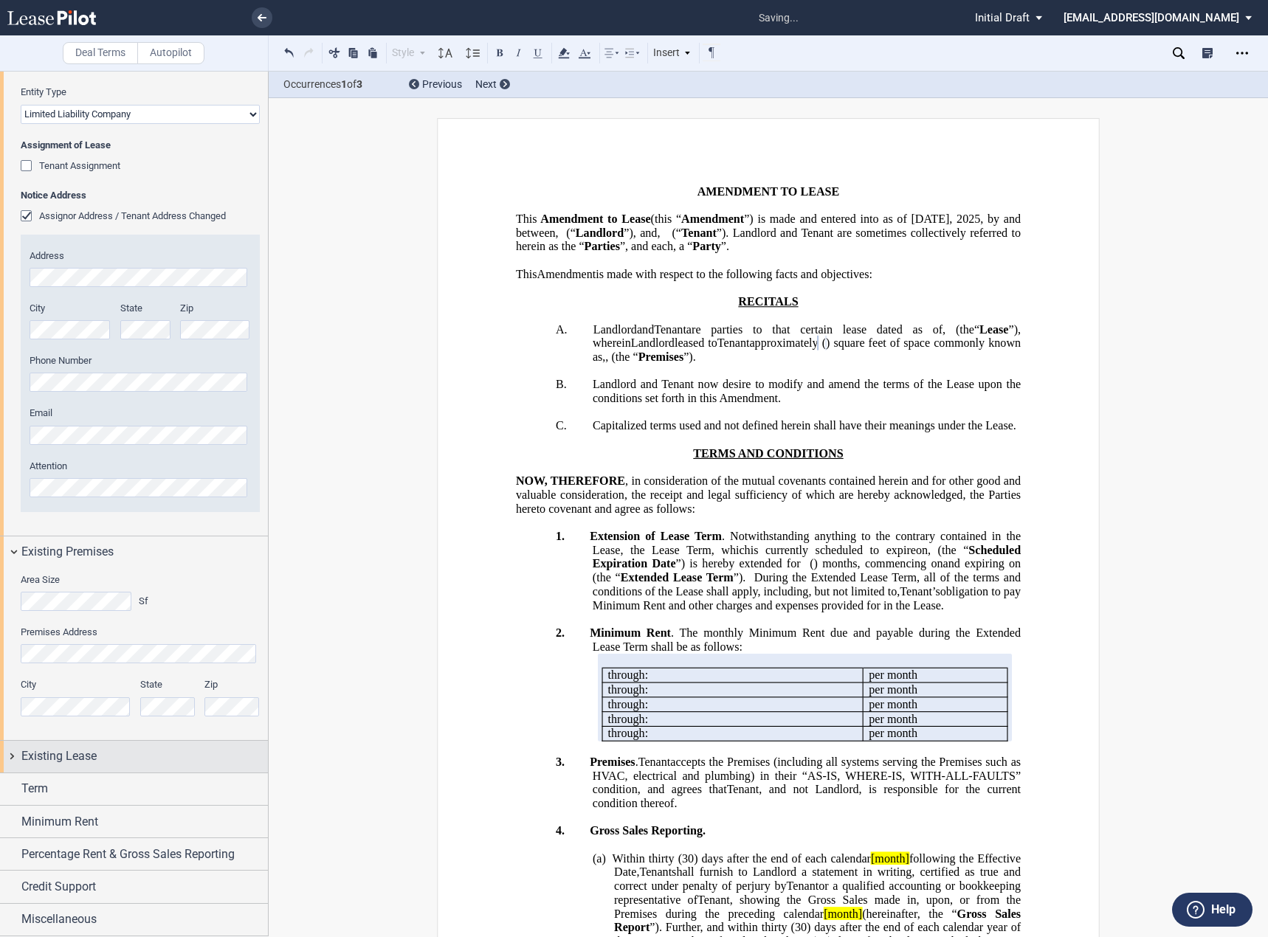
click at [72, 745] on div "Existing Lease" at bounding box center [134, 757] width 268 height 32
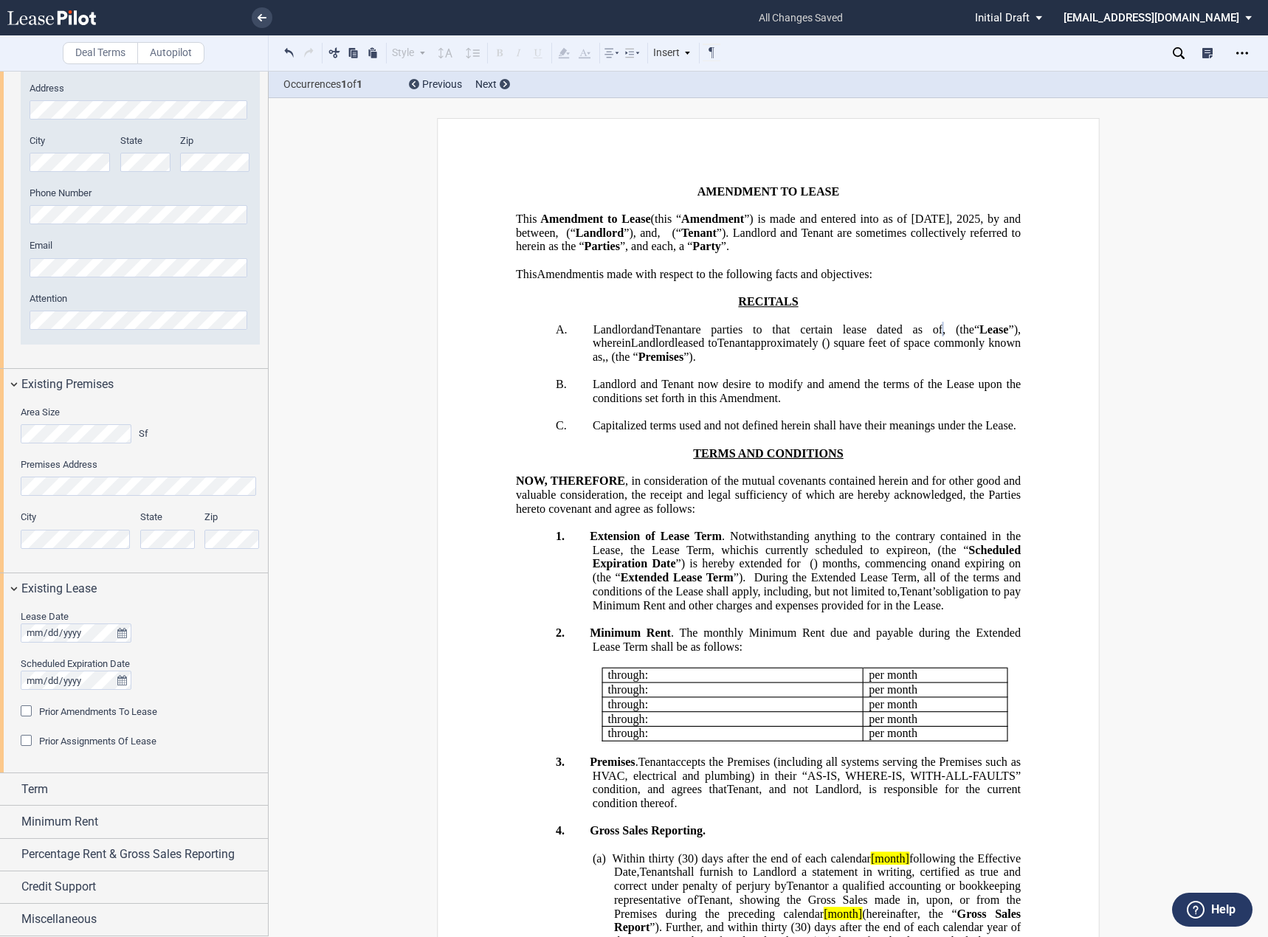
click at [66, 712] on span "Prior Amendments To Lease" at bounding box center [98, 711] width 118 height 11
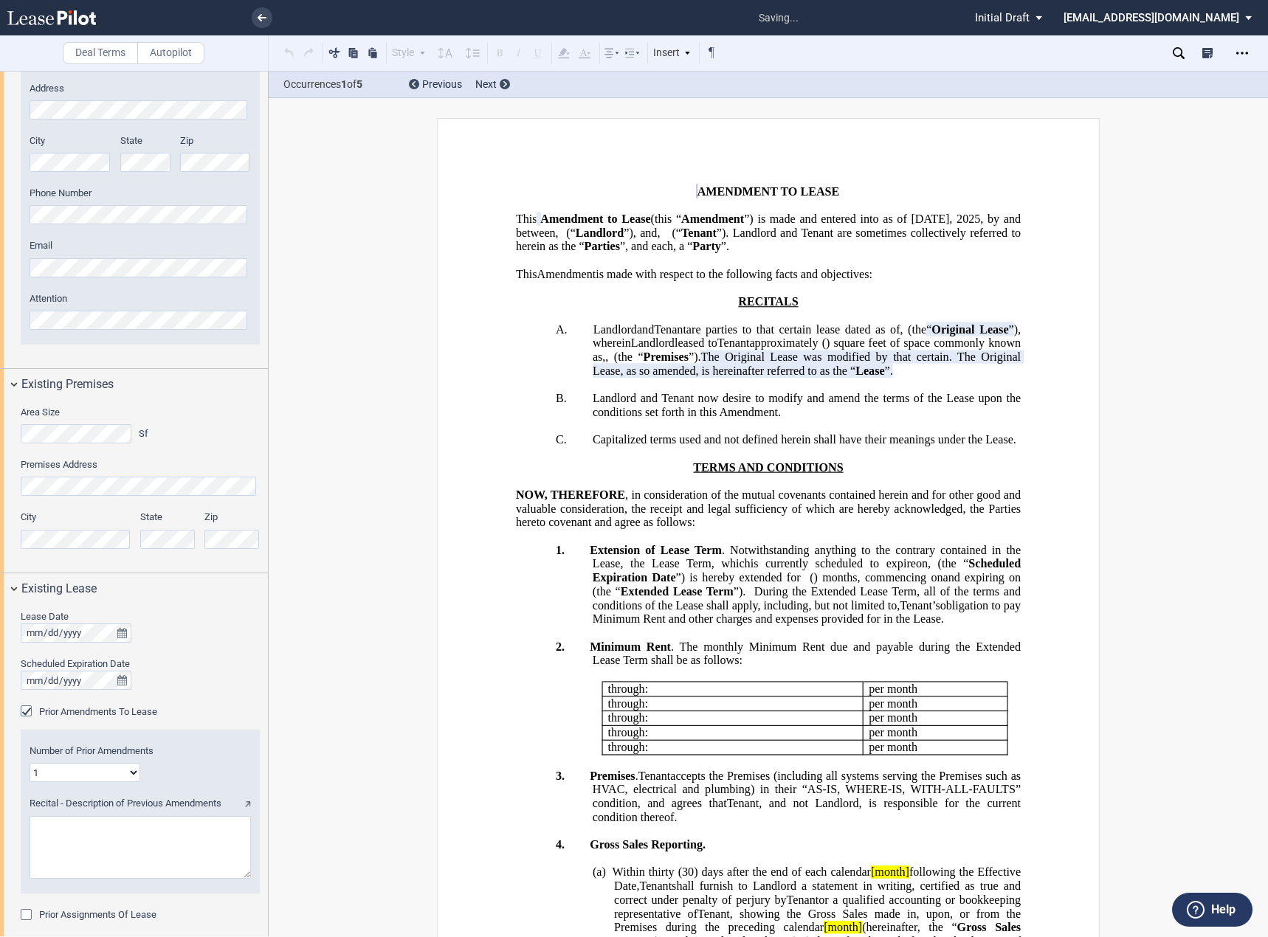
click at [64, 714] on span "Prior Amendments To Lease" at bounding box center [98, 711] width 118 height 11
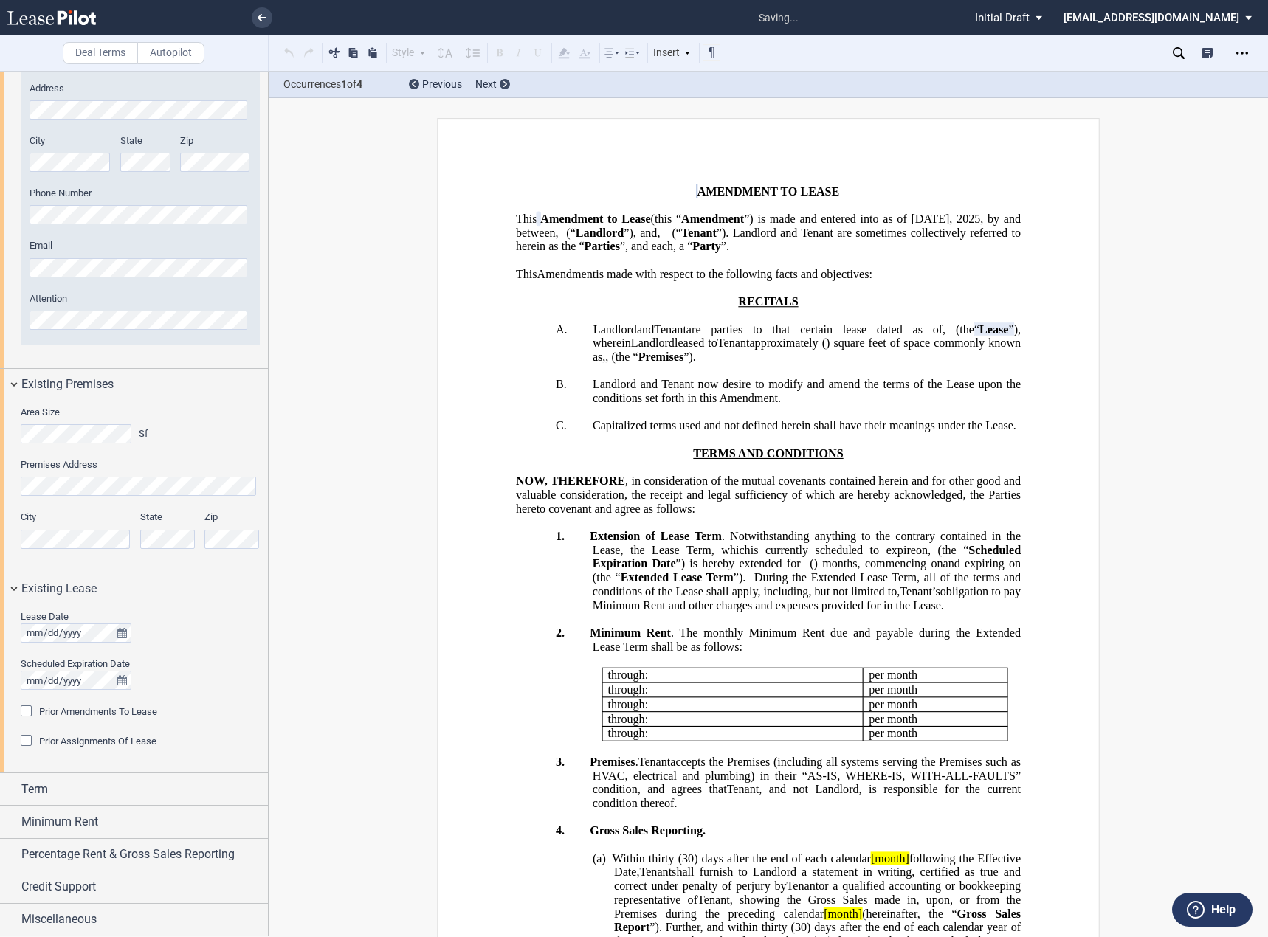
click at [63, 746] on span "Prior Assignments Of Lease" at bounding box center [97, 741] width 117 height 11
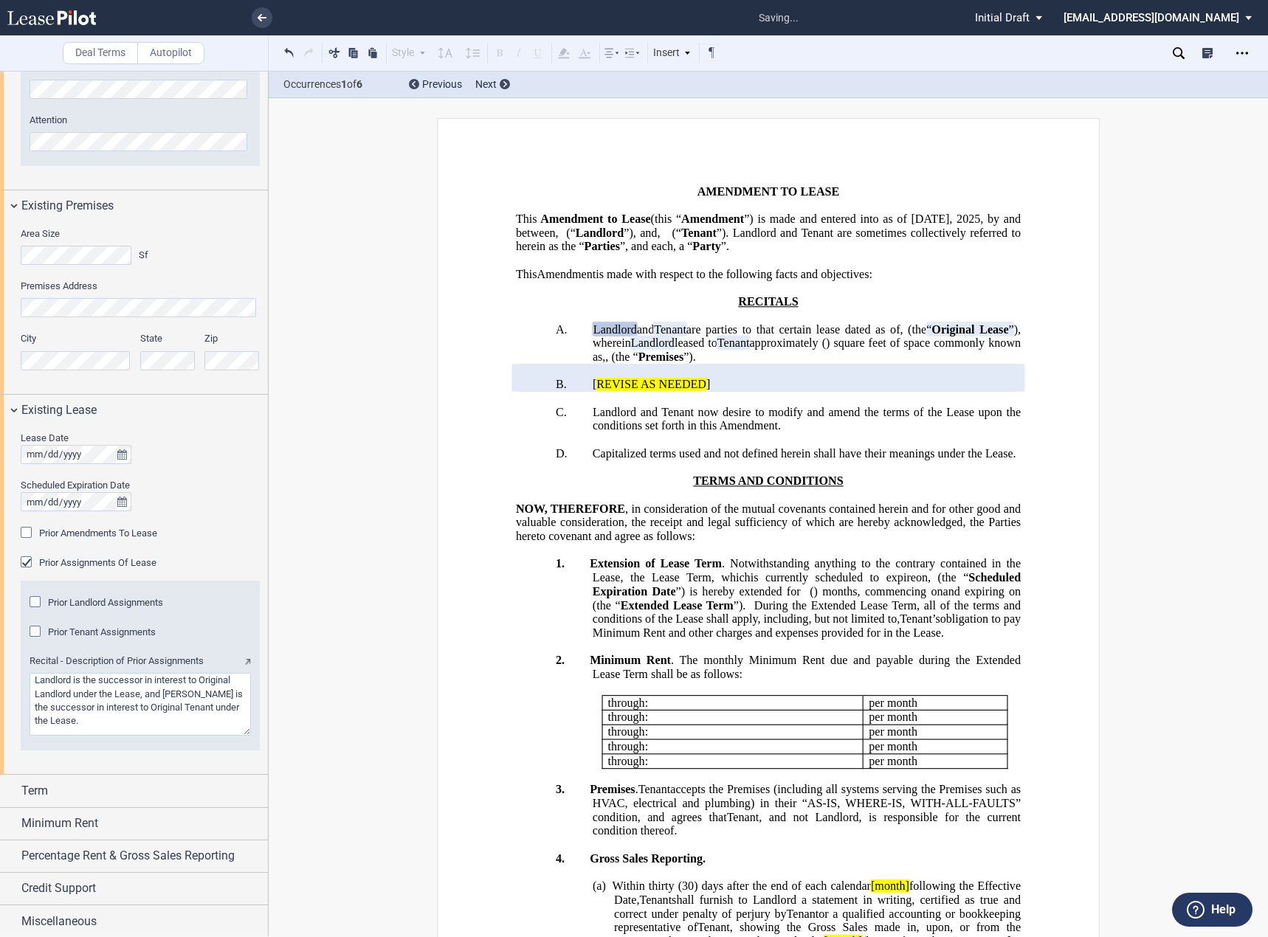
scroll to position [642, 0]
click at [75, 638] on md-checkbox "Prior Tenant Assignments" at bounding box center [93, 631] width 126 height 15
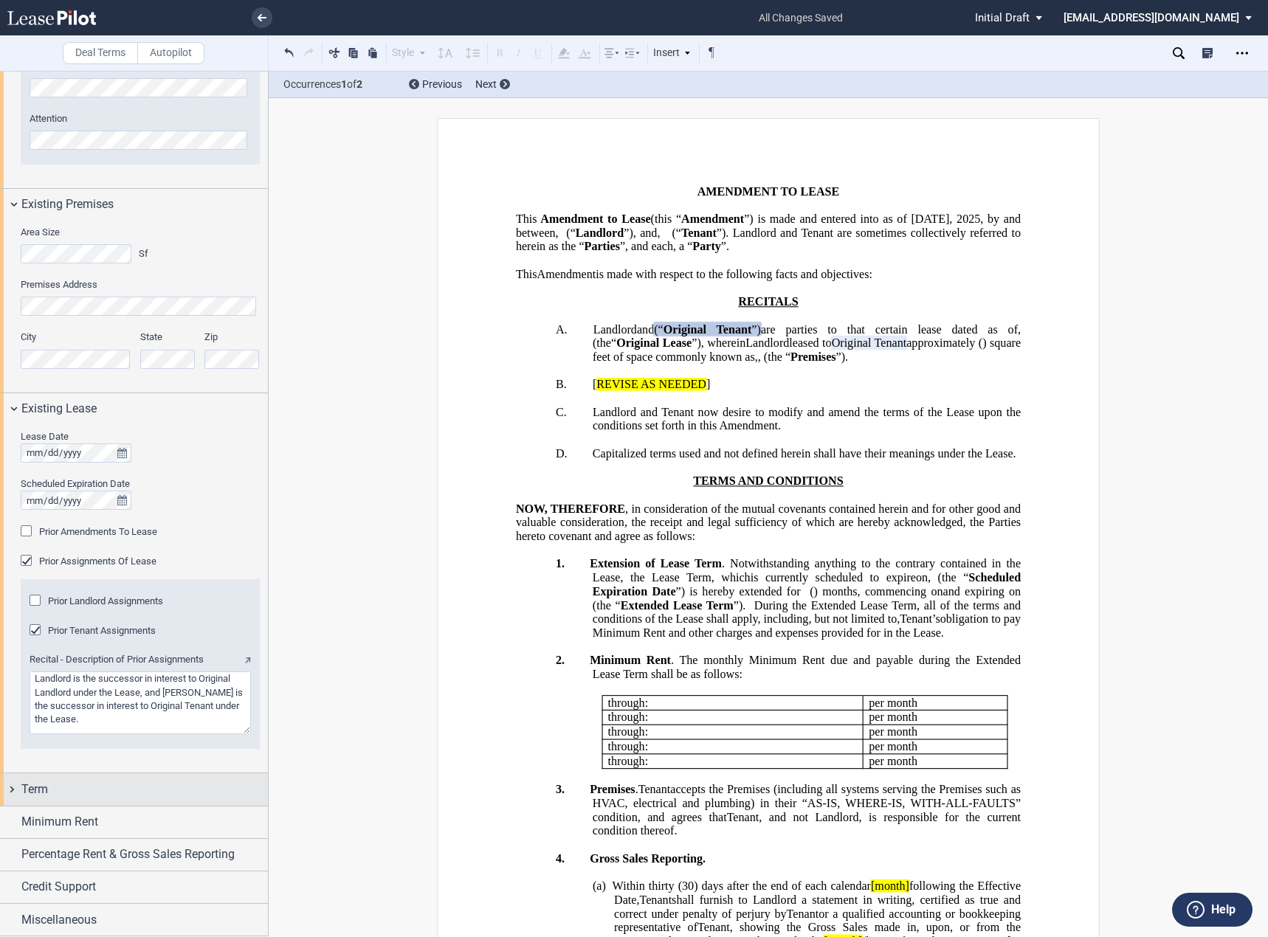
click at [105, 783] on div "Term" at bounding box center [144, 790] width 246 height 18
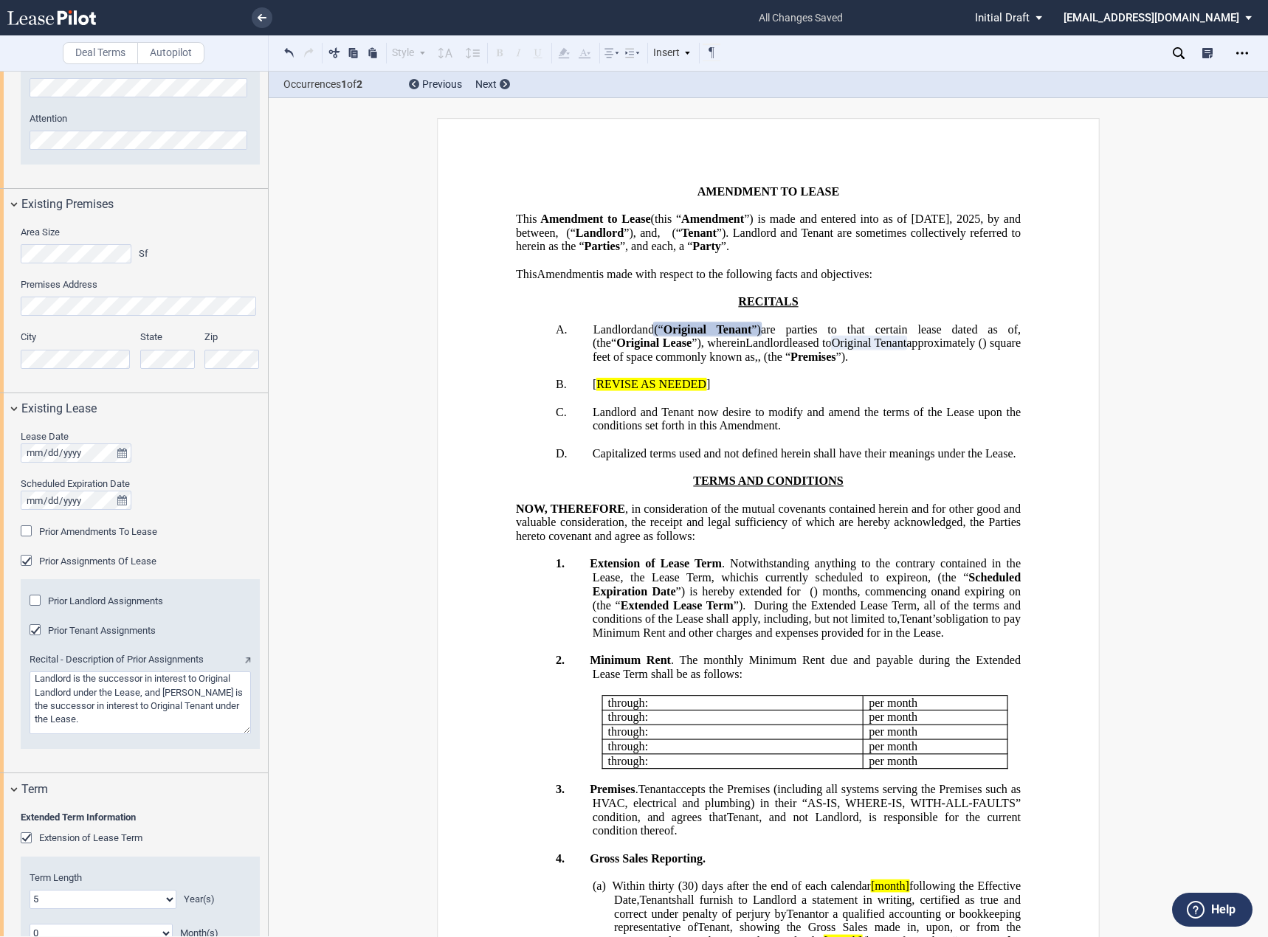
scroll to position [928, 0]
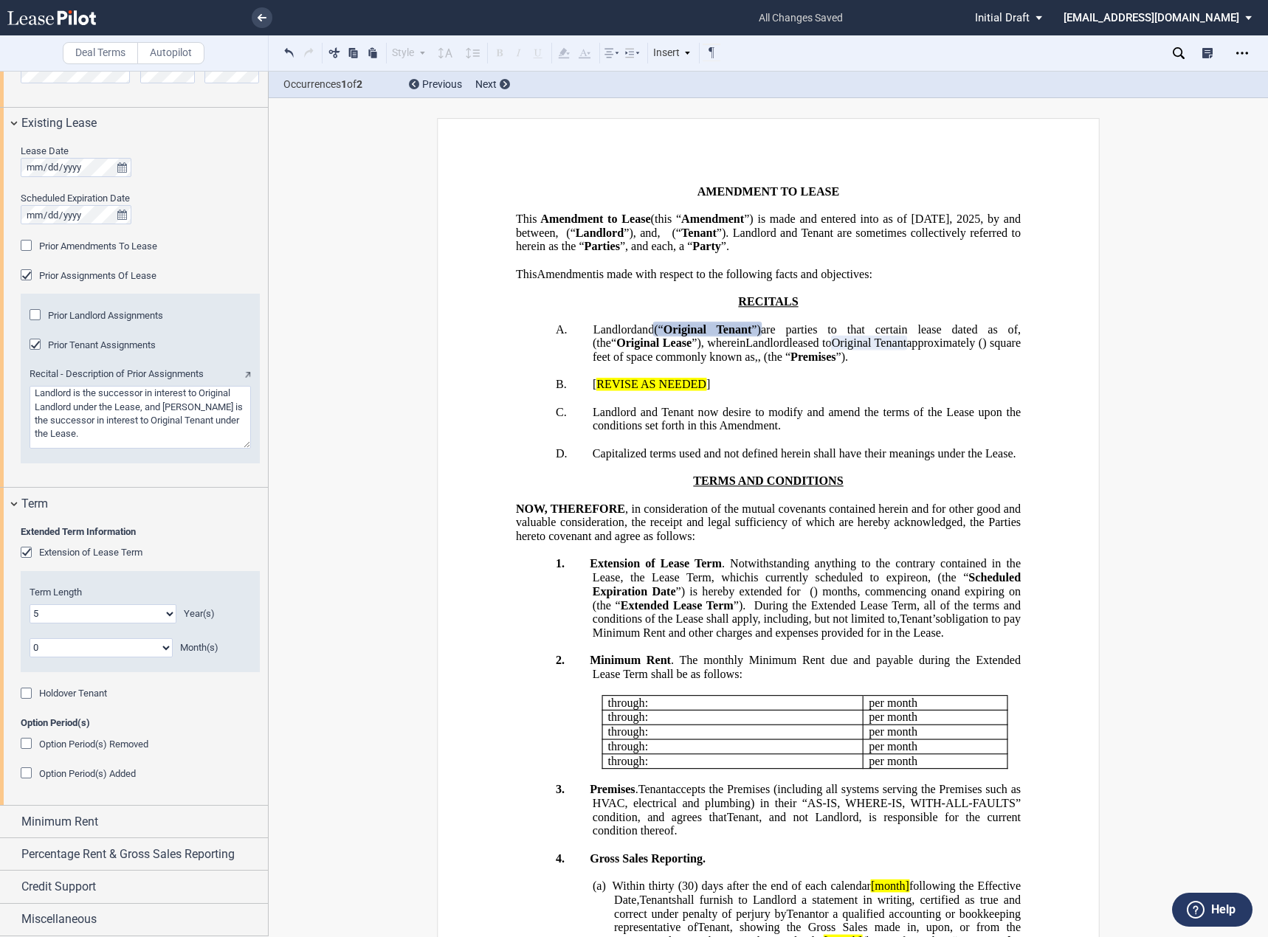
click at [91, 747] on span "Option Period(s) Removed" at bounding box center [93, 744] width 109 height 11
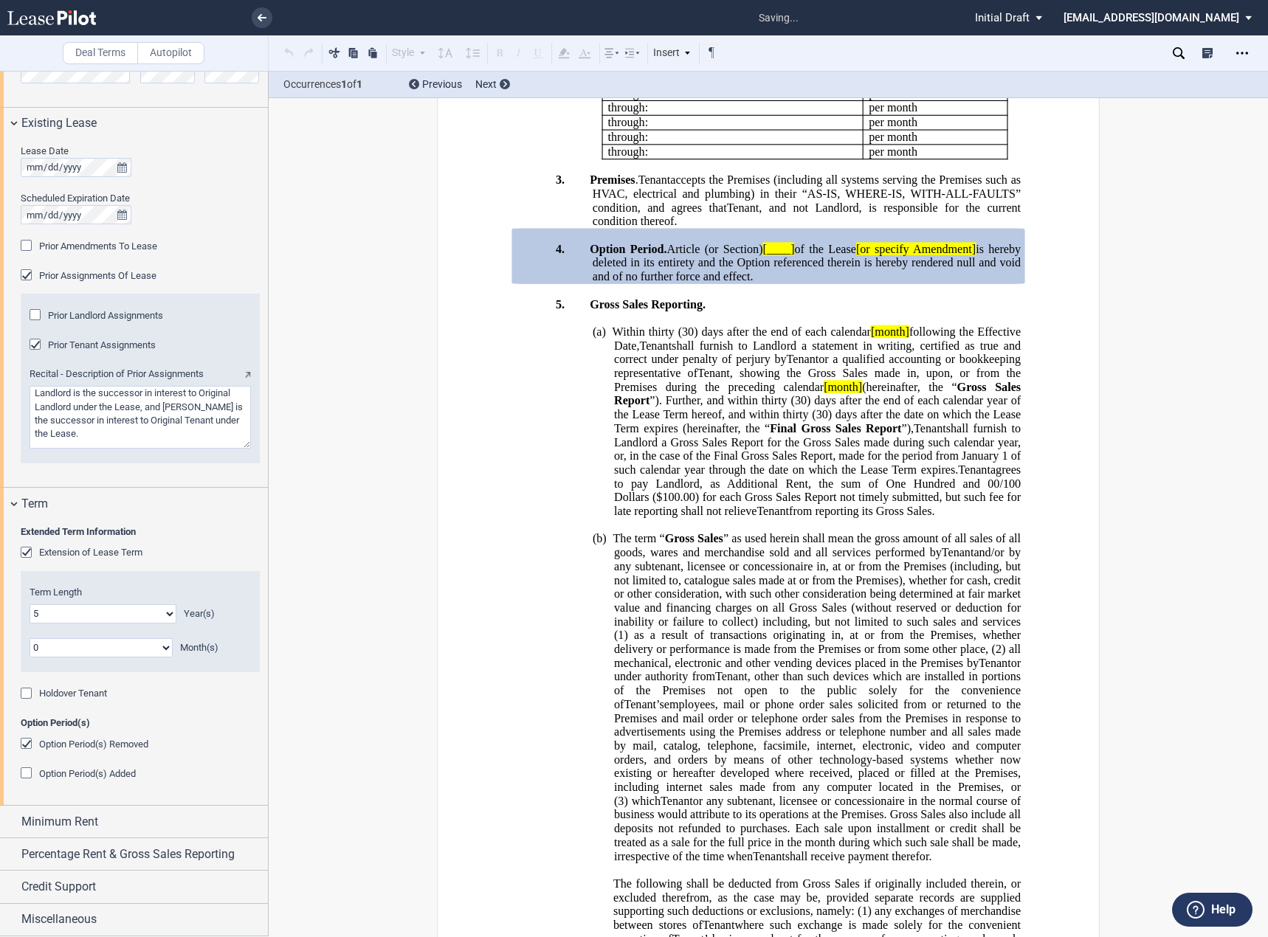
scroll to position [626, 0]
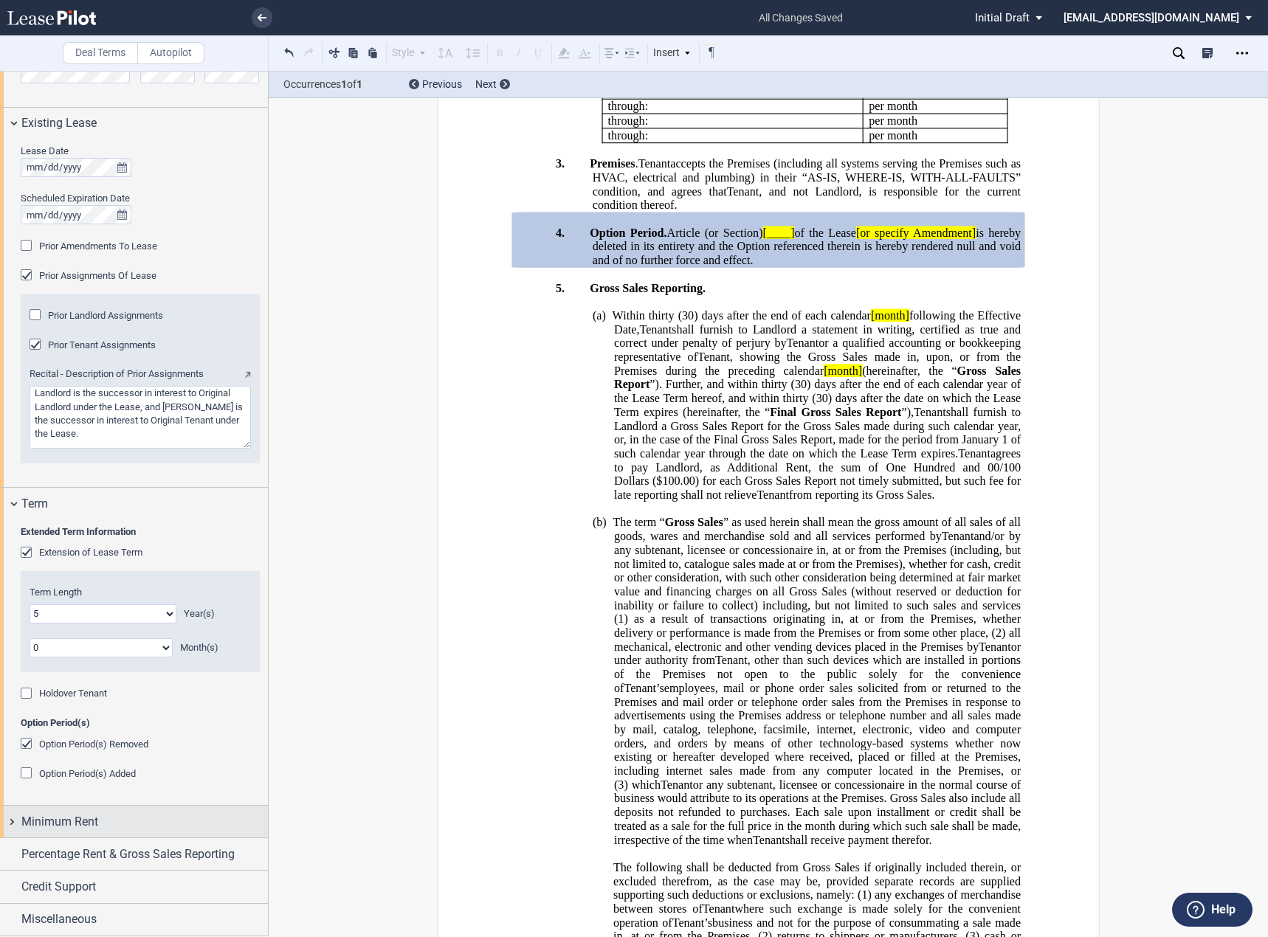
click at [86, 819] on span "Minimum Rent" at bounding box center [59, 822] width 77 height 18
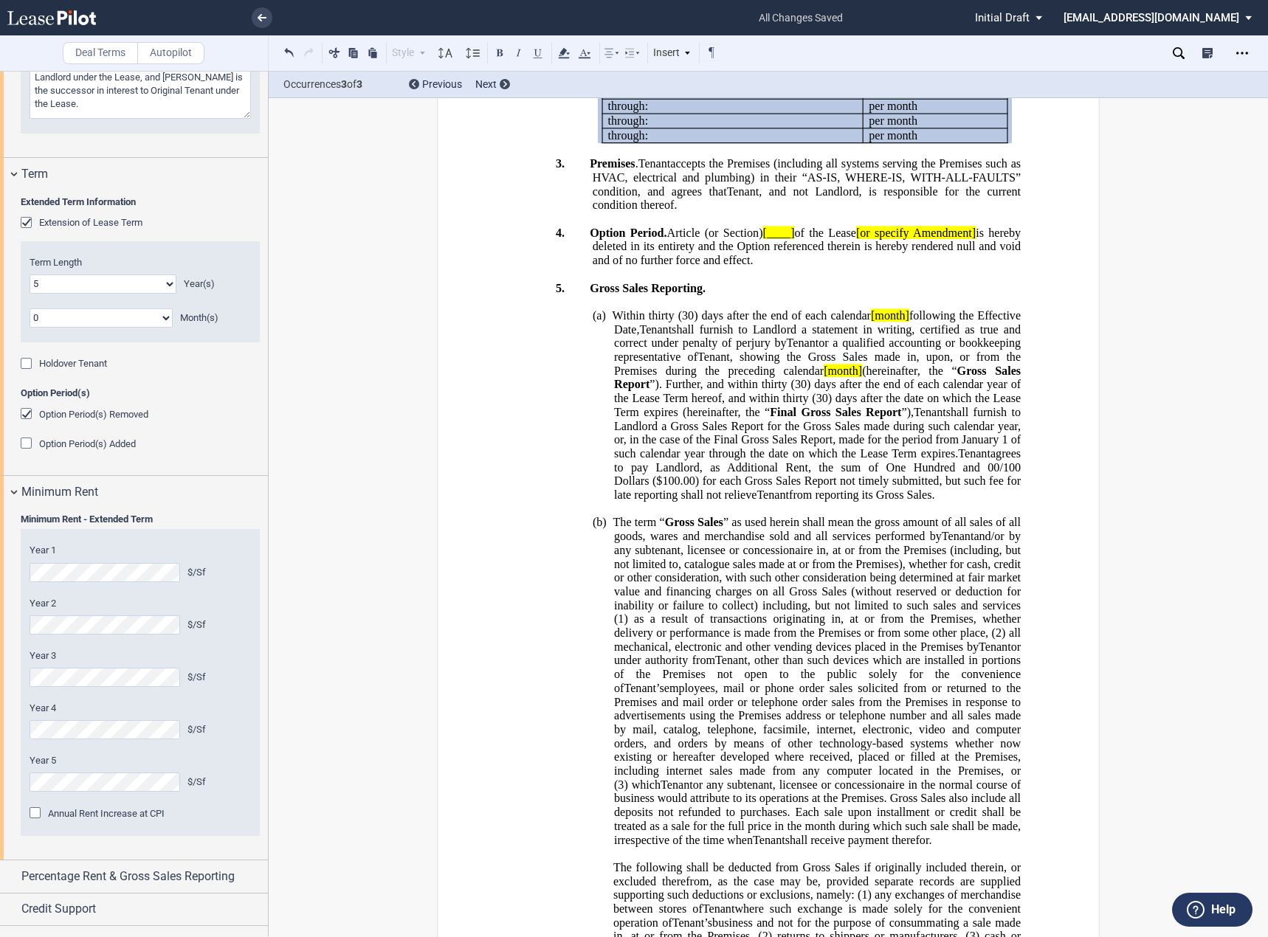
scroll to position [1280, 0]
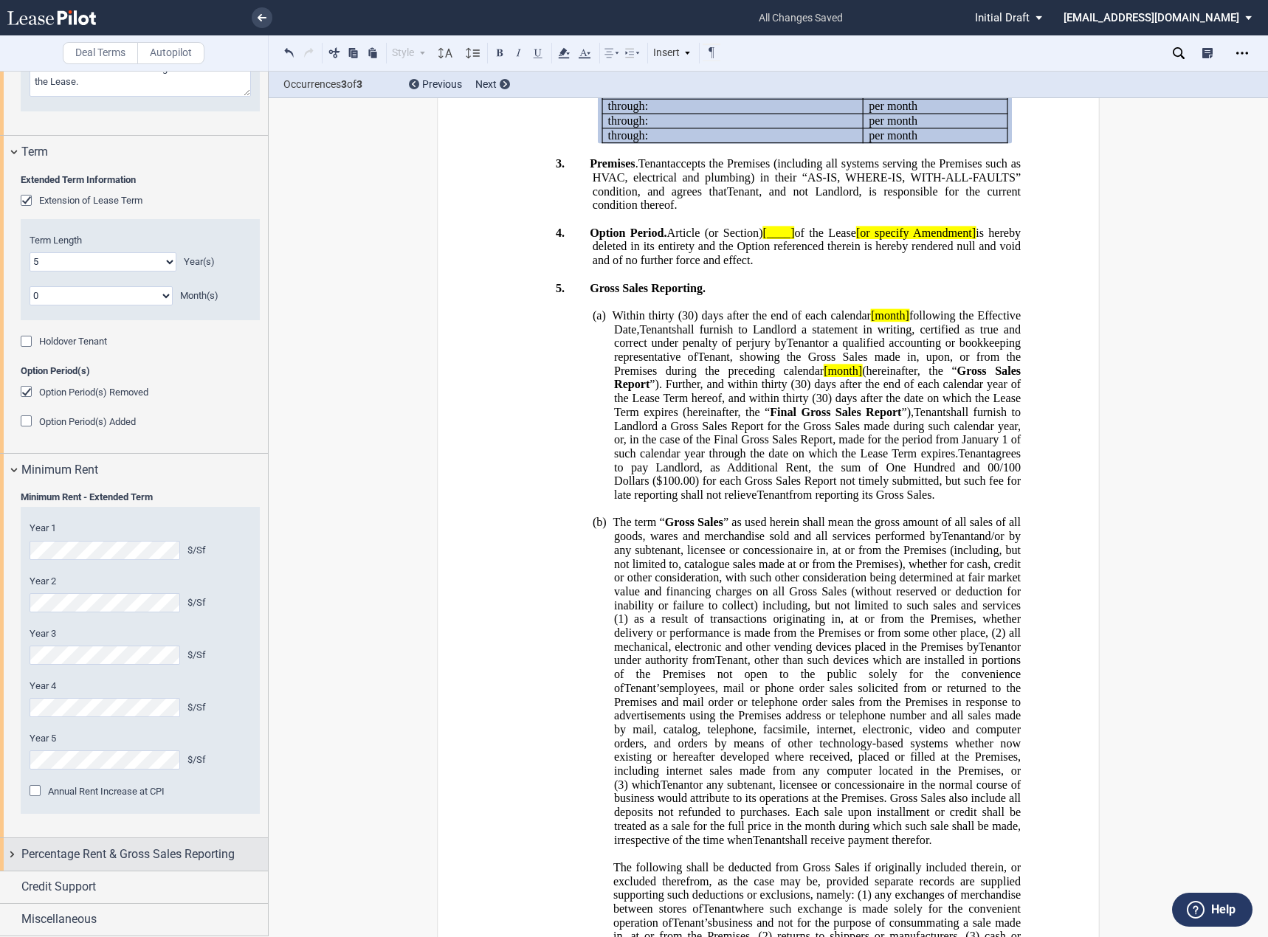
click at [156, 850] on span "Percentage Rent & Gross Sales Reporting" at bounding box center [127, 855] width 213 height 18
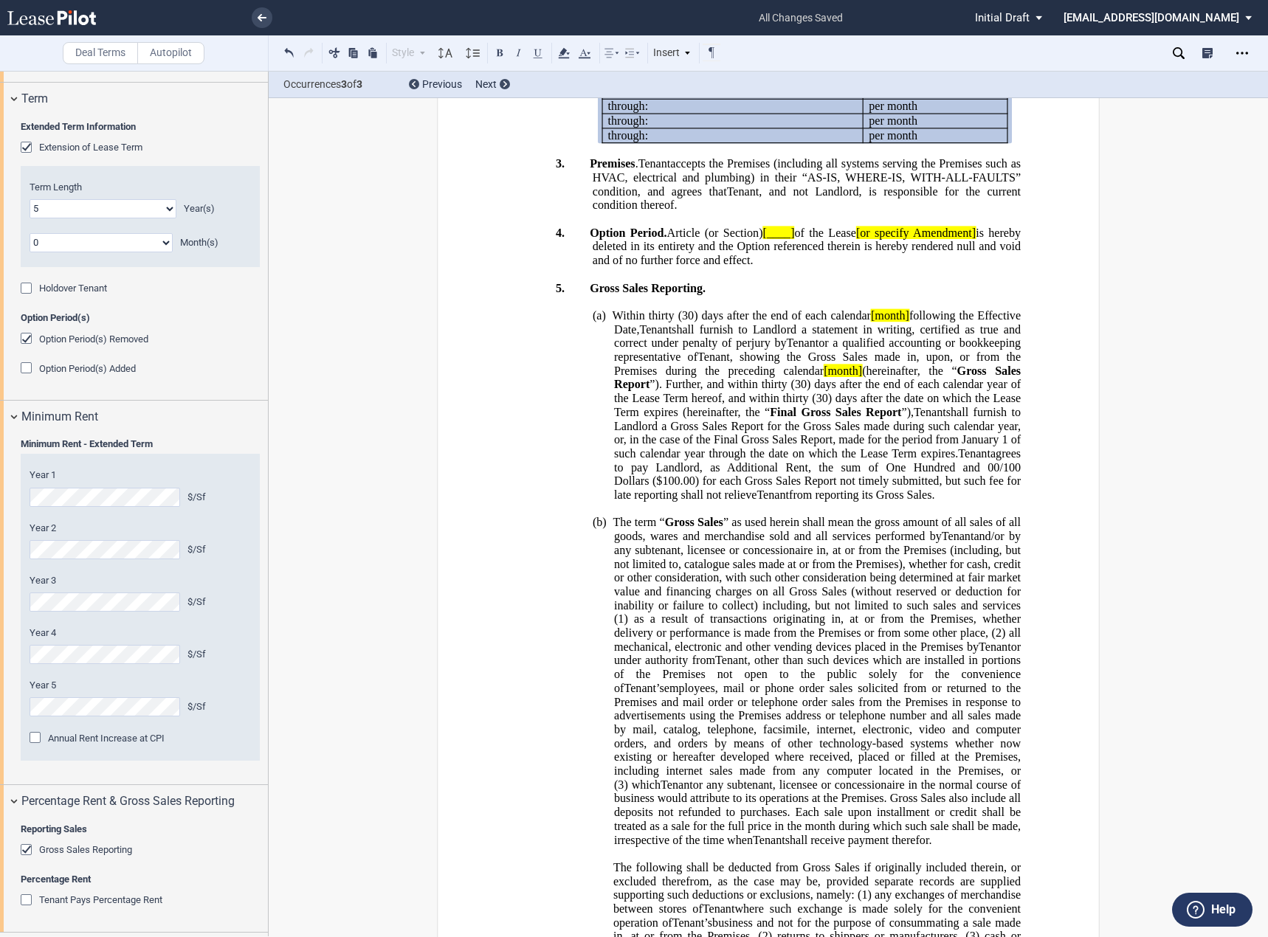
scroll to position [1394, 0]
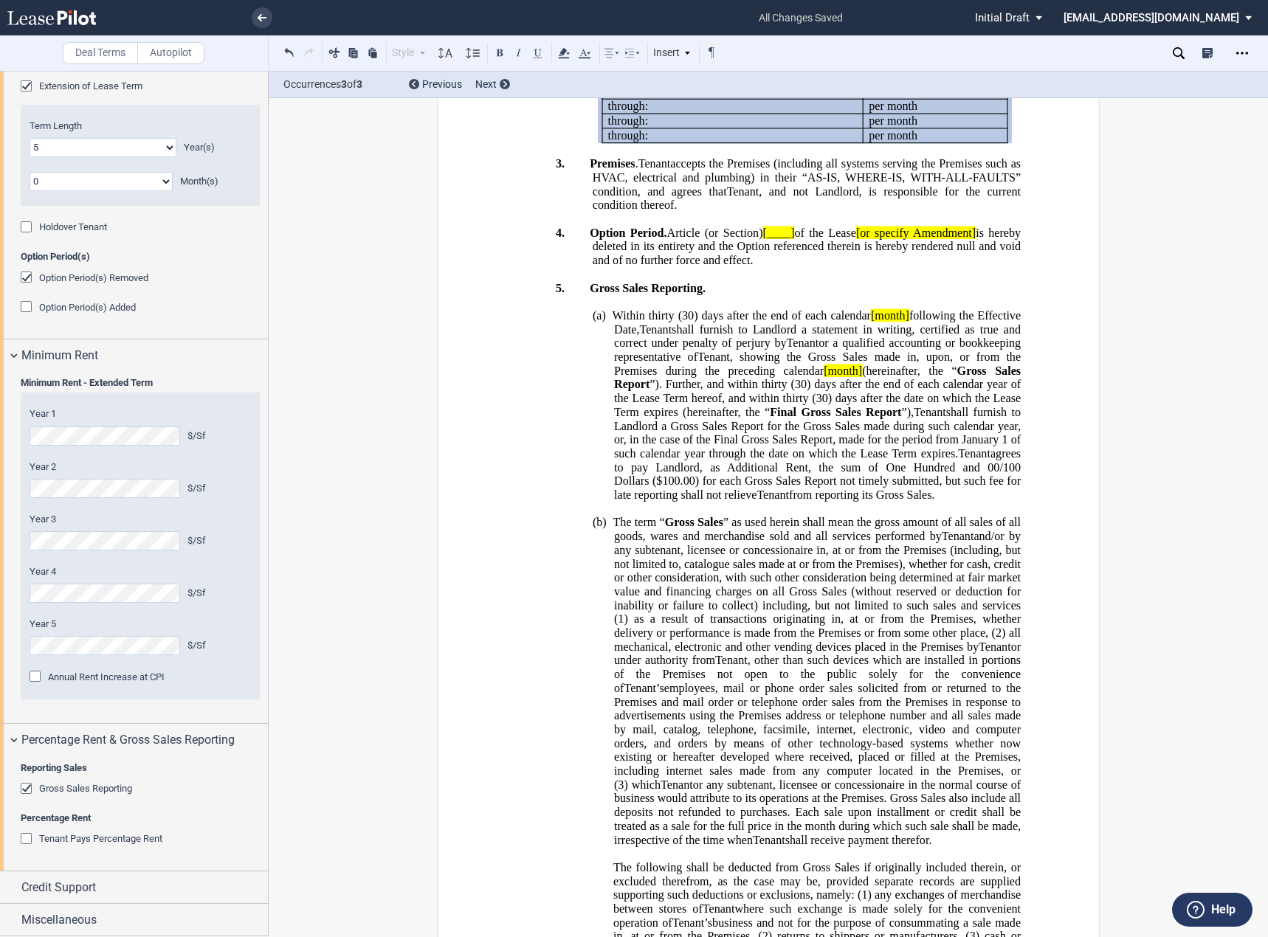
click at [26, 786] on div "Gross Sales Reporting" at bounding box center [28, 790] width 15 height 15
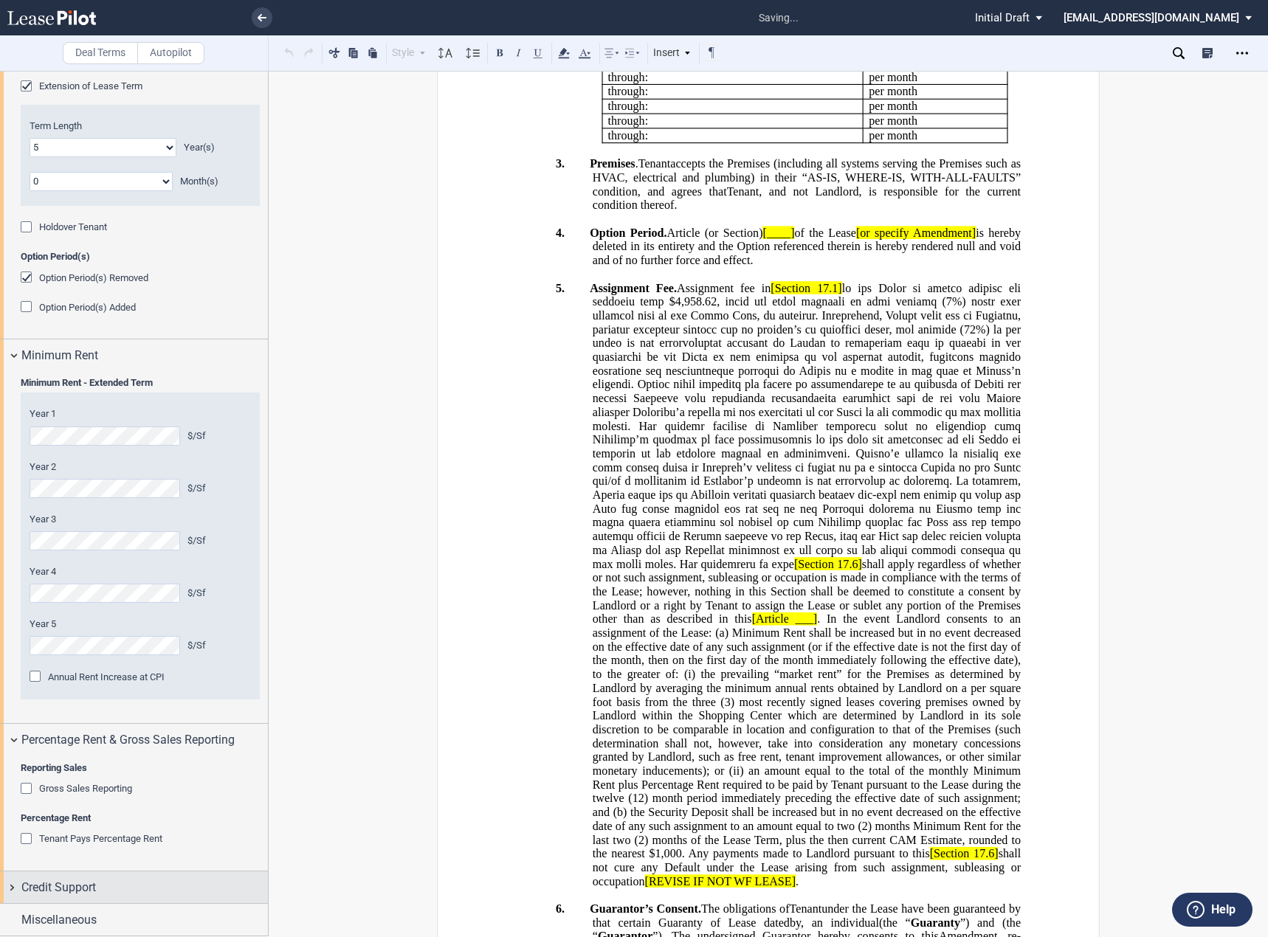
click at [80, 879] on span "Credit Support" at bounding box center [58, 888] width 75 height 18
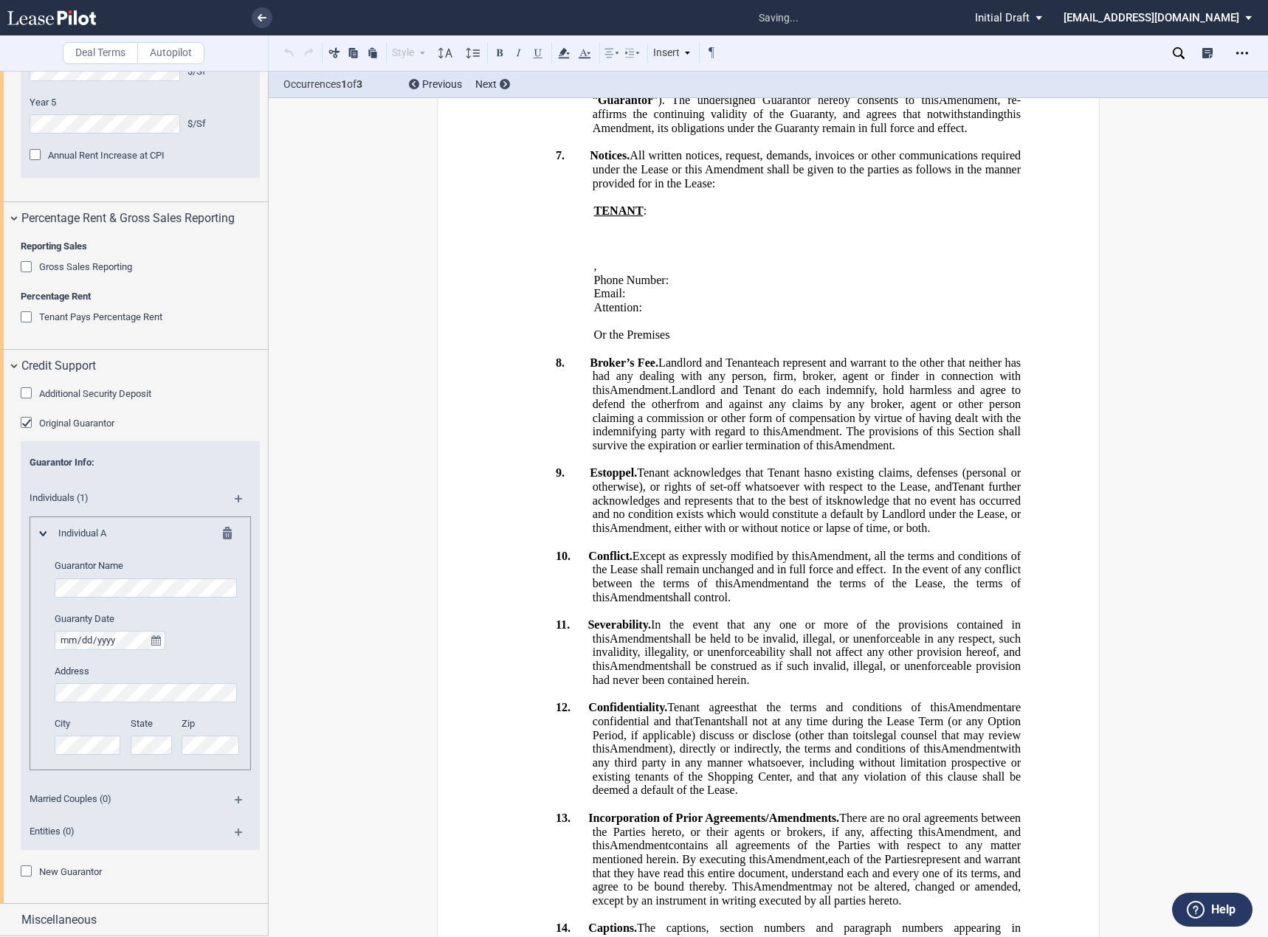
scroll to position [1468, 0]
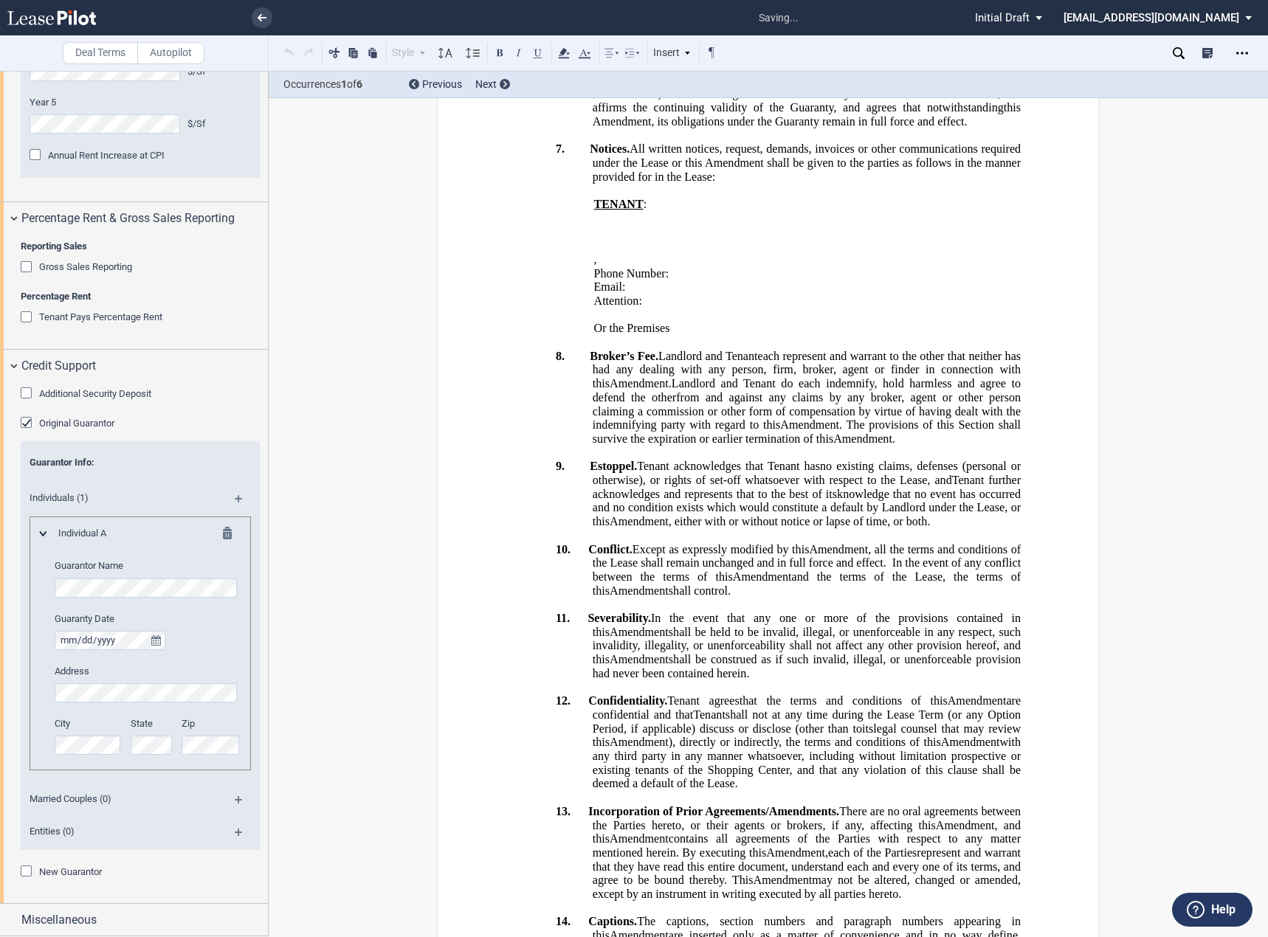
click at [234, 532] on md-icon at bounding box center [232, 536] width 18 height 18
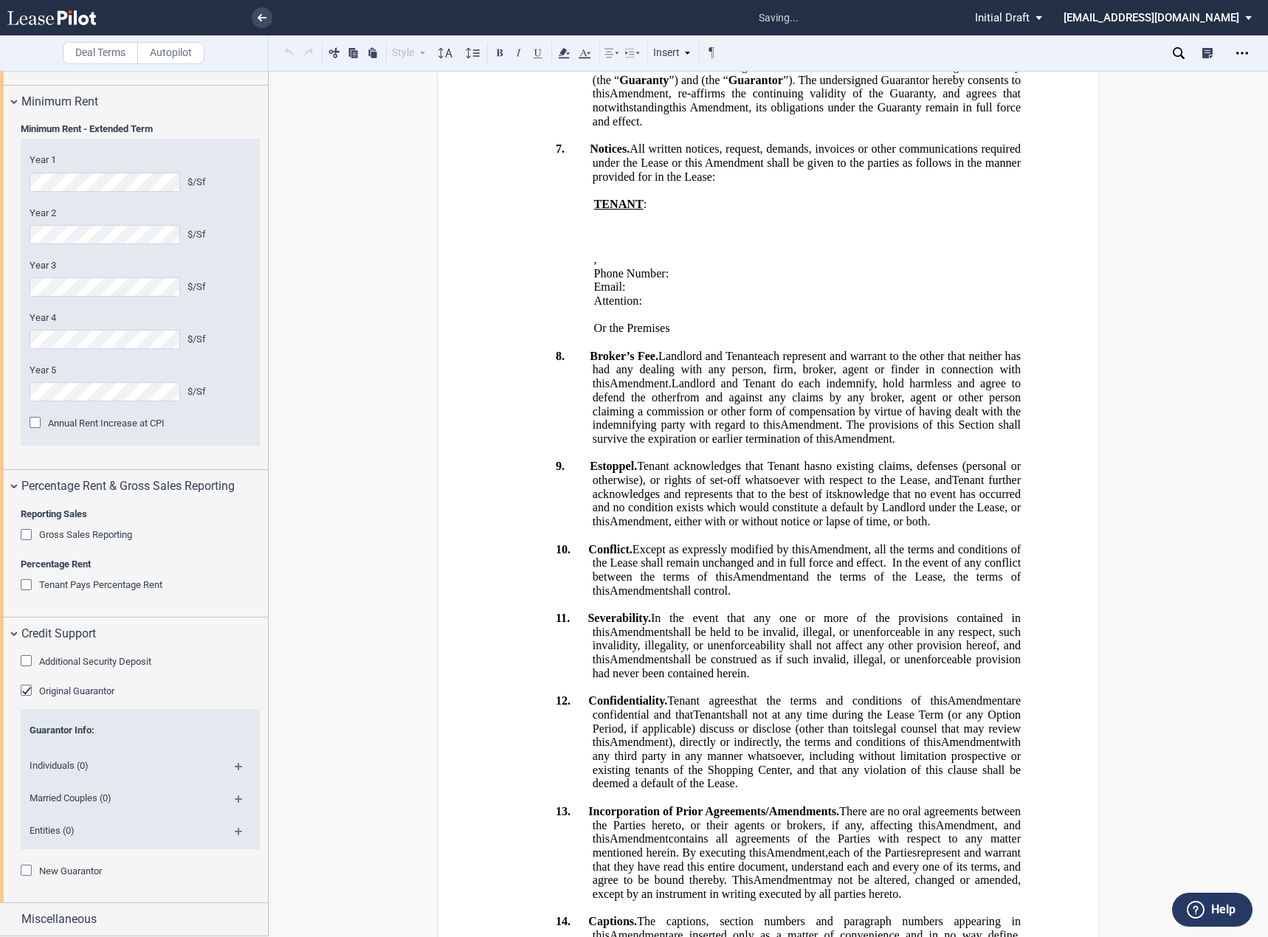
scroll to position [1648, 0]
click at [235, 765] on md-icon at bounding box center [245, 772] width 20 height 18
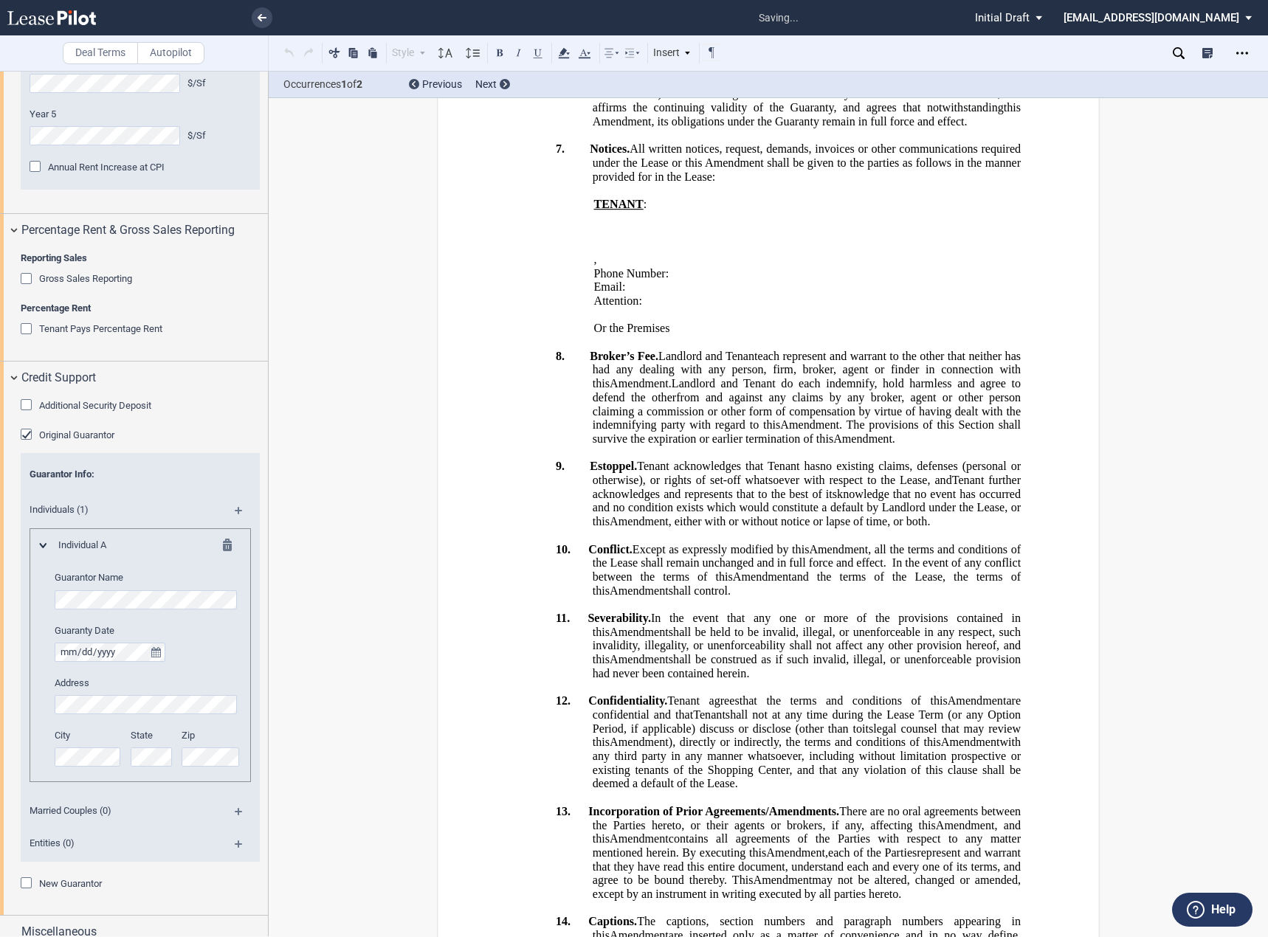
scroll to position [1916, 0]
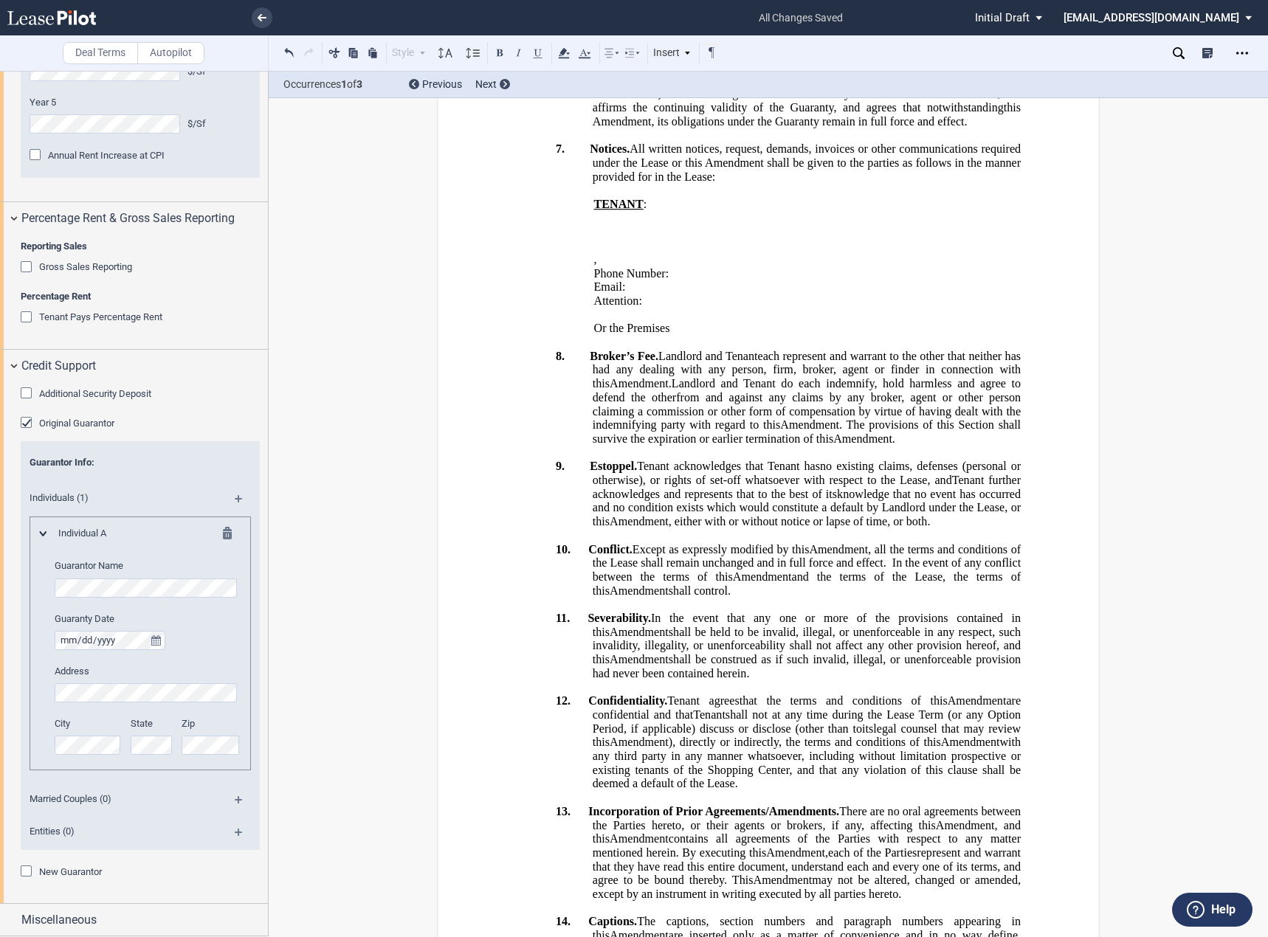
click at [227, 543] on md-icon at bounding box center [232, 536] width 18 height 18
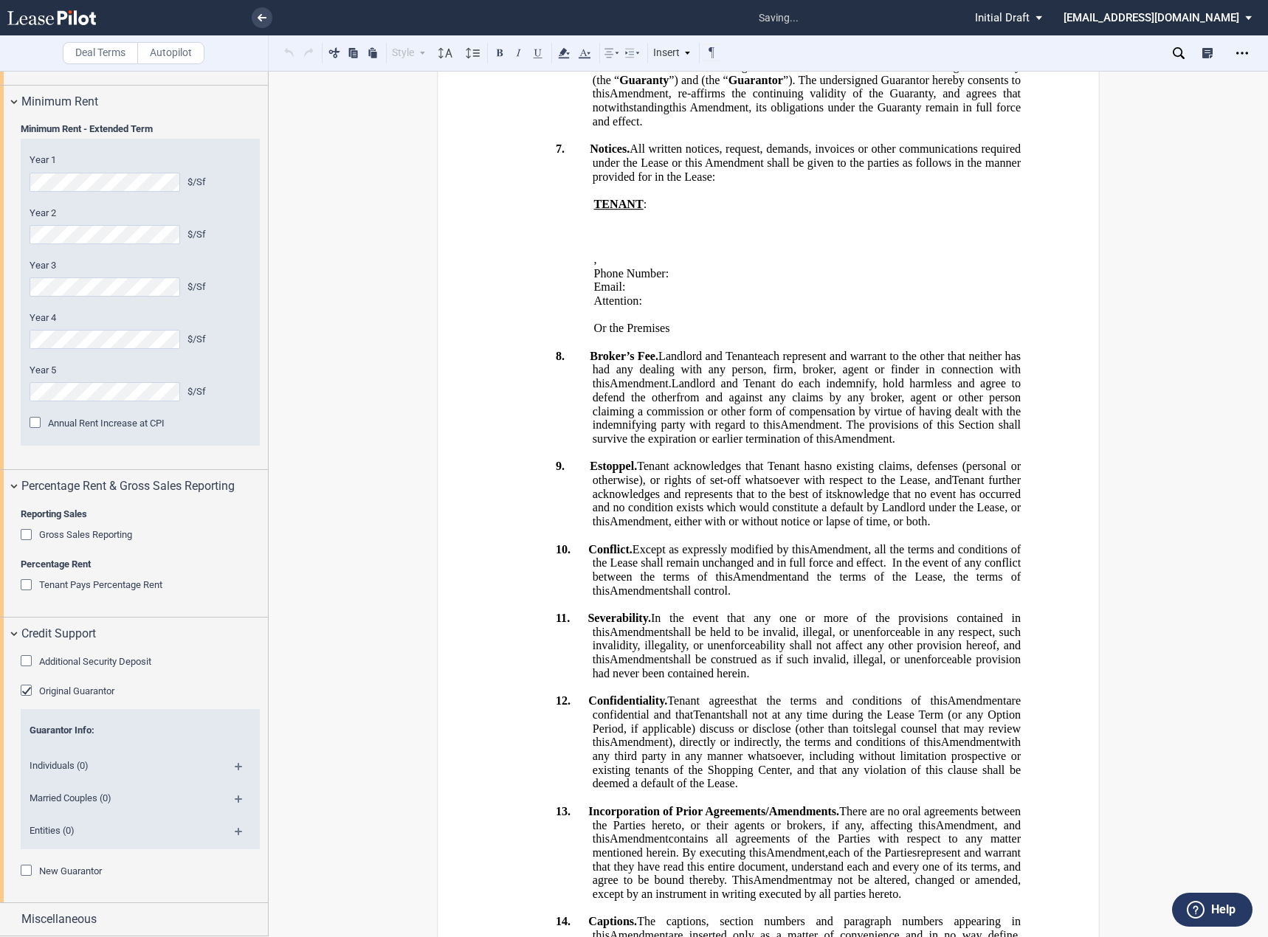
click at [236, 800] on md-icon at bounding box center [245, 804] width 20 height 18
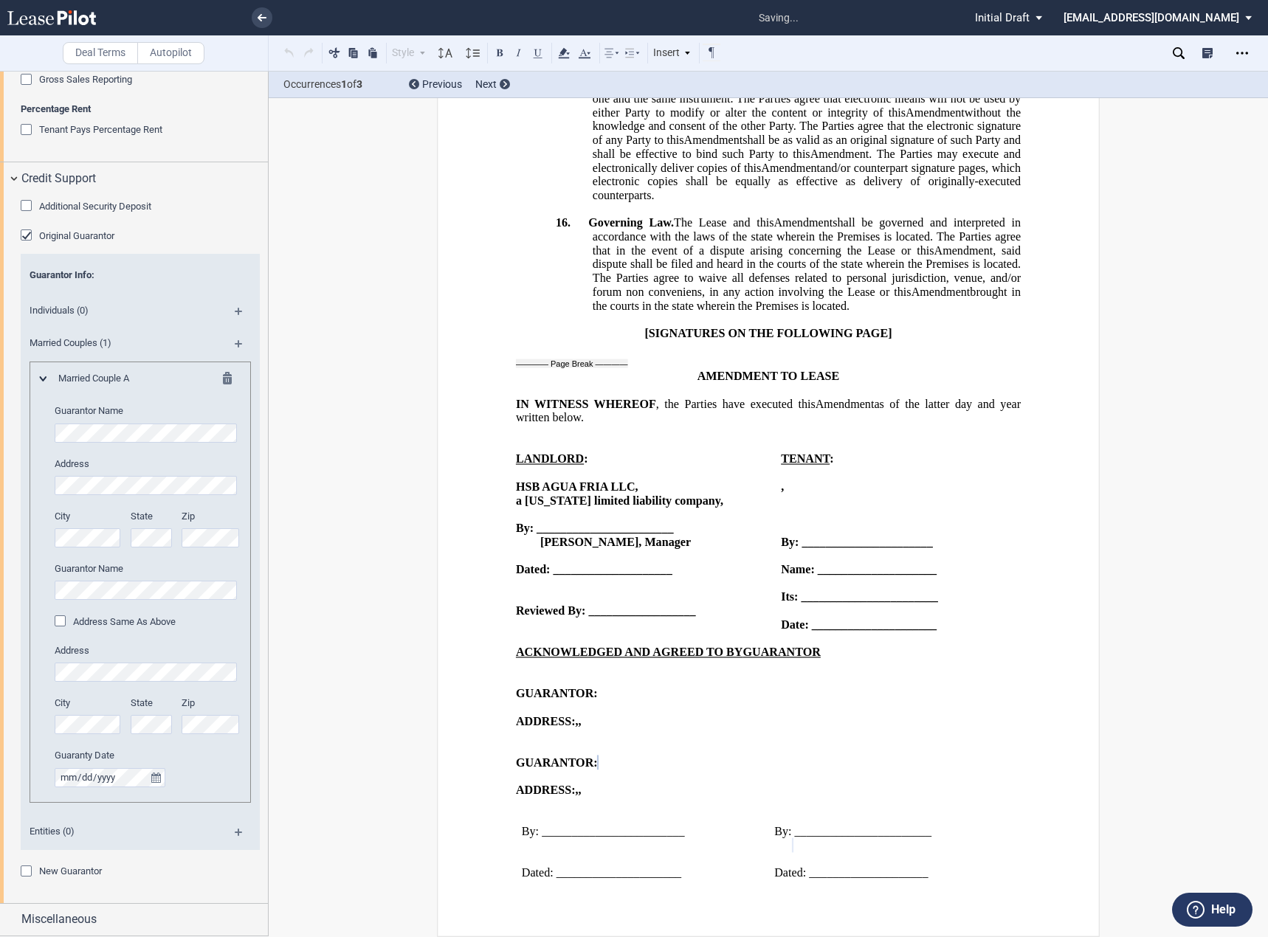
scroll to position [3130, 0]
click at [88, 624] on span "Address Same As Above" at bounding box center [124, 621] width 103 height 11
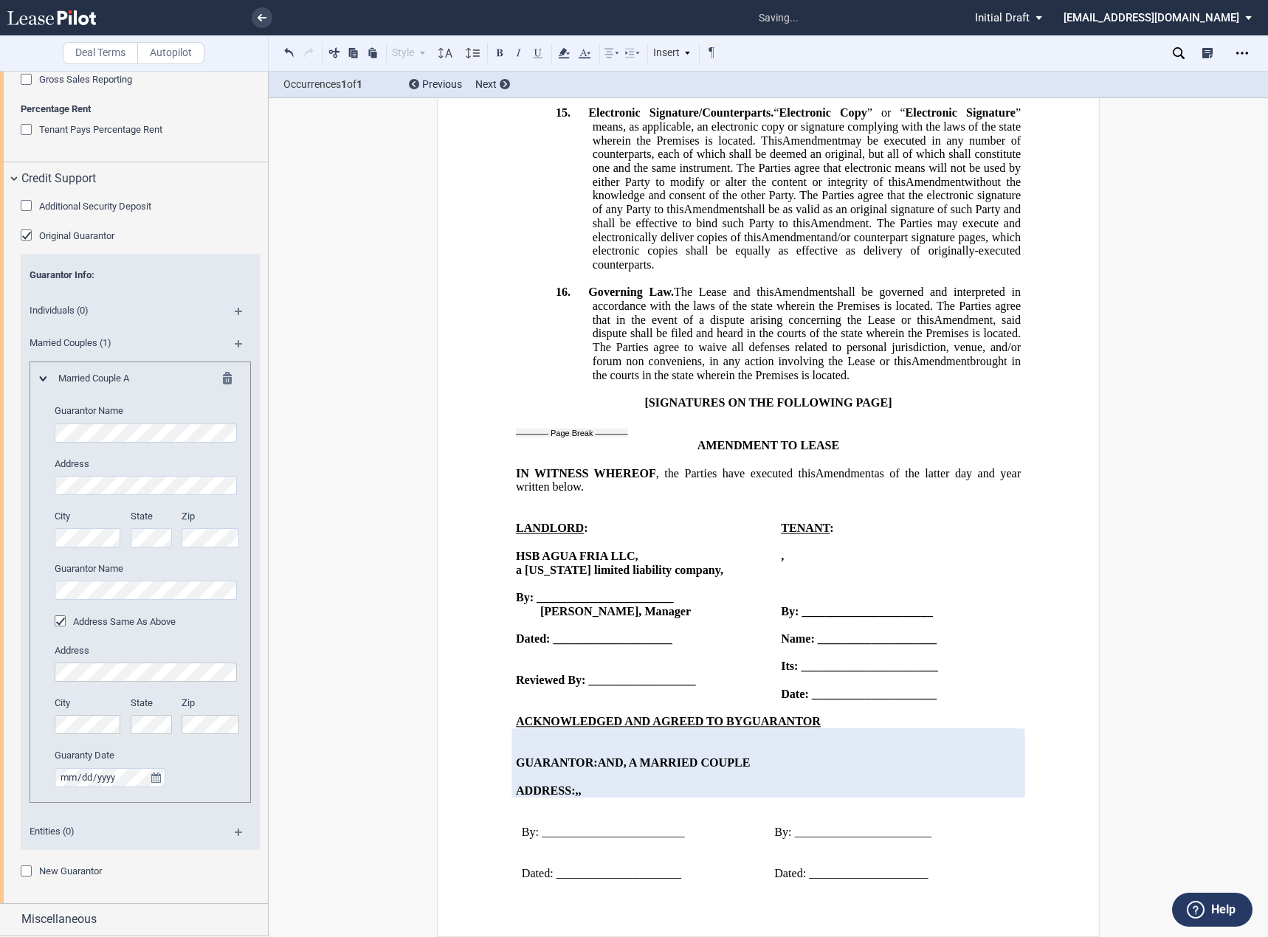
scroll to position [3053, 0]
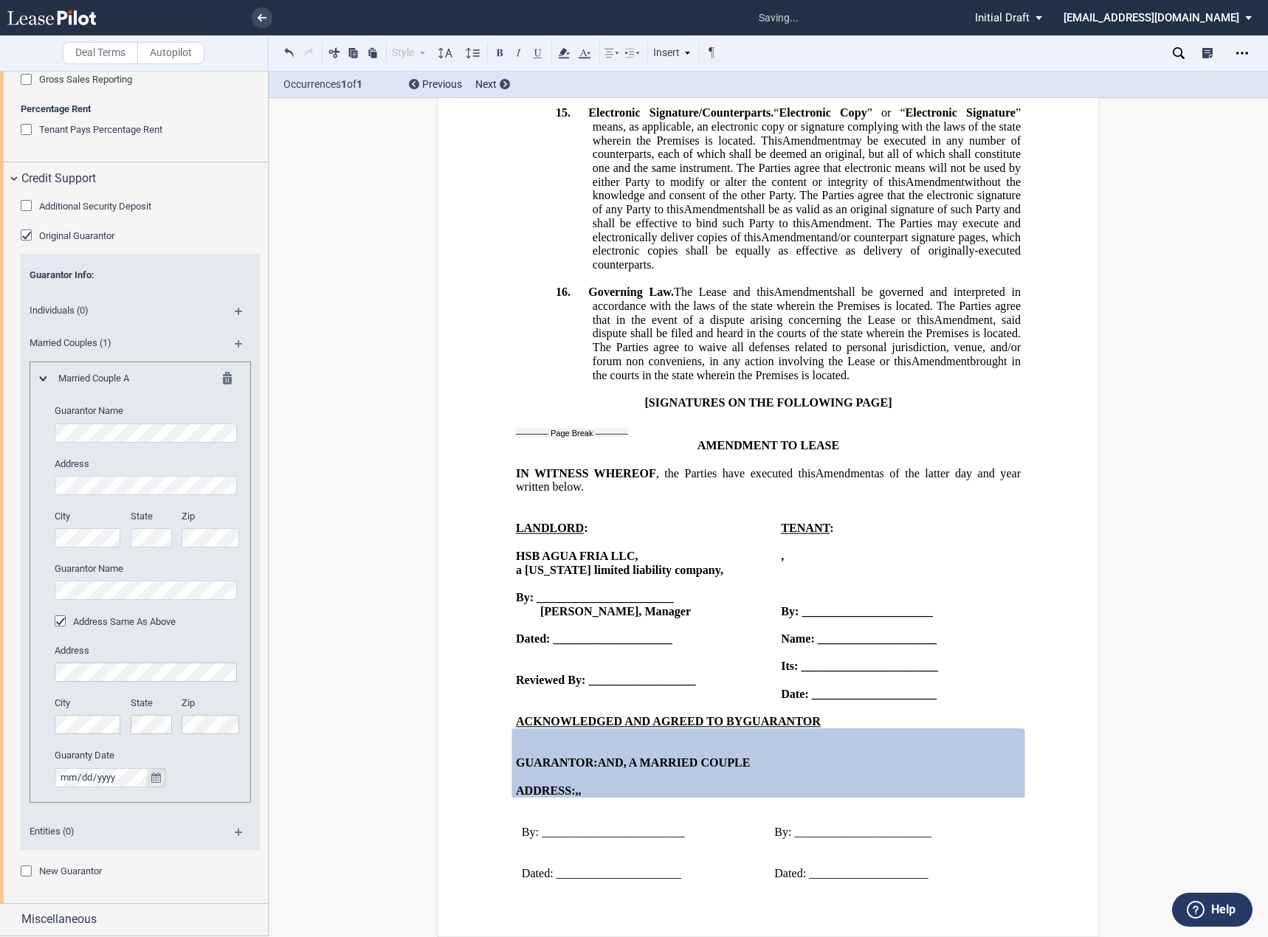
click at [156, 777] on icon "true" at bounding box center [156, 778] width 10 height 10
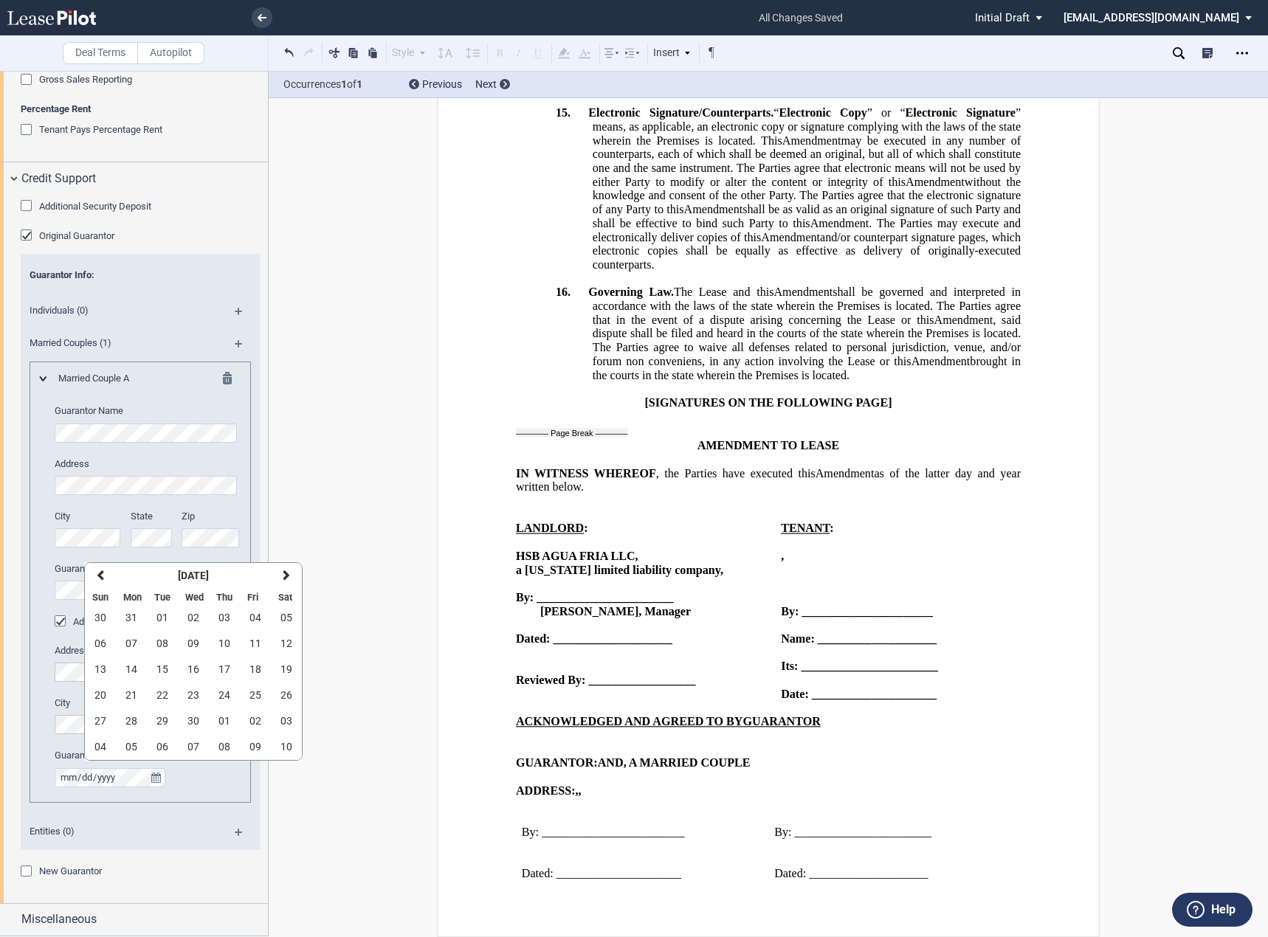
scroll to position [1468, 0]
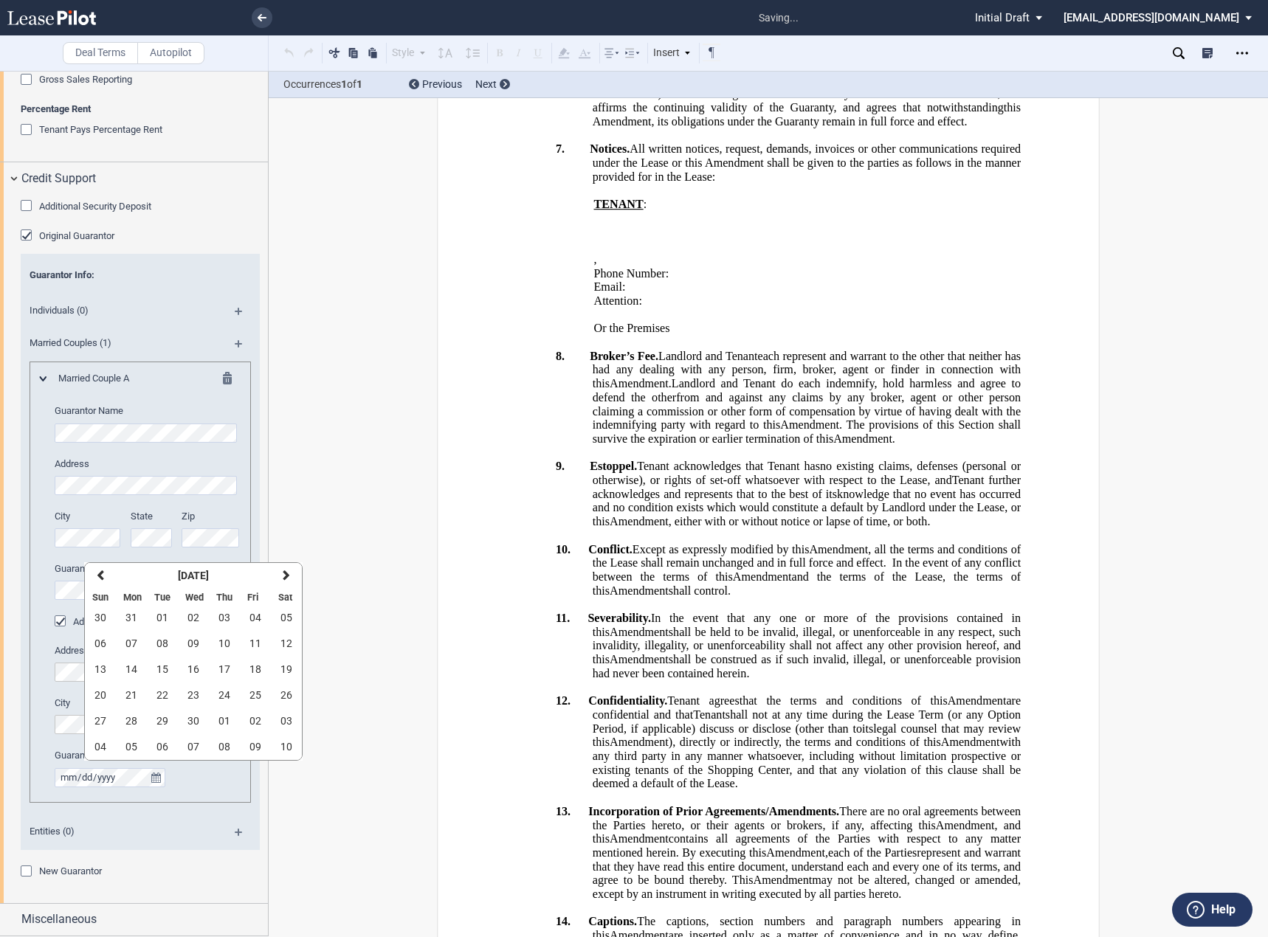
click at [197, 884] on div "New Guarantor Guarantor Info: Individual (1) Individual 1 Guarantor Name Addres…" at bounding box center [140, 880] width 239 height 30
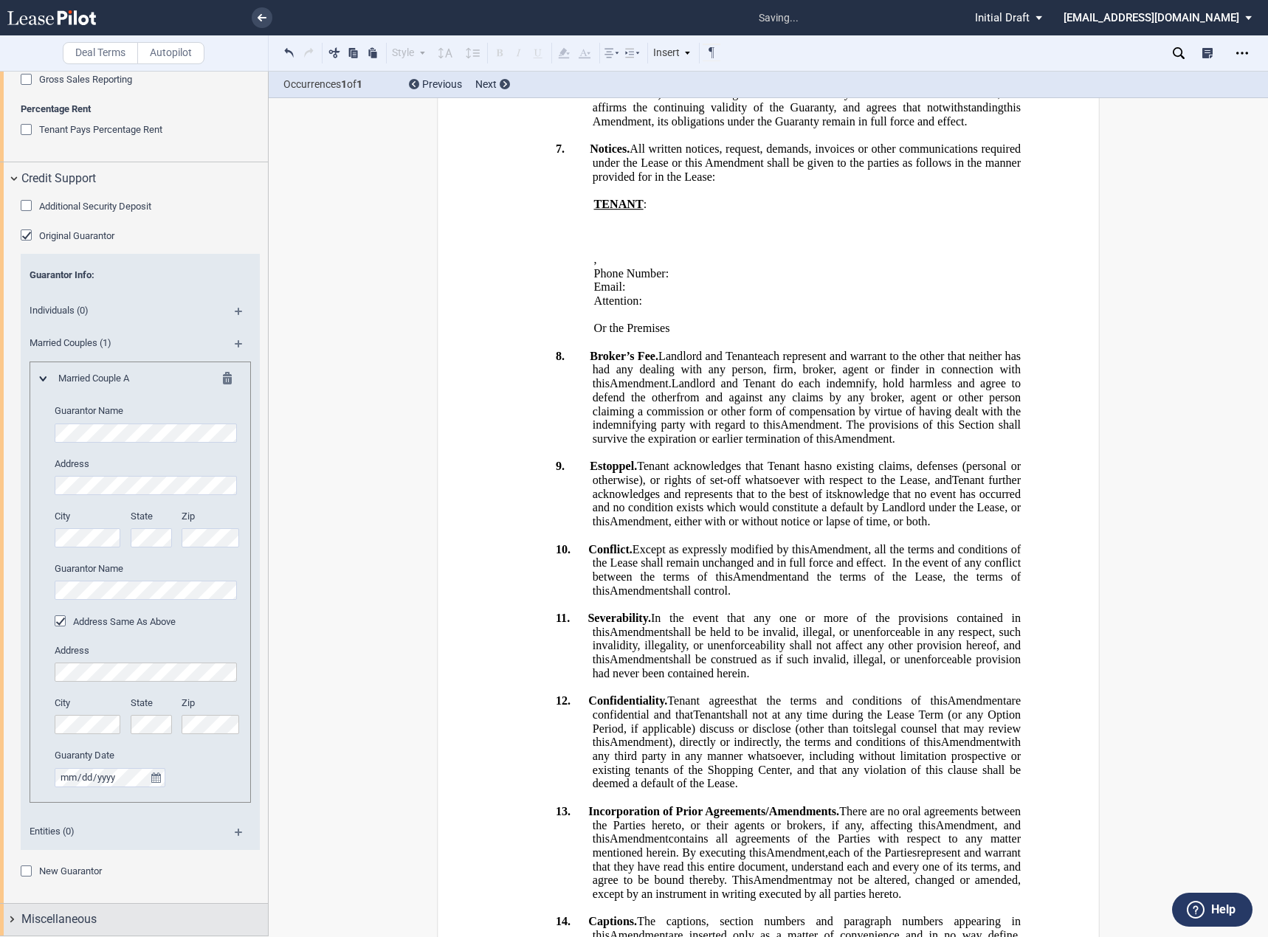
click at [170, 914] on div "Miscellaneous" at bounding box center [144, 920] width 246 height 18
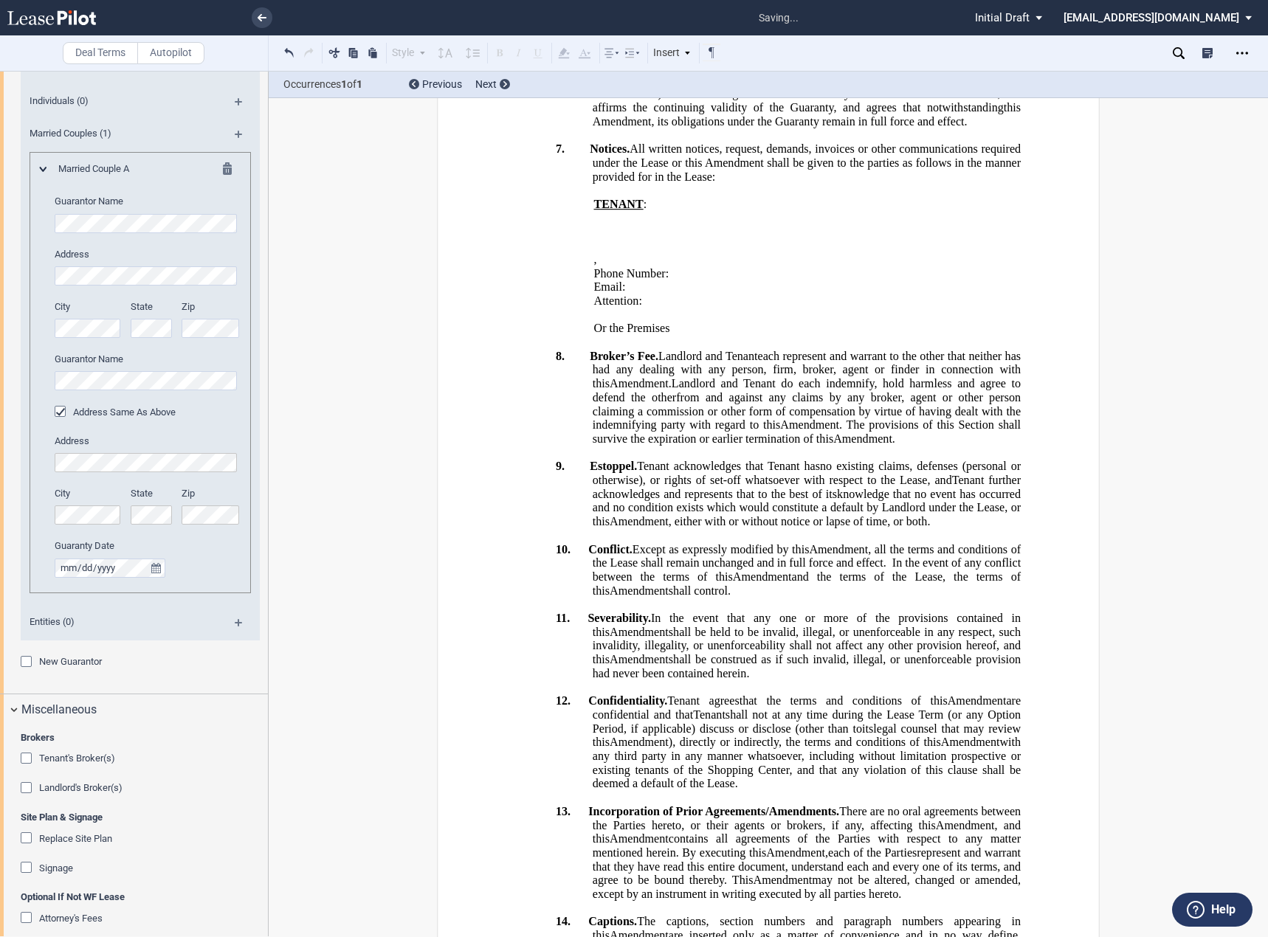
scroll to position [2327, 0]
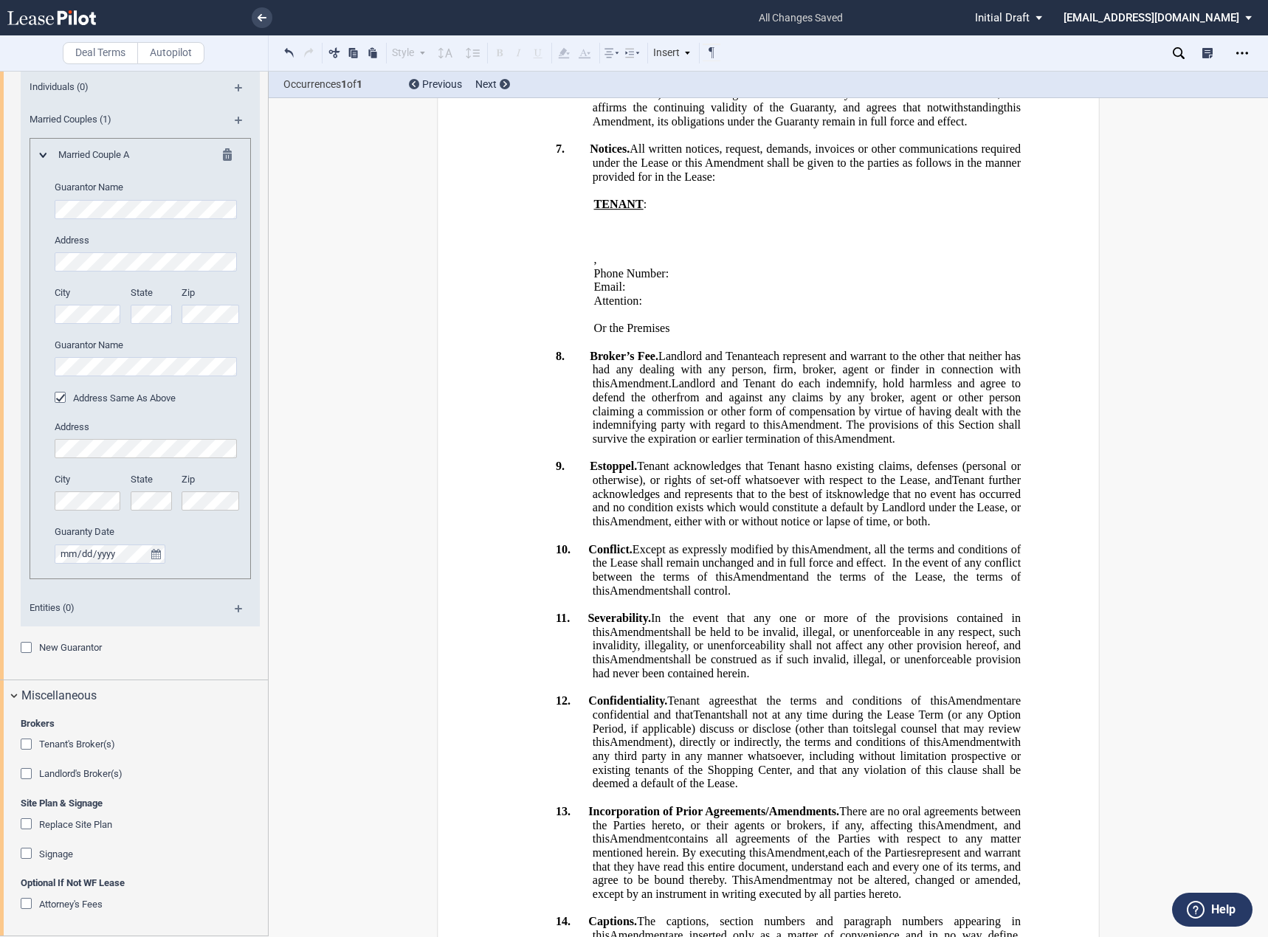
click at [446, 817] on div "﻿ ﻿ ﻿ ﻿ ﻿ AMENDMENT AND ASSIGNMENT OF LEASE This ﻿ ﻿ ﻿ ﻿ Amendment and Assignme…" at bounding box center [768, 226] width 663 height 3152
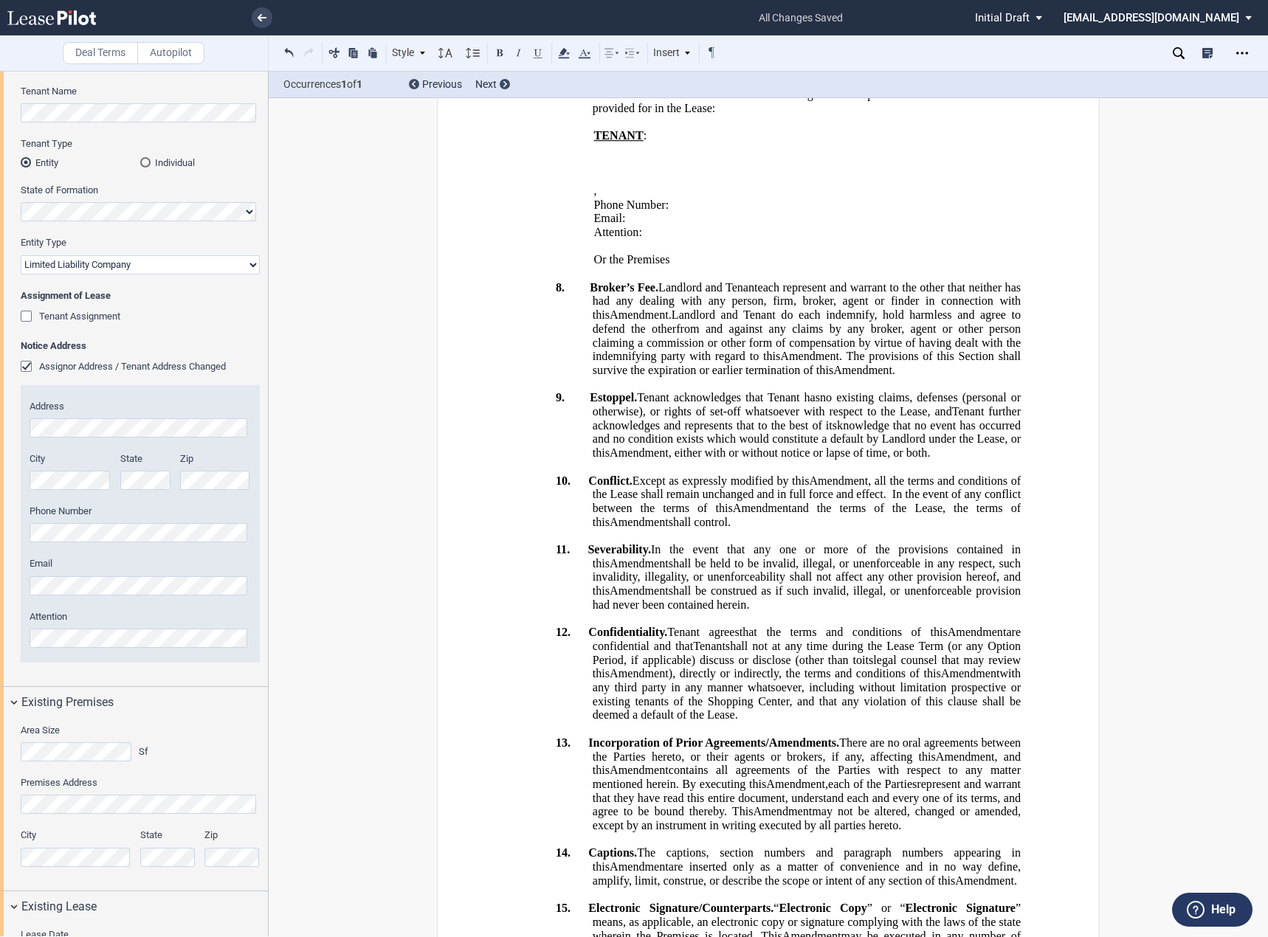
scroll to position [113, 0]
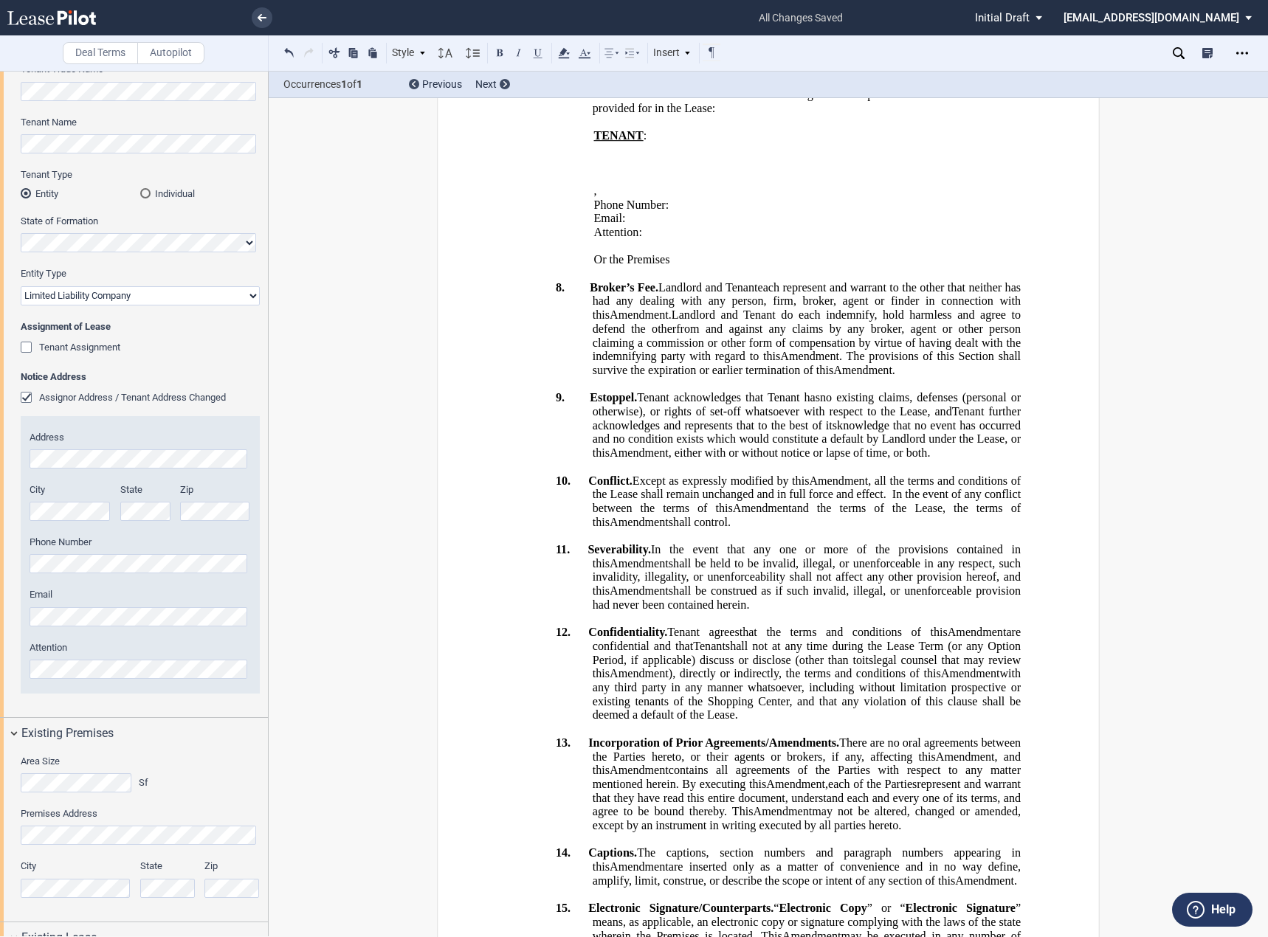
click at [24, 398] on div "Assignor Address / Tenant Address Changed" at bounding box center [28, 399] width 15 height 15
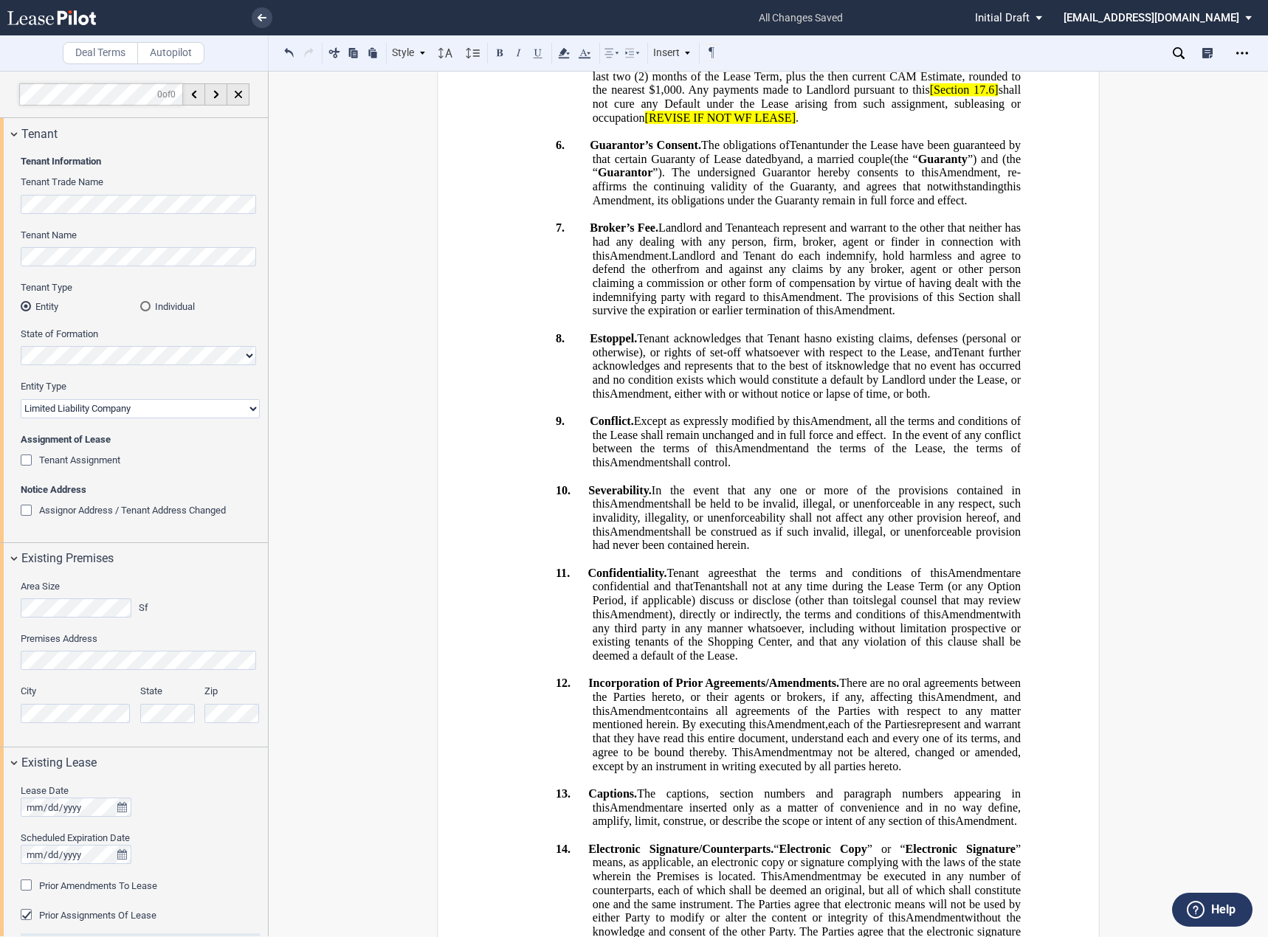
scroll to position [947, 0]
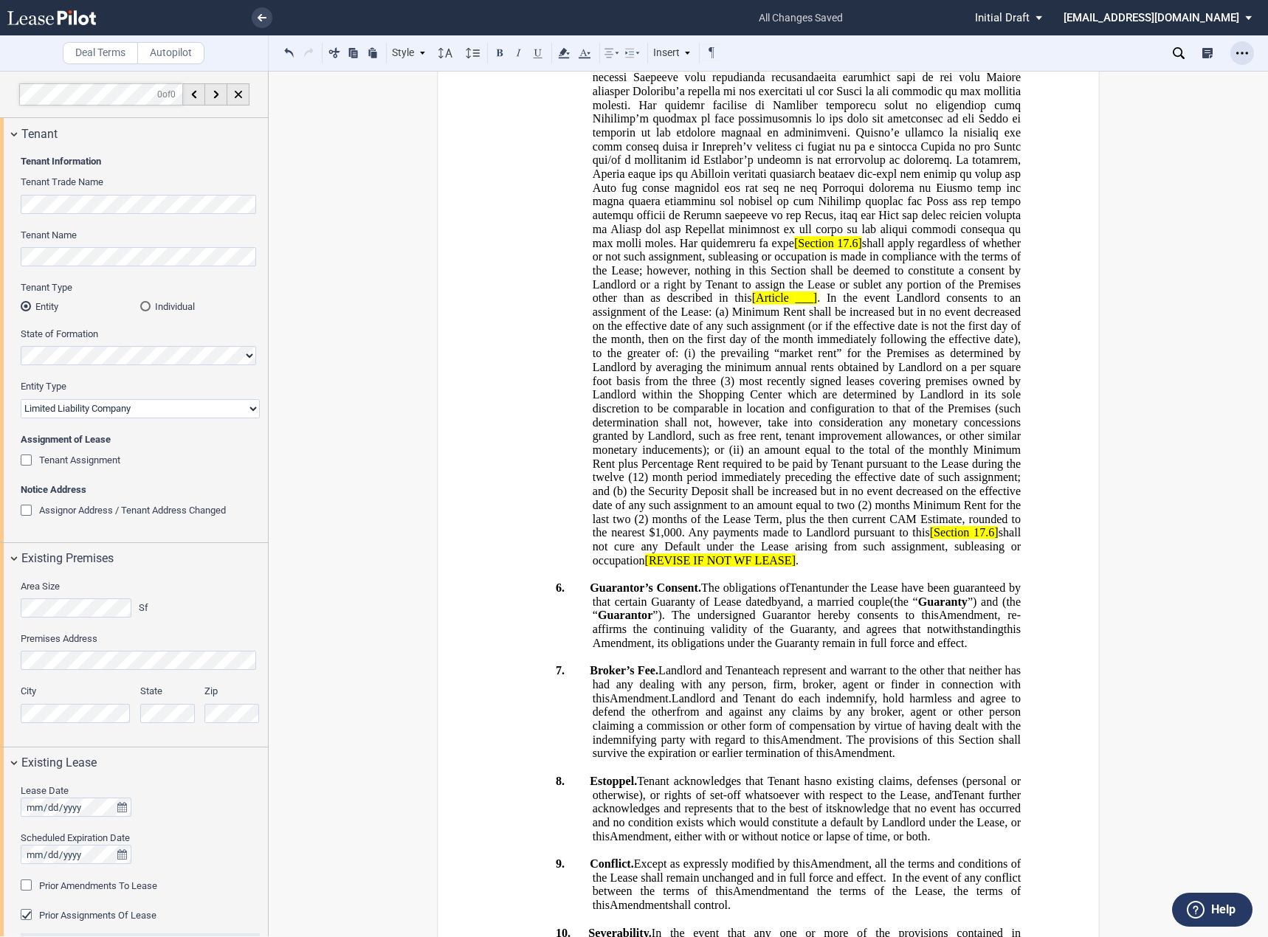
click at [1242, 58] on icon "Open Lease options menu" at bounding box center [1242, 53] width 12 height 12
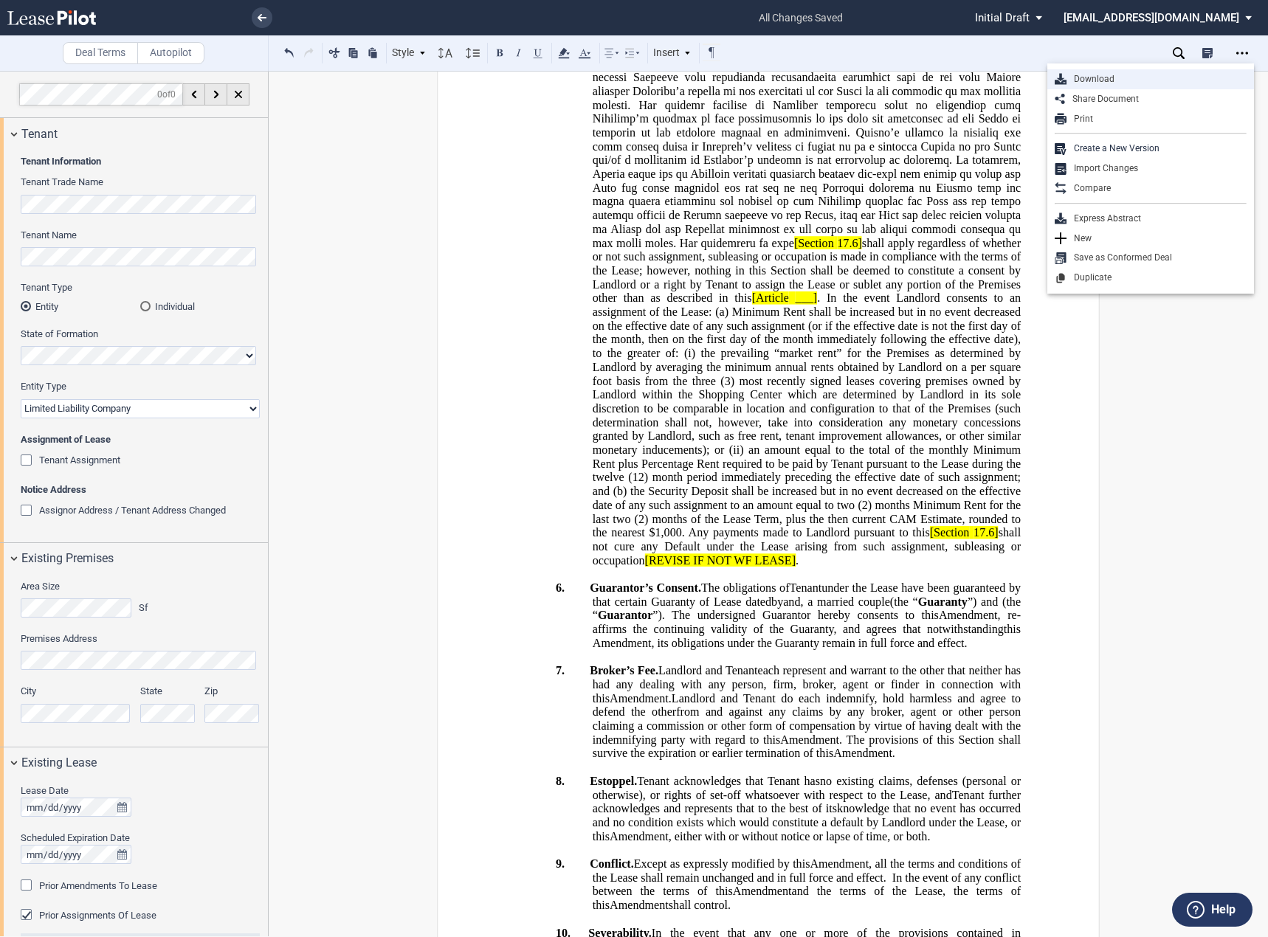
click at [1116, 83] on div "Download" at bounding box center [1156, 79] width 180 height 13
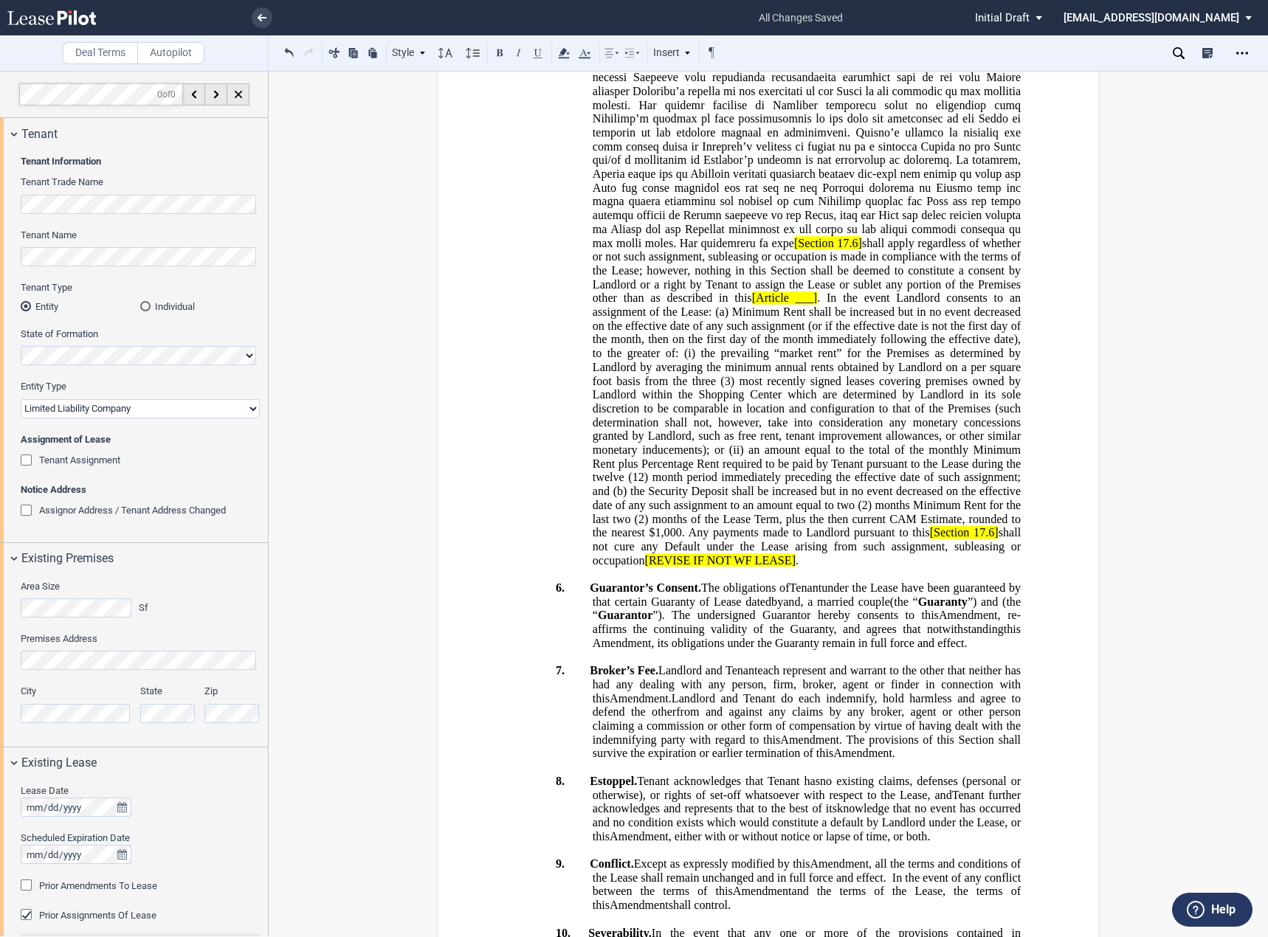
click at [516, 311] on div "﻿ ﻿ ﻿ ﻿ ﻿ AMENDMENT AND ASSIGNMENT OF LEASE This ﻿ ﻿ ﻿ ﻿ Amendment and Assignme…" at bounding box center [768, 644] width 505 height 2840
click at [1237, 52] on icon "Open Lease options menu" at bounding box center [1242, 53] width 12 height 12
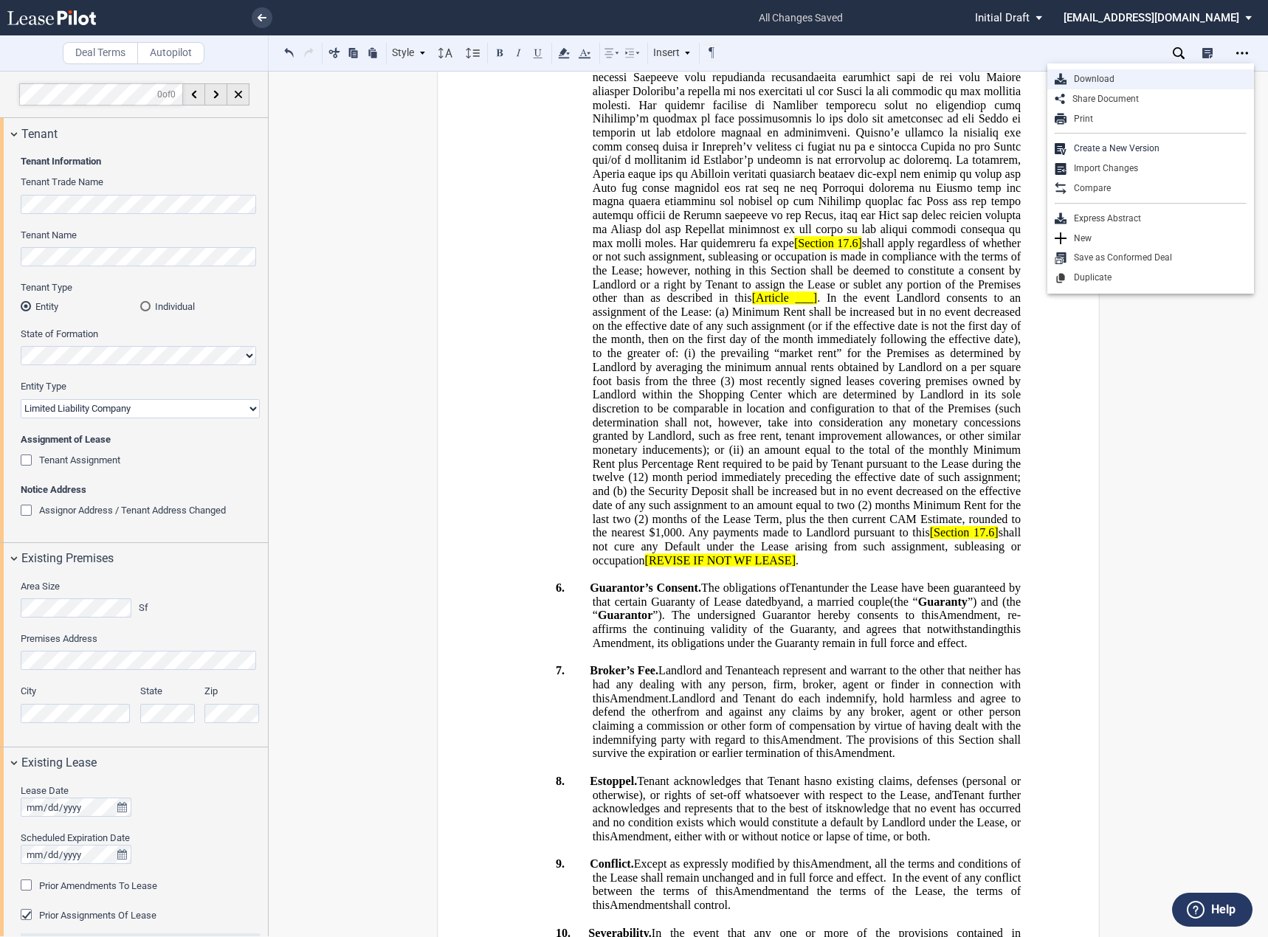
click at [1195, 81] on div "Download" at bounding box center [1156, 79] width 180 height 13
